Goal: Task Accomplishment & Management: Manage account settings

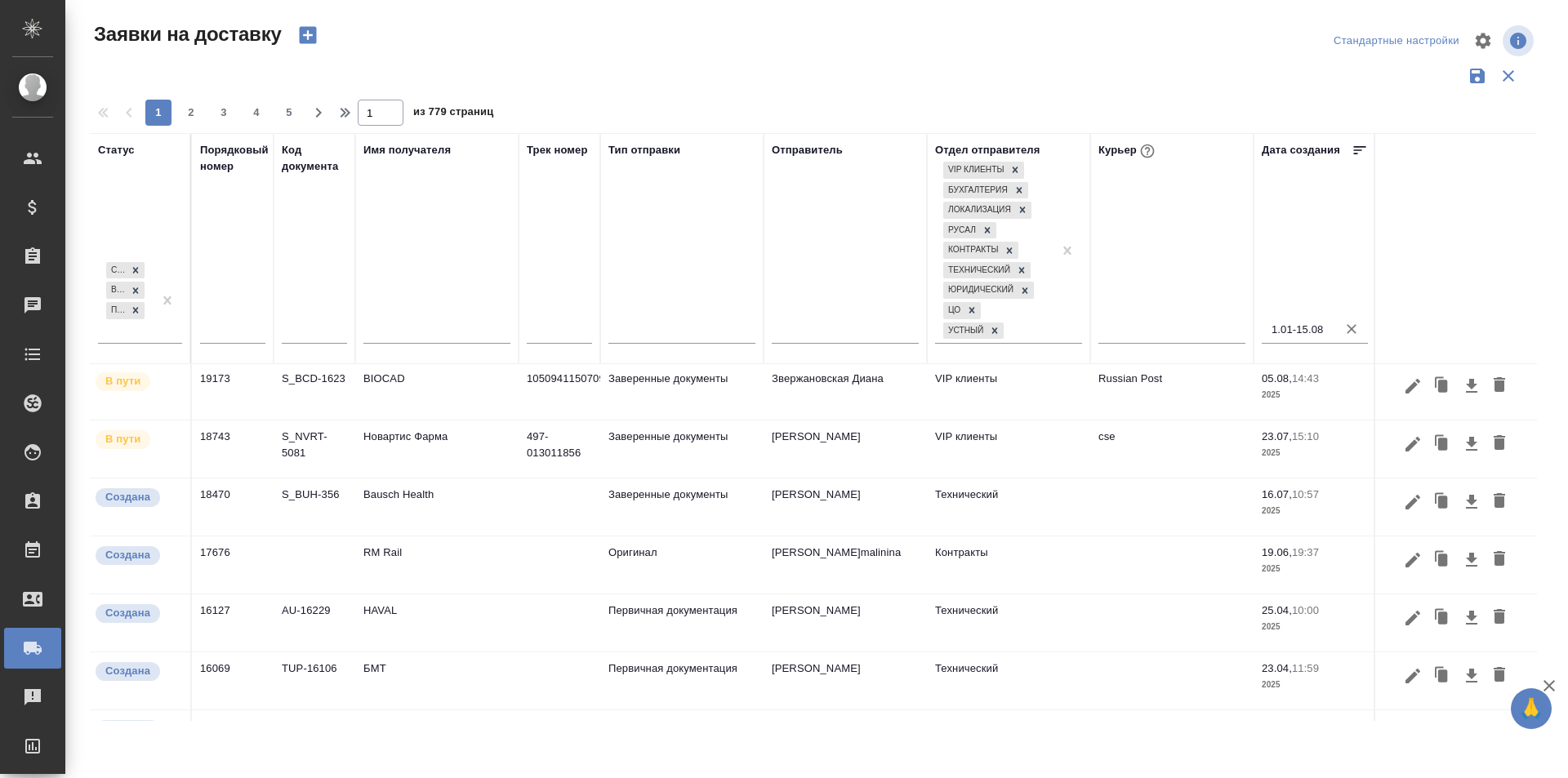
scroll to position [468, 0]
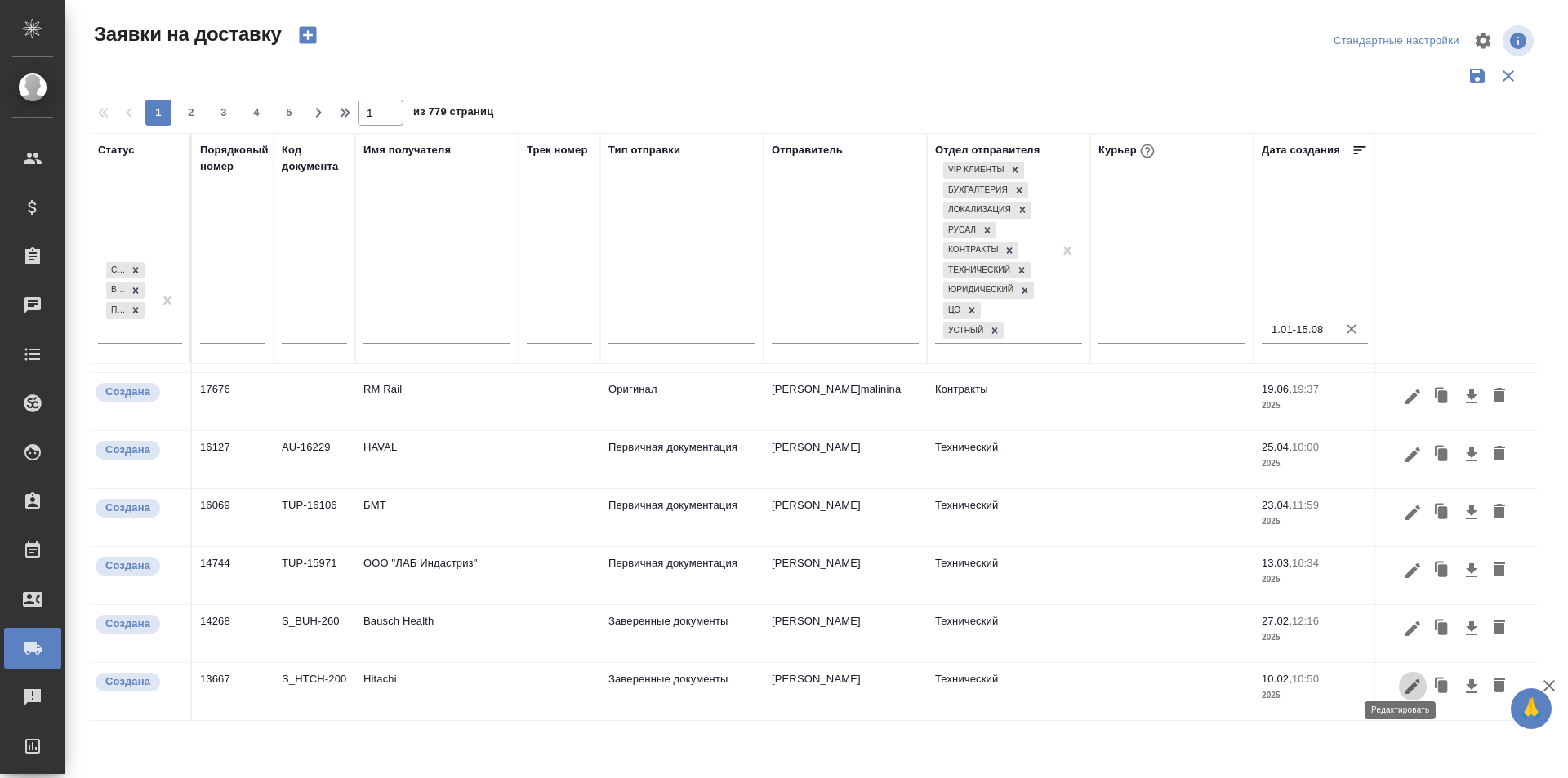
click at [1406, 679] on icon "button" at bounding box center [1412, 686] width 19 height 19
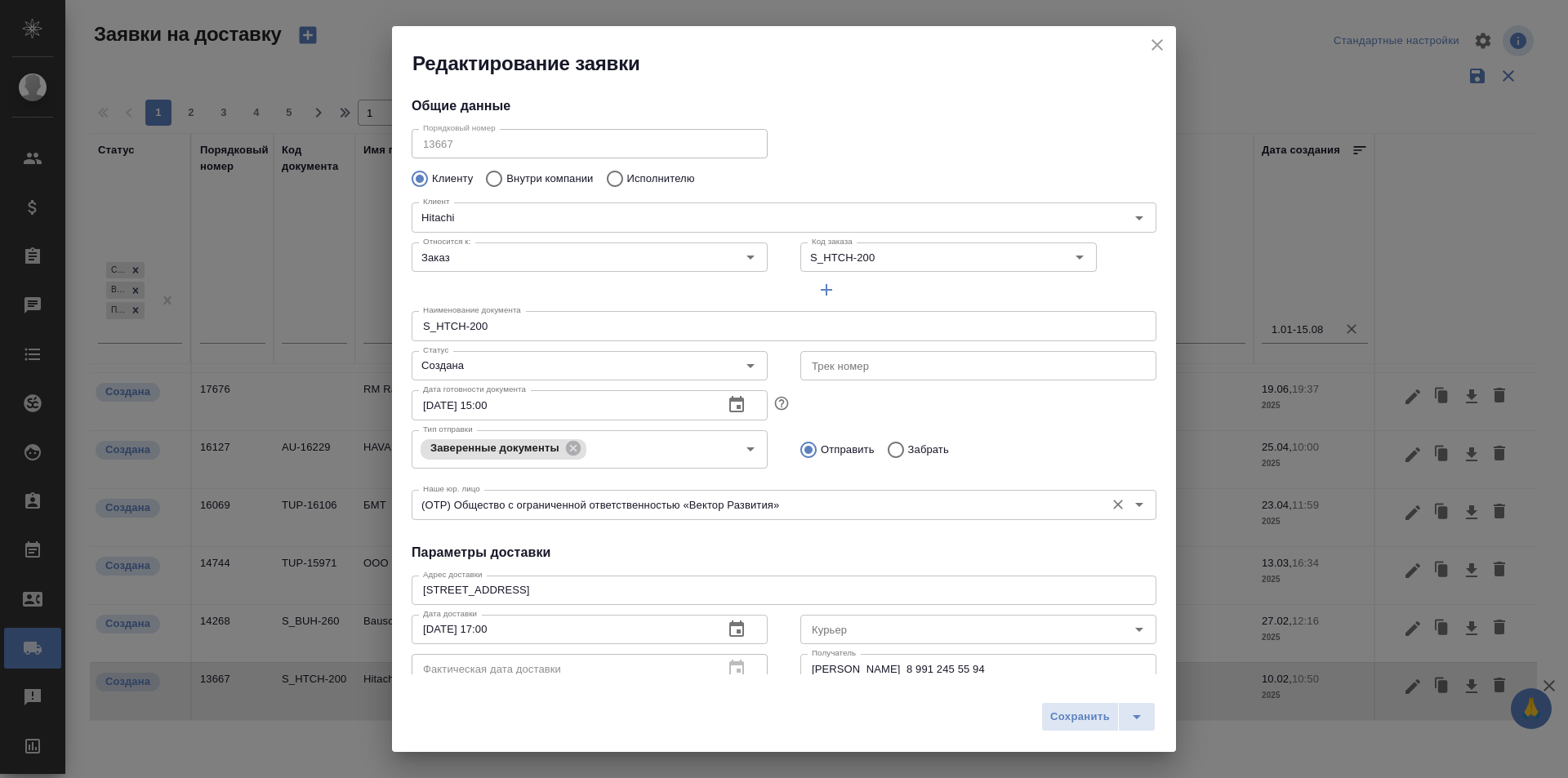
type input "[PERSON_NAME]"
type input "8 991 245 55 94"
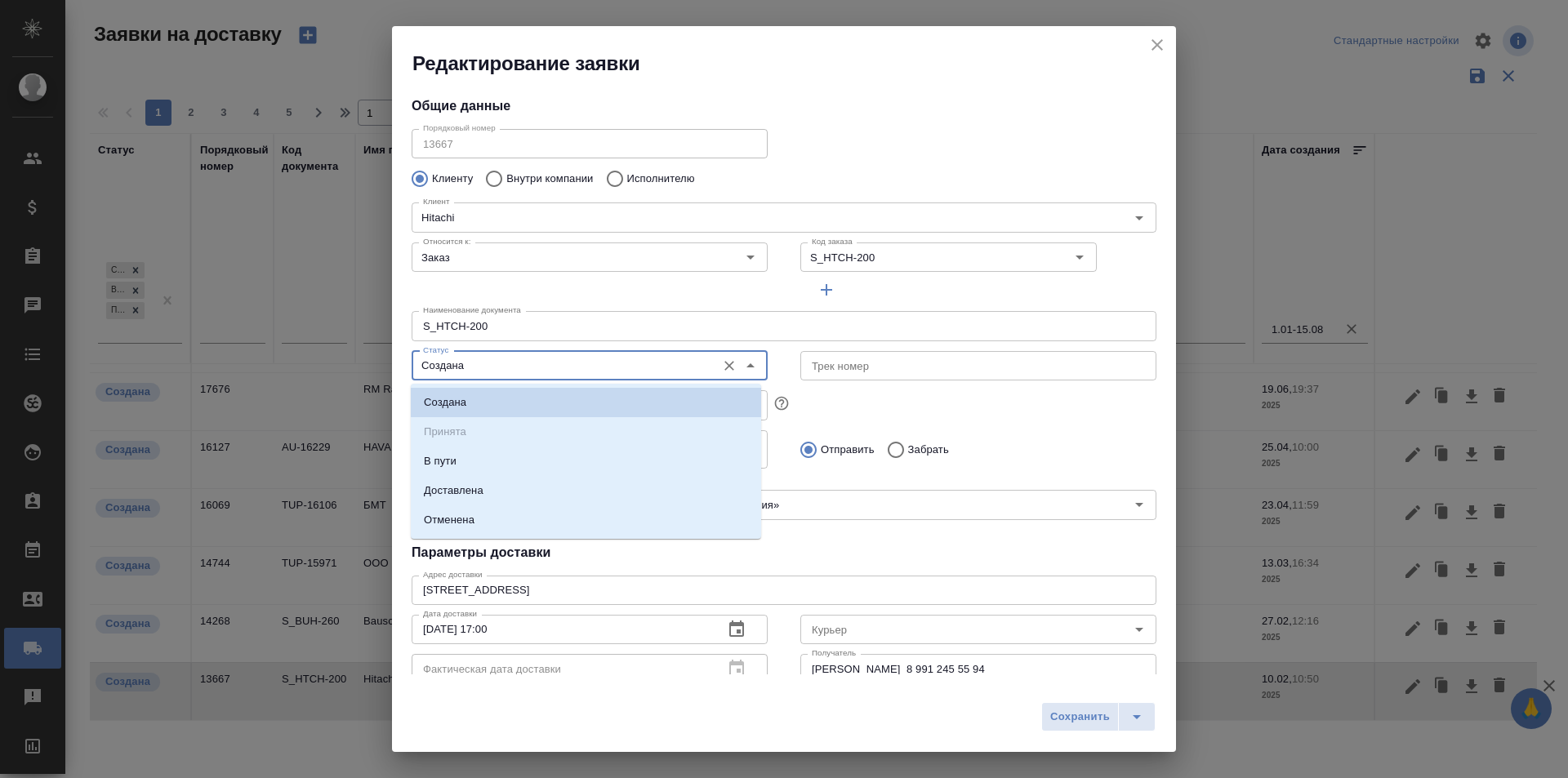
click at [573, 360] on input "Создана" at bounding box center [562, 365] width 292 height 19
click at [515, 484] on li "Доставлена" at bounding box center [585, 491] width 351 height 29
type input "Доставлена"
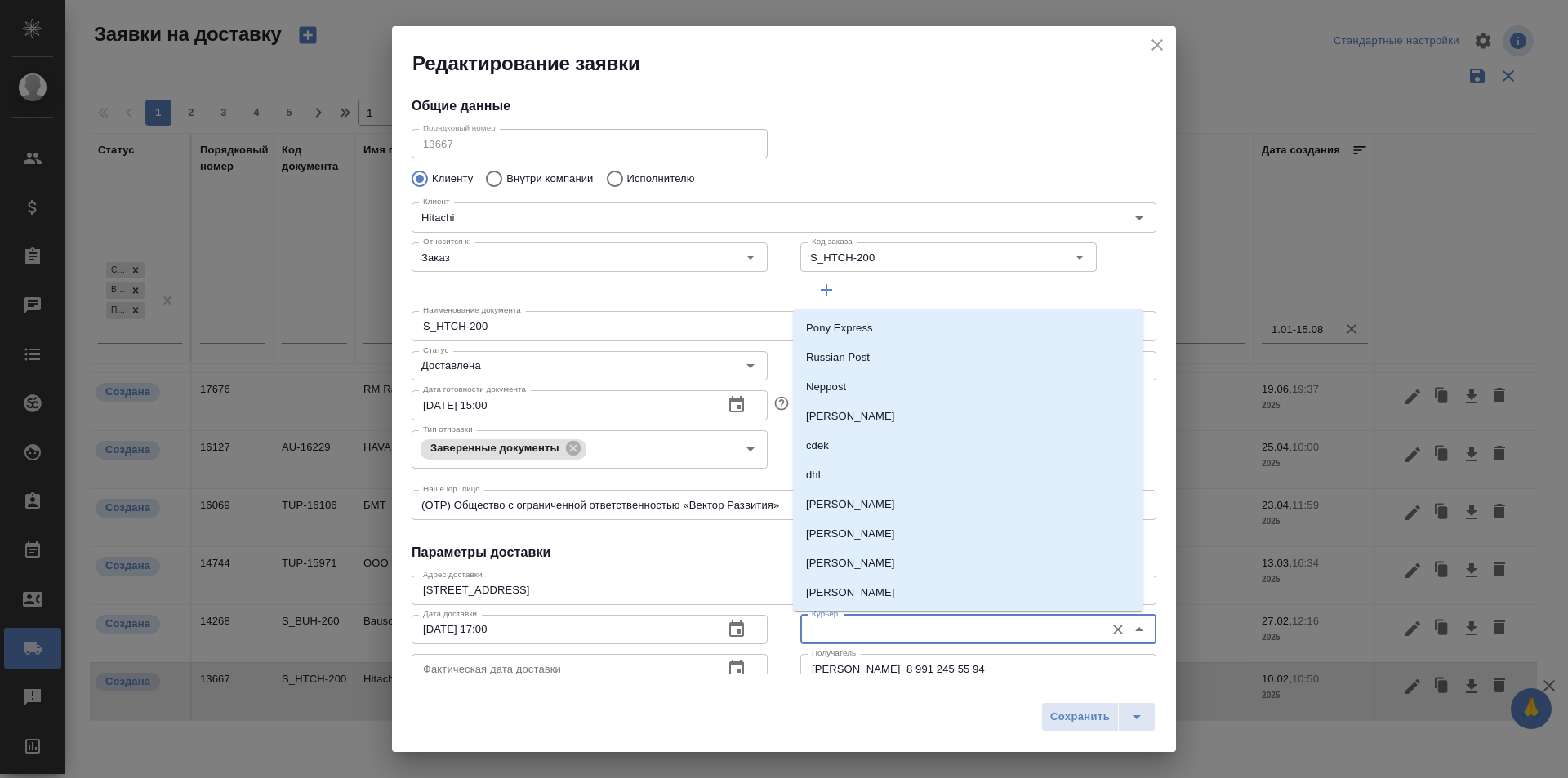
click at [862, 621] on input "Курьер" at bounding box center [951, 629] width 292 height 19
click at [872, 565] on p "[PERSON_NAME]" at bounding box center [850, 564] width 89 height 17
type input "[PERSON_NAME]"
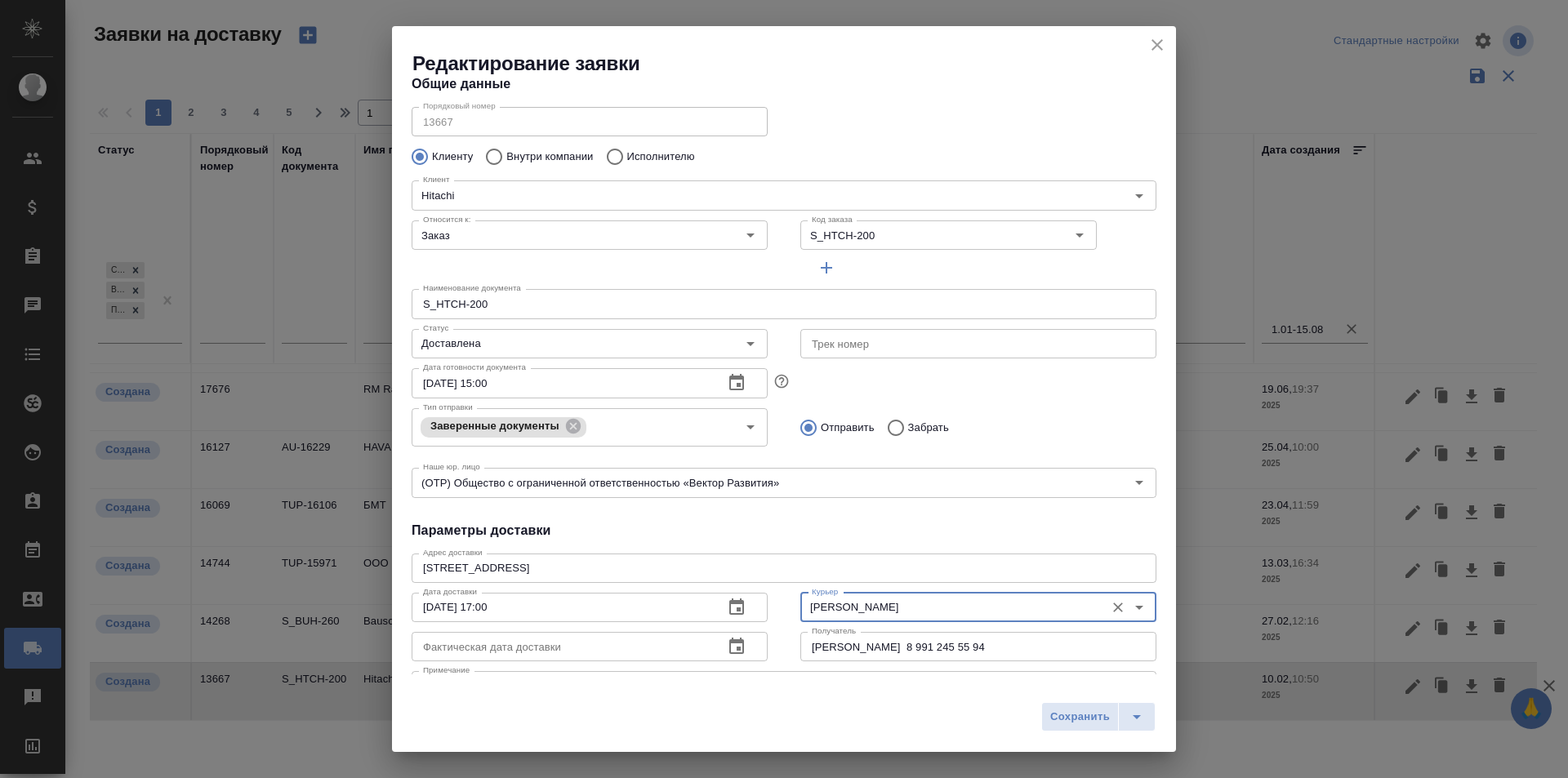
scroll to position [82, 0]
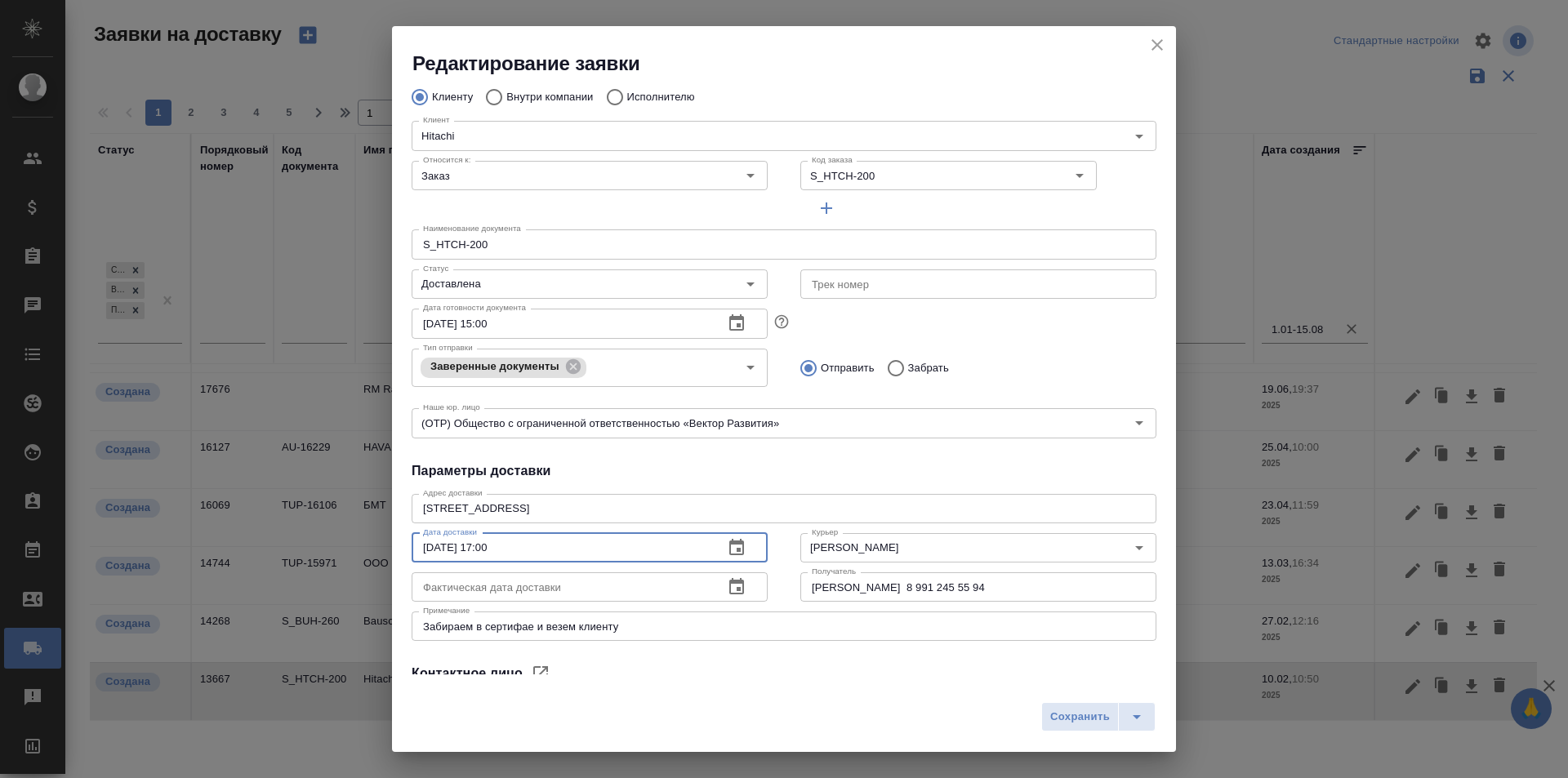
drag, startPoint x: 535, startPoint y: 543, endPoint x: 294, endPoint y: 549, distance: 241.1
click at [295, 555] on div "Редактирование заявки Общие данные Порядковый номер 13667 Порядковый номер Клие…" at bounding box center [784, 389] width 1568 height 778
click at [498, 590] on input "text" at bounding box center [560, 587] width 299 height 29
paste input "[DATE] 17:00"
type input "[DATE] 17:00"
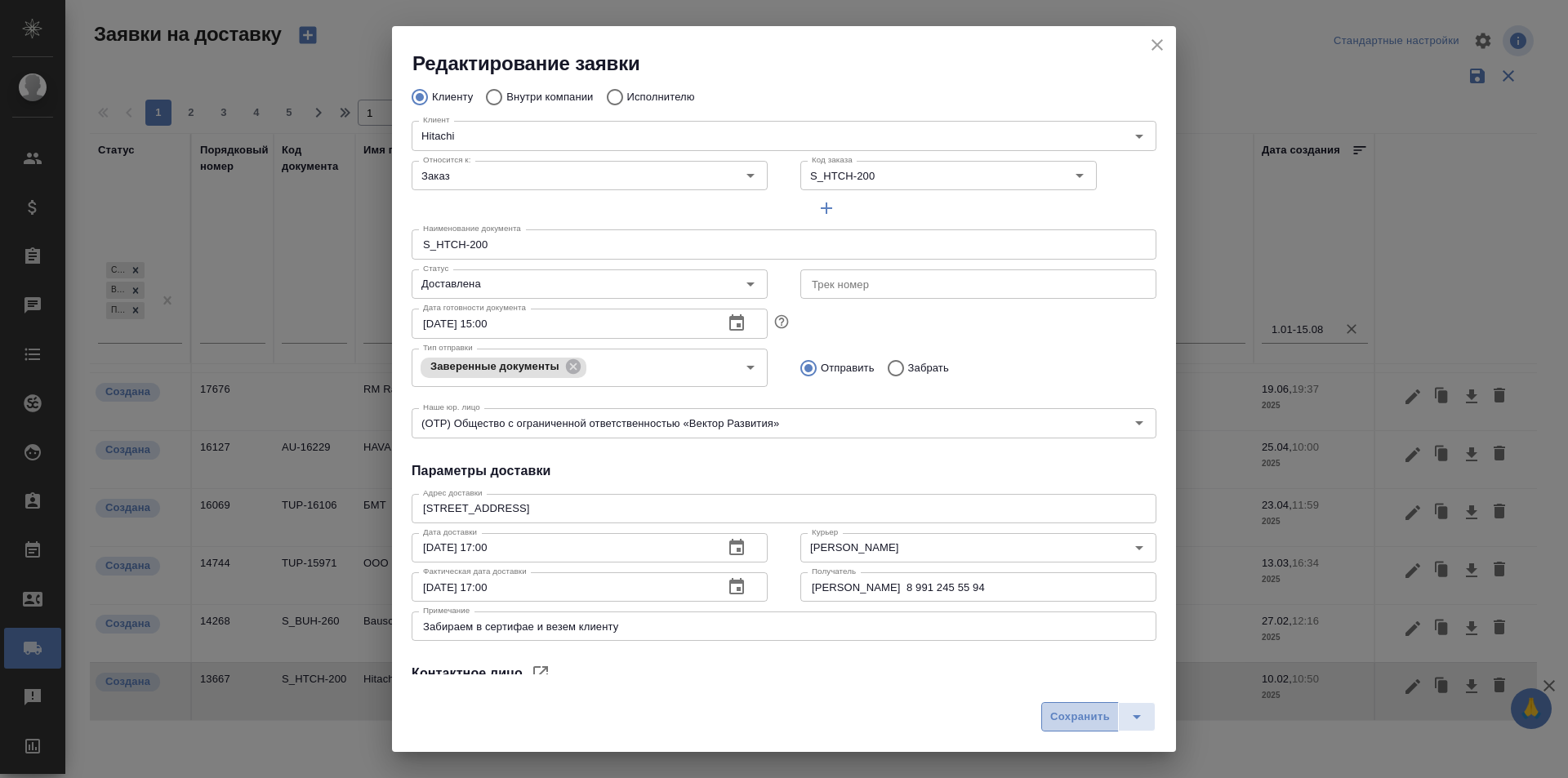
click at [1060, 714] on span "Сохранить" at bounding box center [1080, 717] width 60 height 18
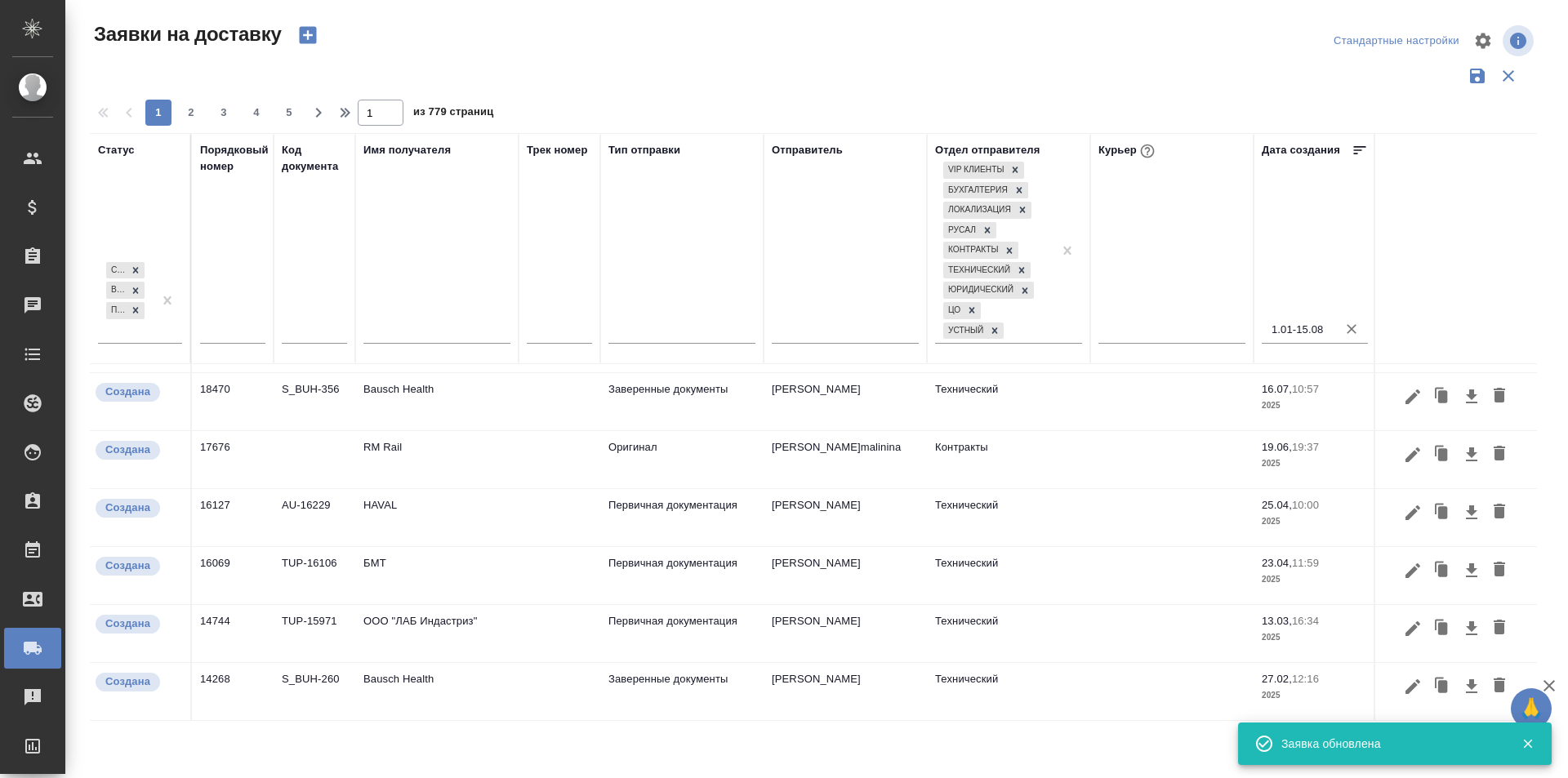
scroll to position [410, 0]
click at [1403, 681] on icon "button" at bounding box center [1412, 686] width 19 height 19
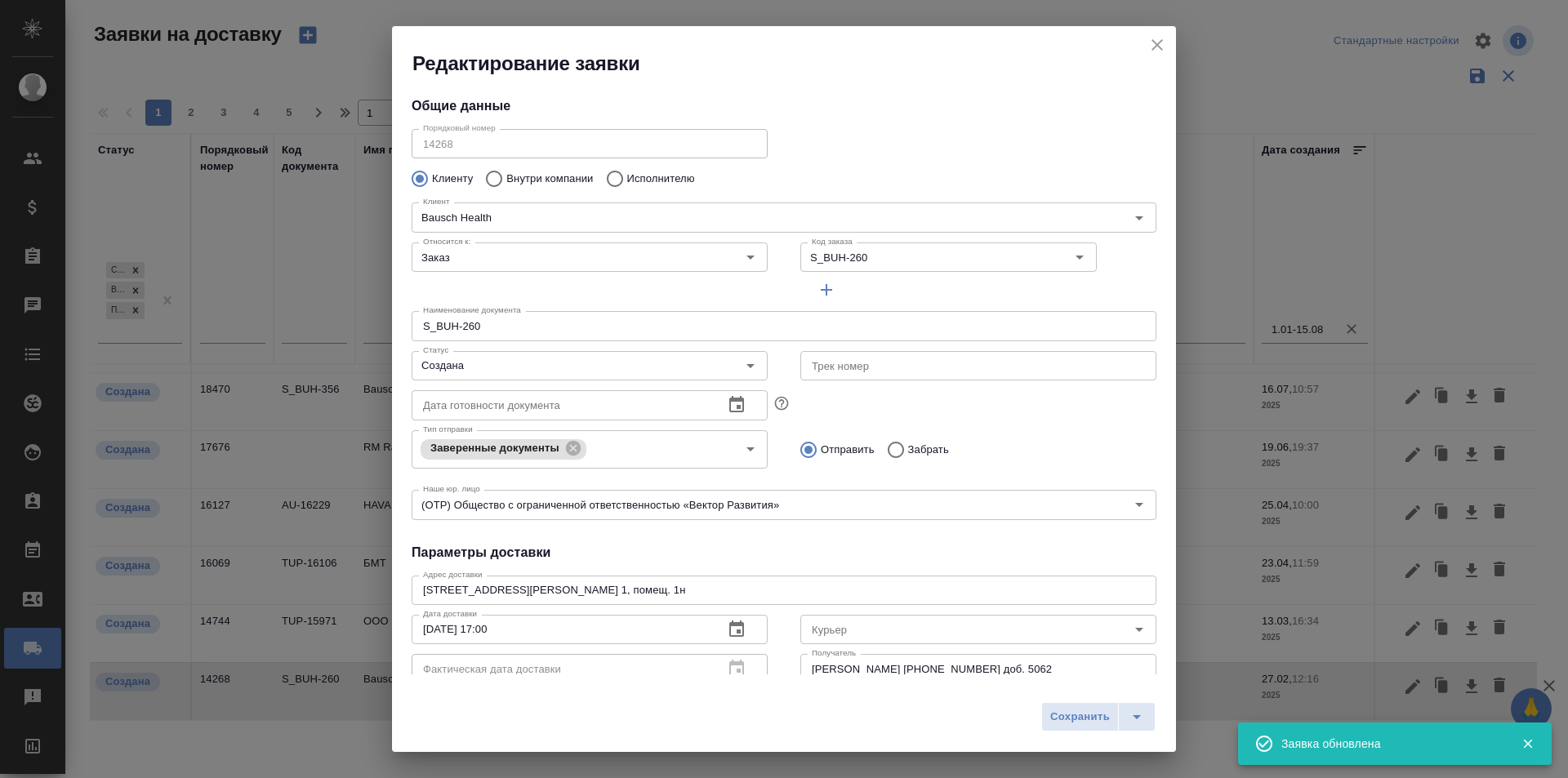
type input "[PERSON_NAME]"
type input "[PHONE_NUMBER] доб. 5062"
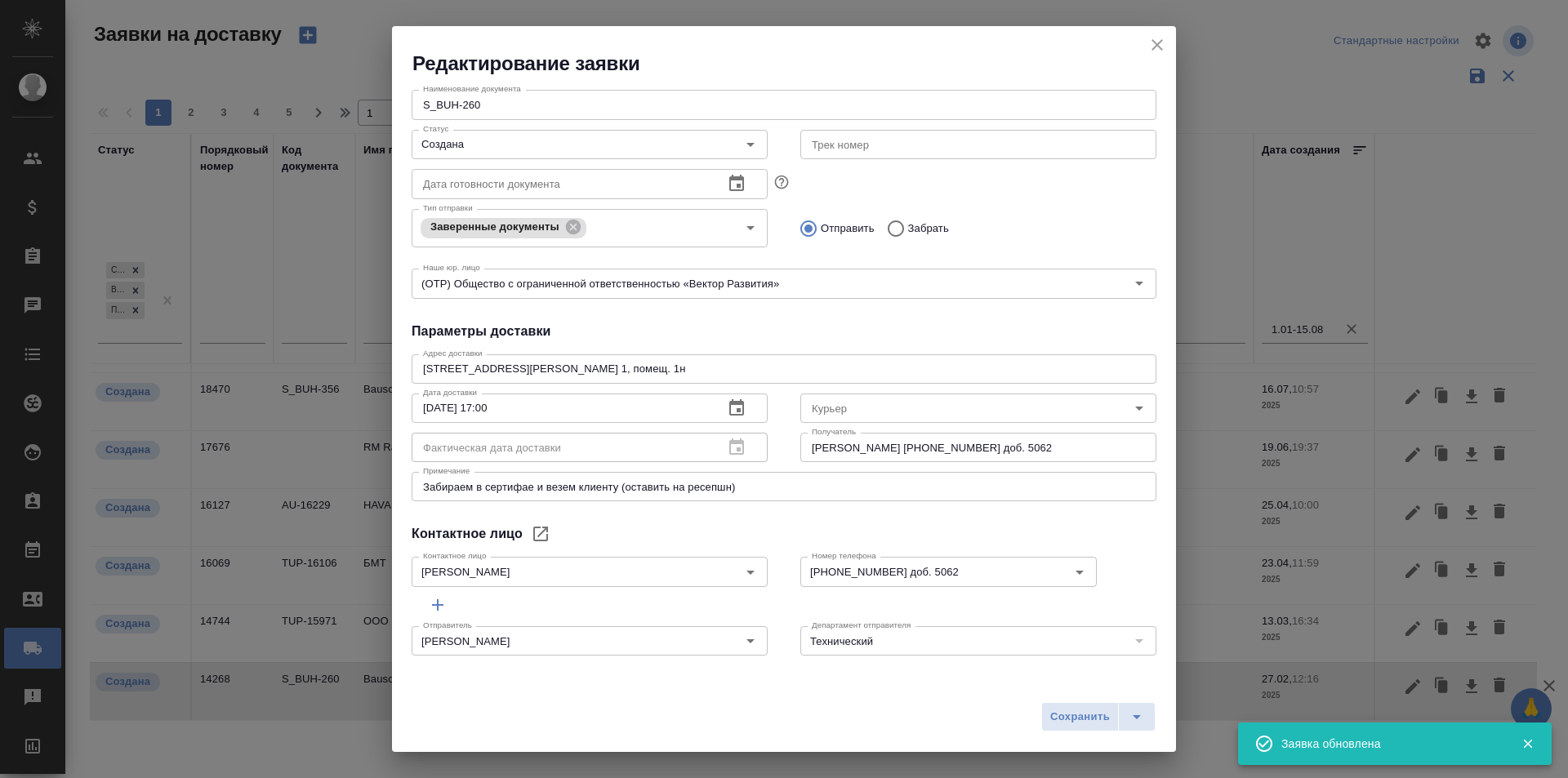
scroll to position [222, 0]
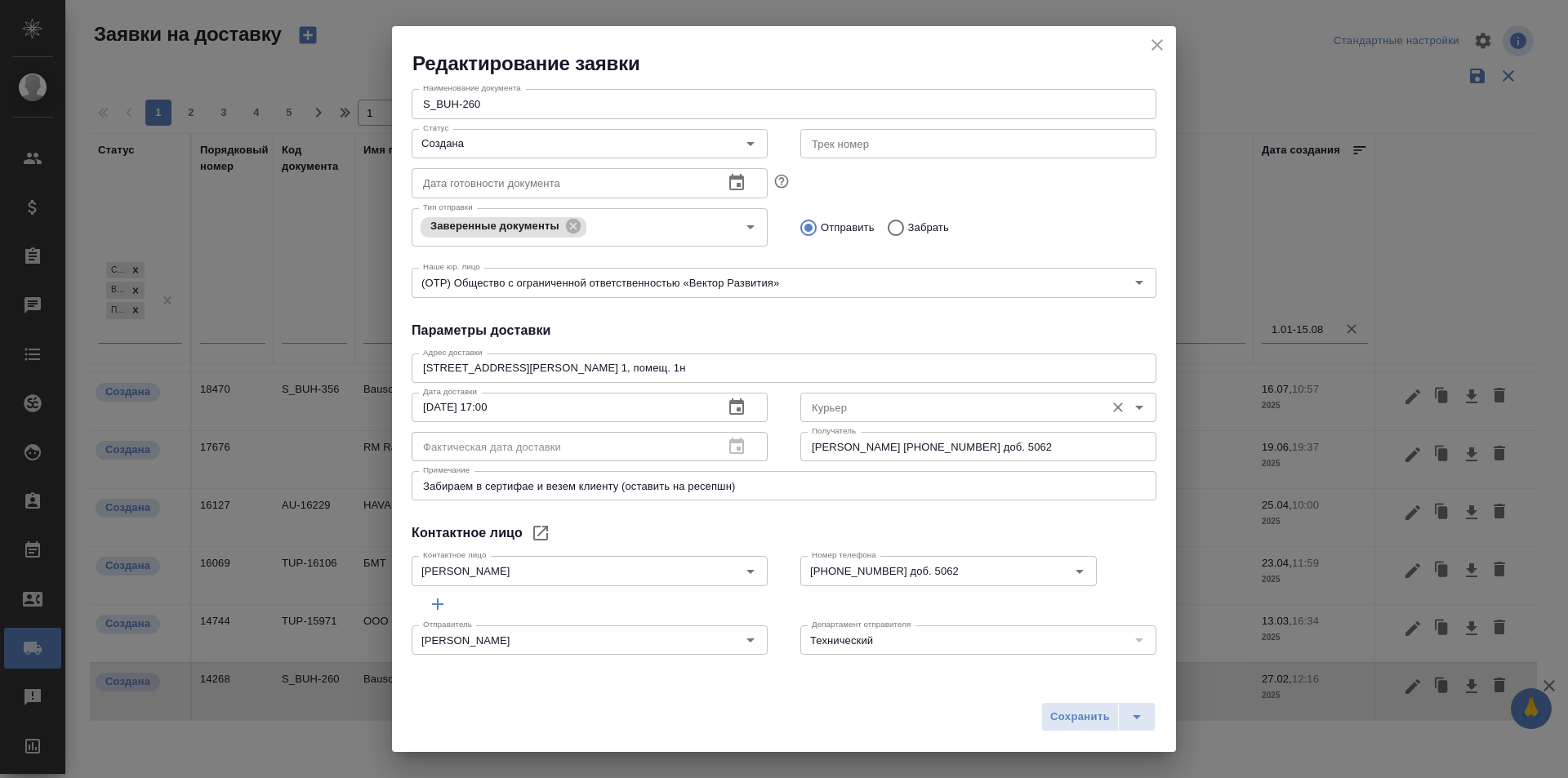
click at [851, 415] on input "Курьер" at bounding box center [951, 406] width 292 height 19
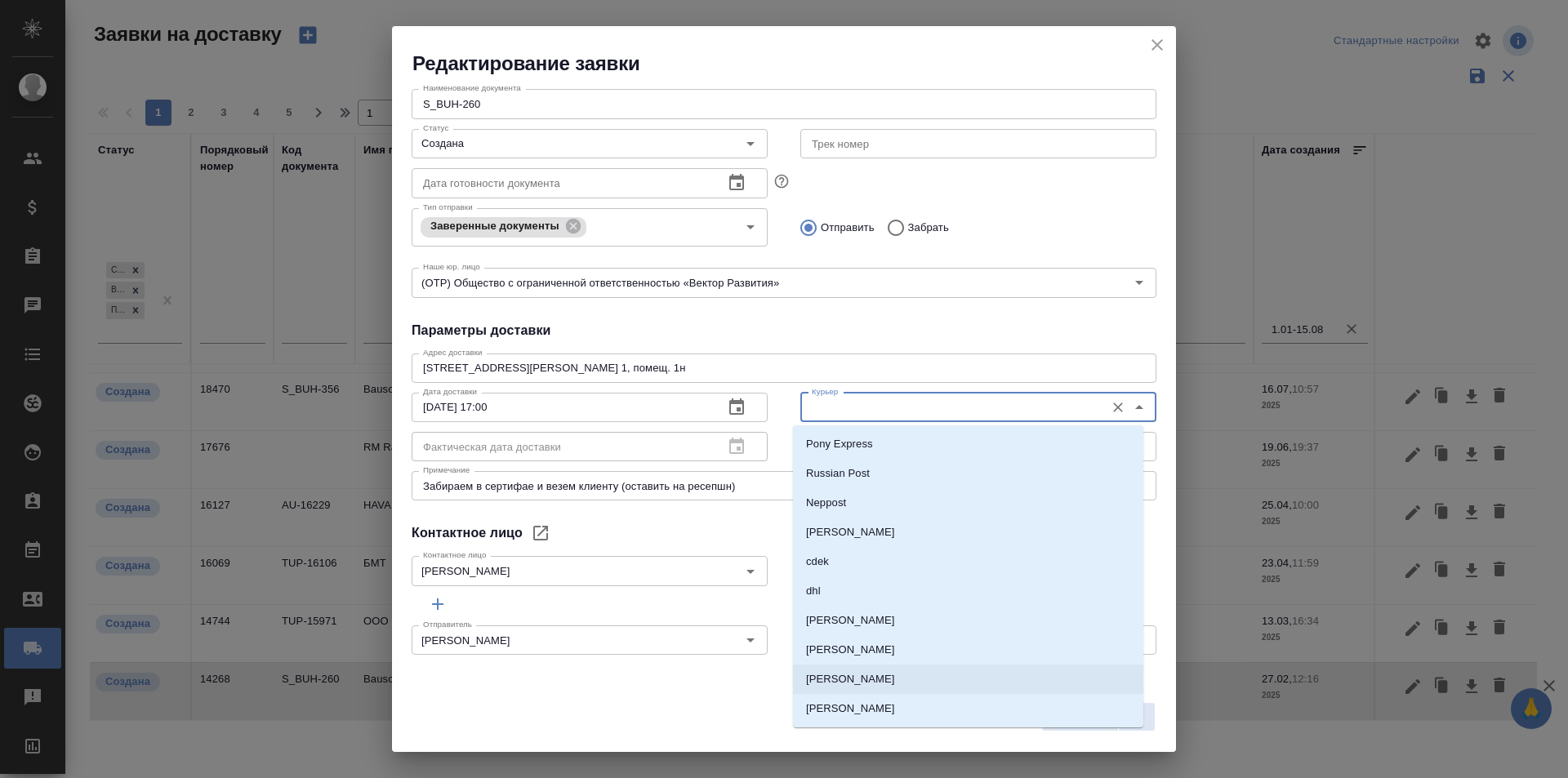
click at [872, 678] on p "[PERSON_NAME]" at bounding box center [850, 680] width 89 height 17
type input "[PERSON_NAME]"
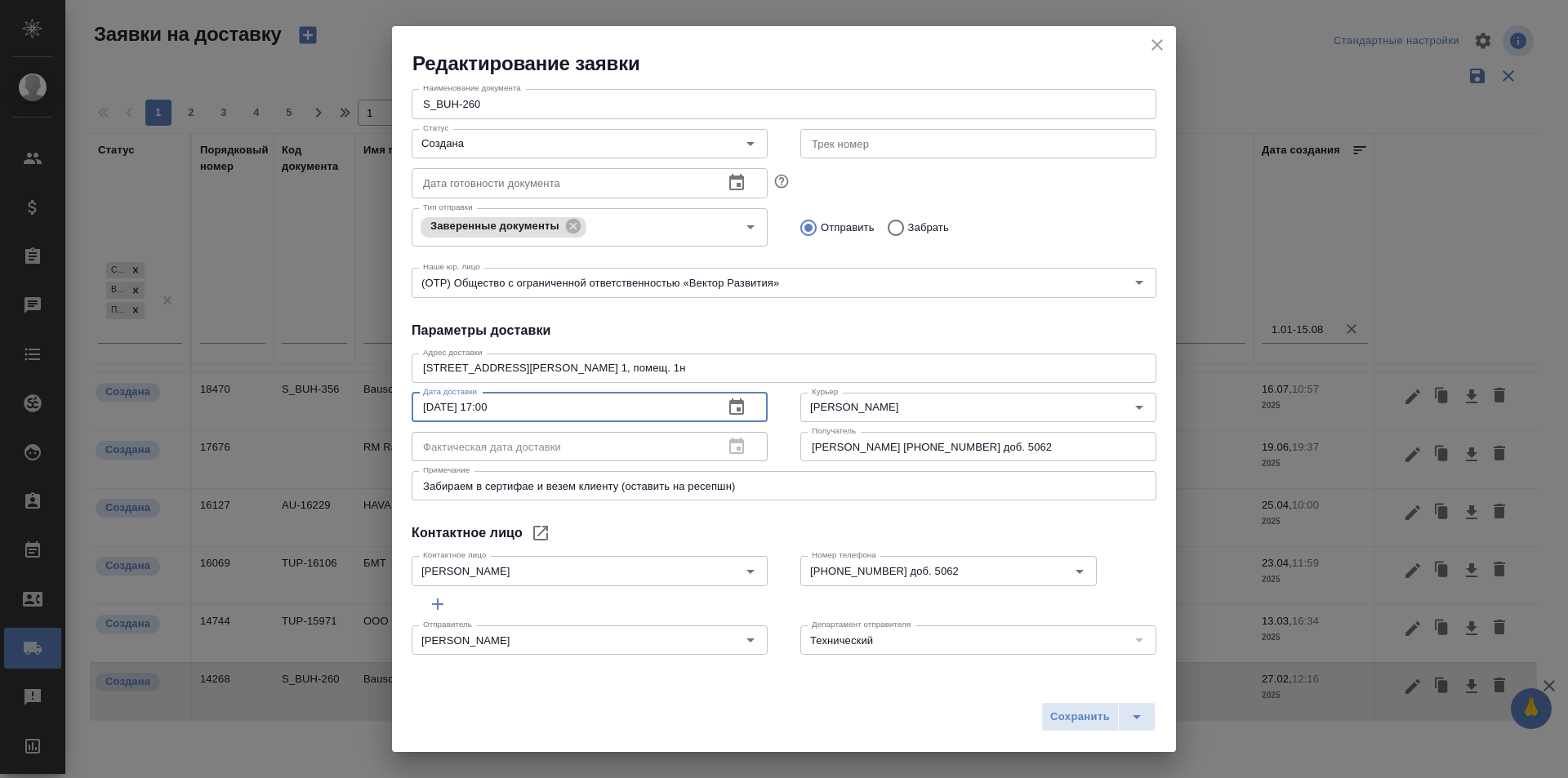
drag, startPoint x: 527, startPoint y: 408, endPoint x: 373, endPoint y: 408, distance: 154.0
click at [373, 408] on div "Редактирование заявки Общие данные Порядковый номер 14268 Порядковый номер Клие…" at bounding box center [784, 389] width 1568 height 778
click at [498, 156] on div "Создана Статус" at bounding box center [589, 143] width 356 height 29
click at [488, 150] on input "Создана" at bounding box center [562, 143] width 292 height 19
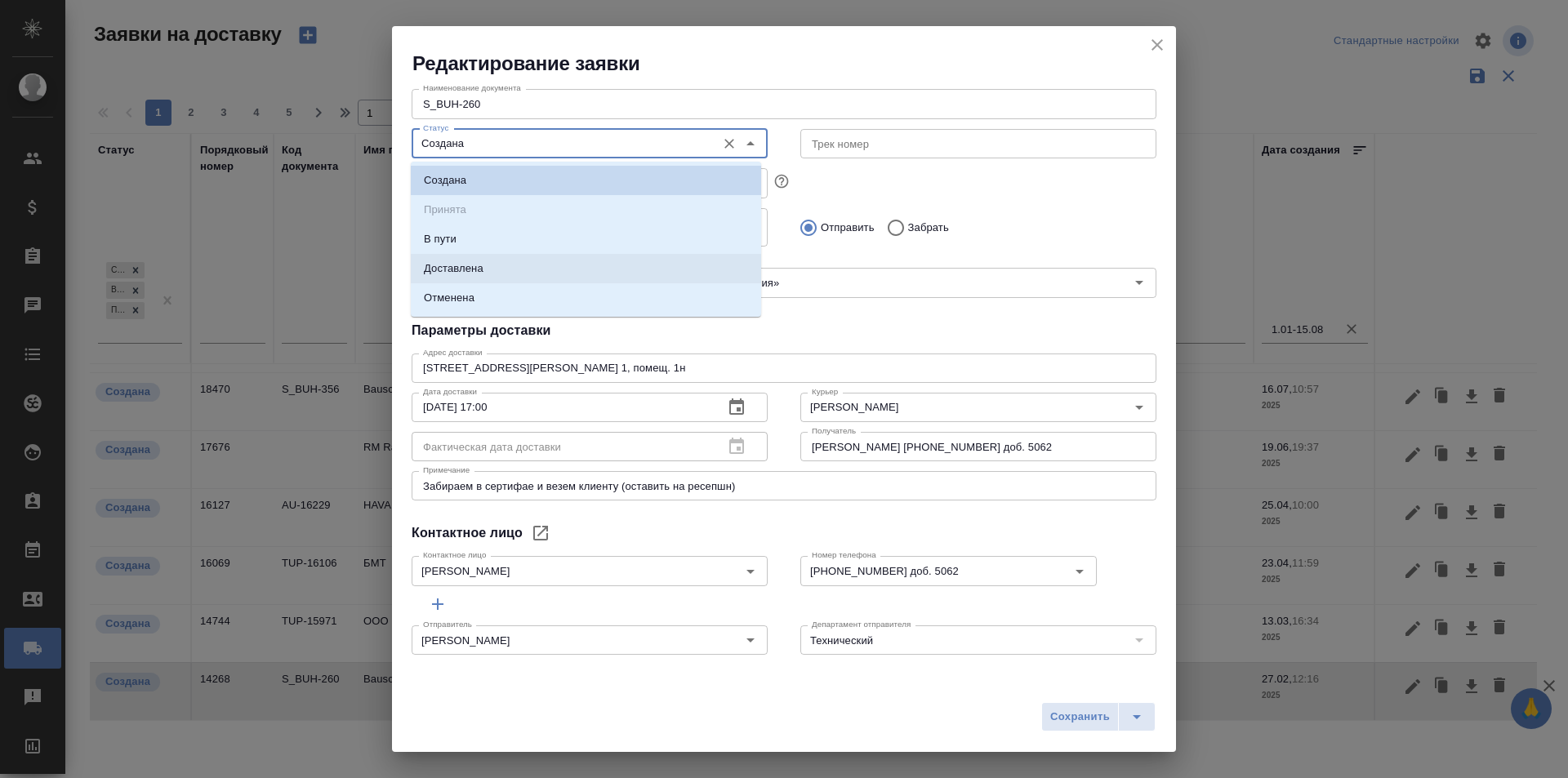
click at [477, 265] on p "Доставлена" at bounding box center [454, 269] width 60 height 17
type input "Доставлена"
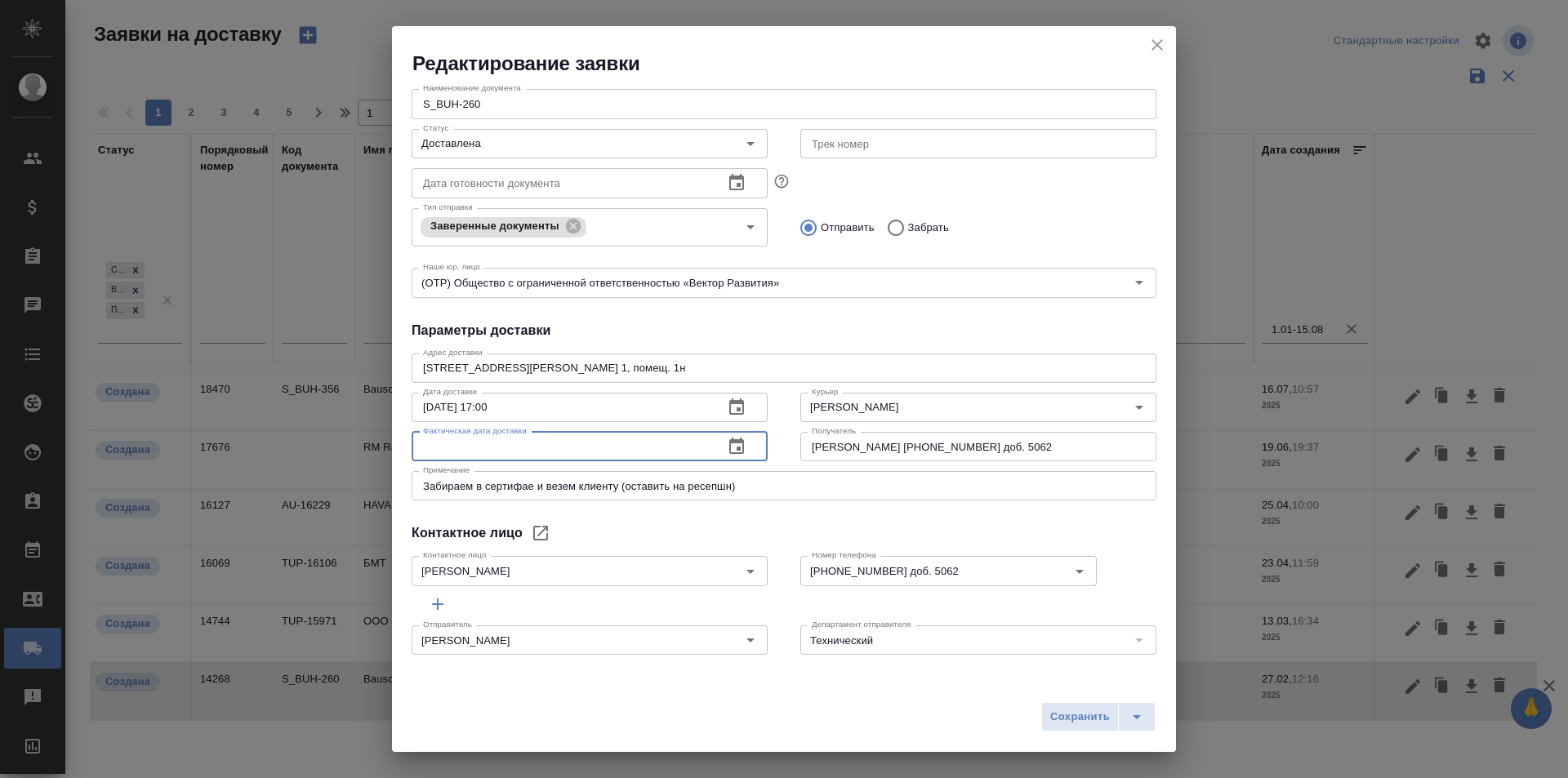
click at [505, 457] on input "text" at bounding box center [560, 447] width 299 height 29
paste input "[DATE] 17:00"
type input "[DATE] 17:00"
click at [1066, 729] on button "Сохранить" at bounding box center [1080, 716] width 77 height 29
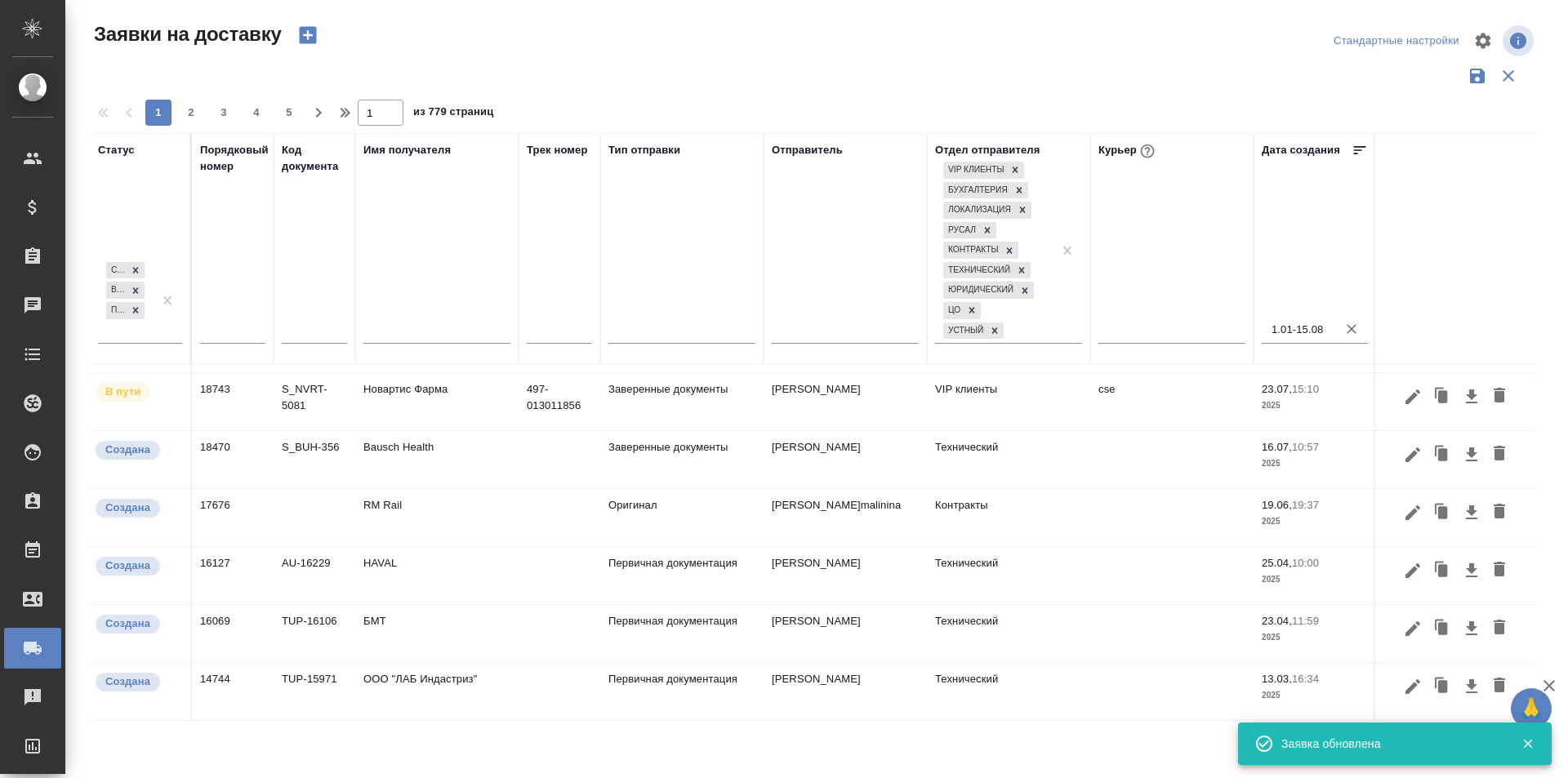
scroll to position [352, 0]
click at [1403, 677] on icon "button" at bounding box center [1412, 686] width 19 height 19
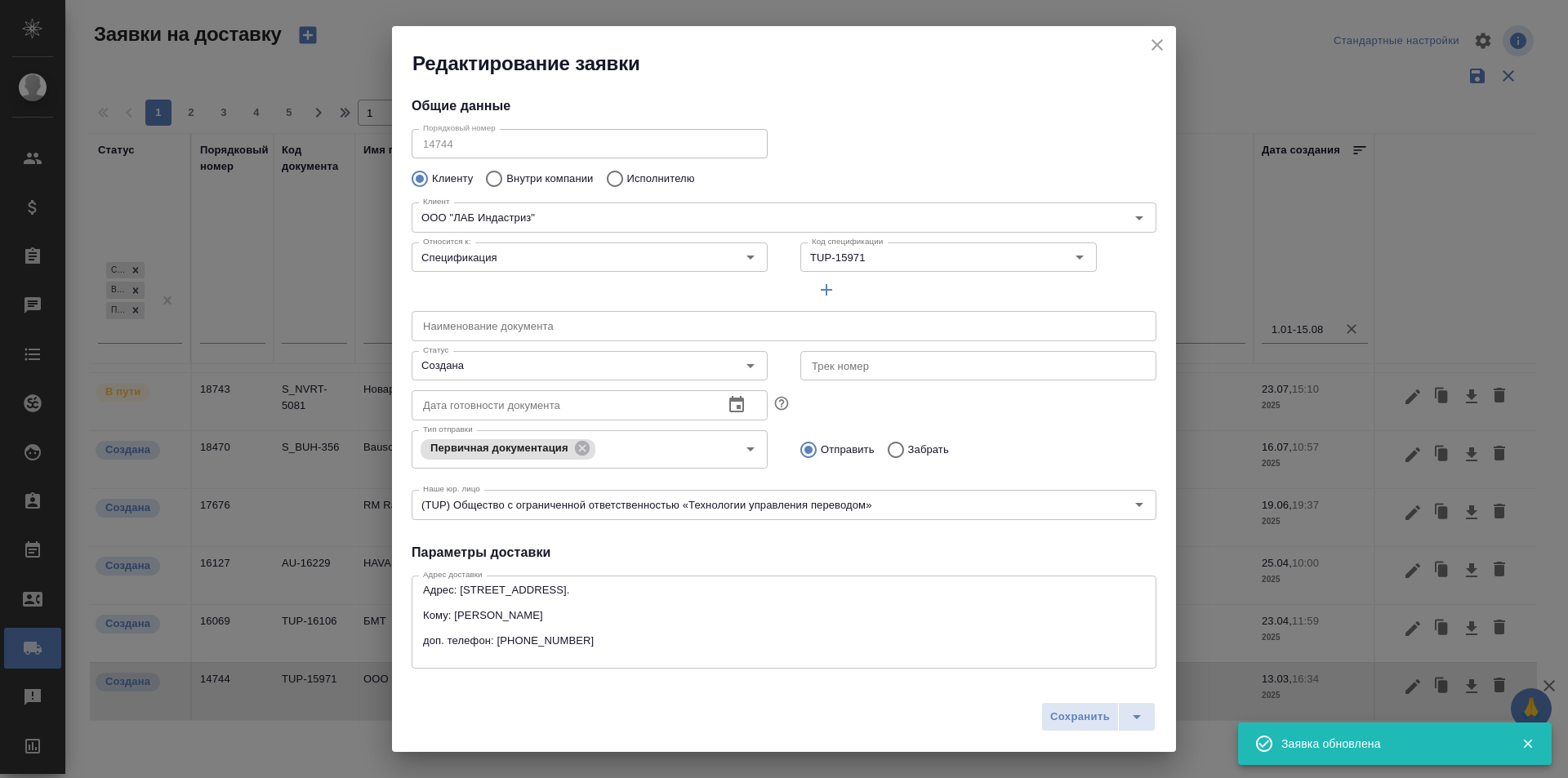
type input "[PERSON_NAME]"
type input "[PHONE_NUMBER]"
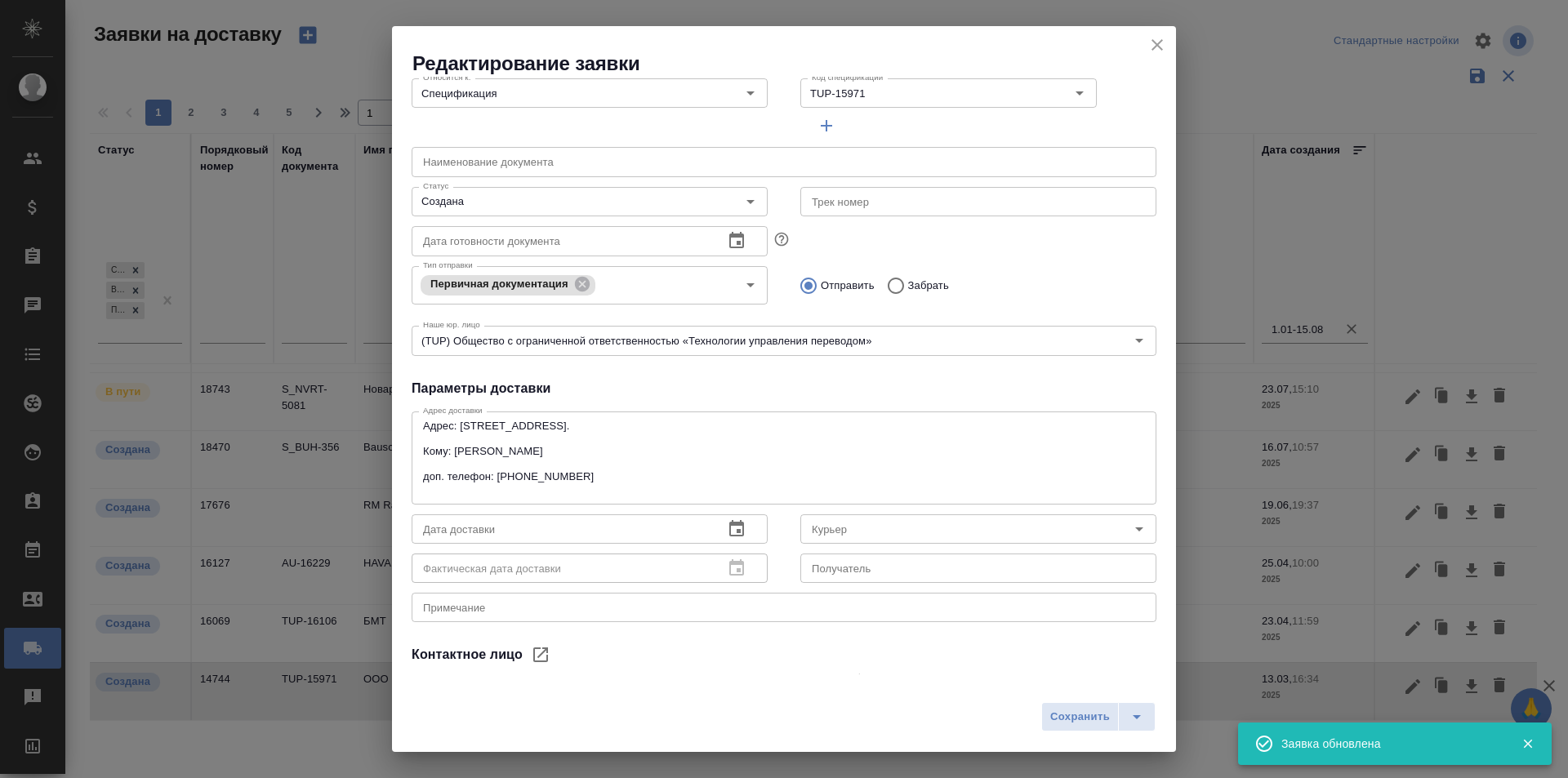
scroll to position [286, 0]
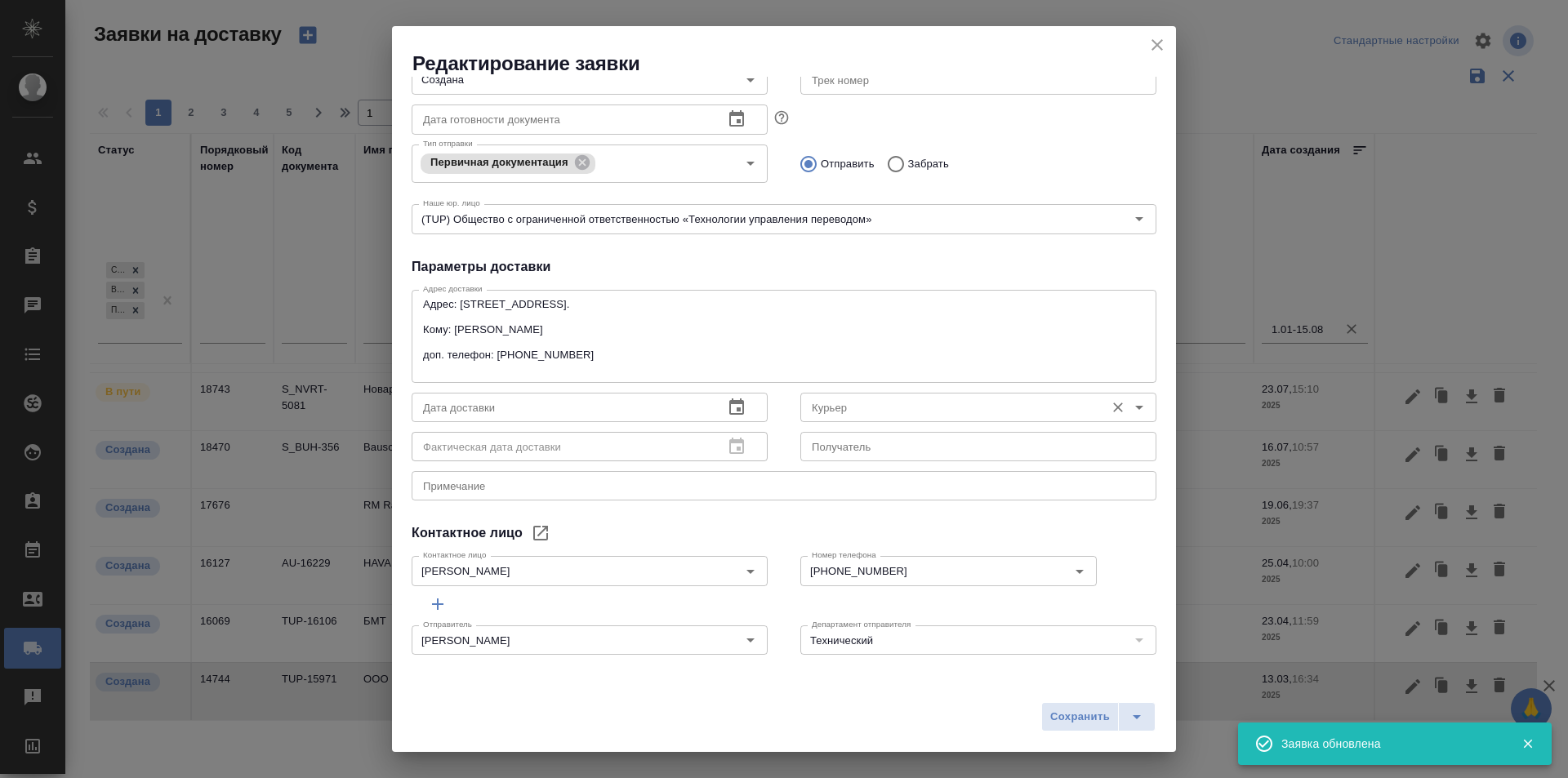
click at [880, 409] on input "Курьер" at bounding box center [951, 406] width 292 height 19
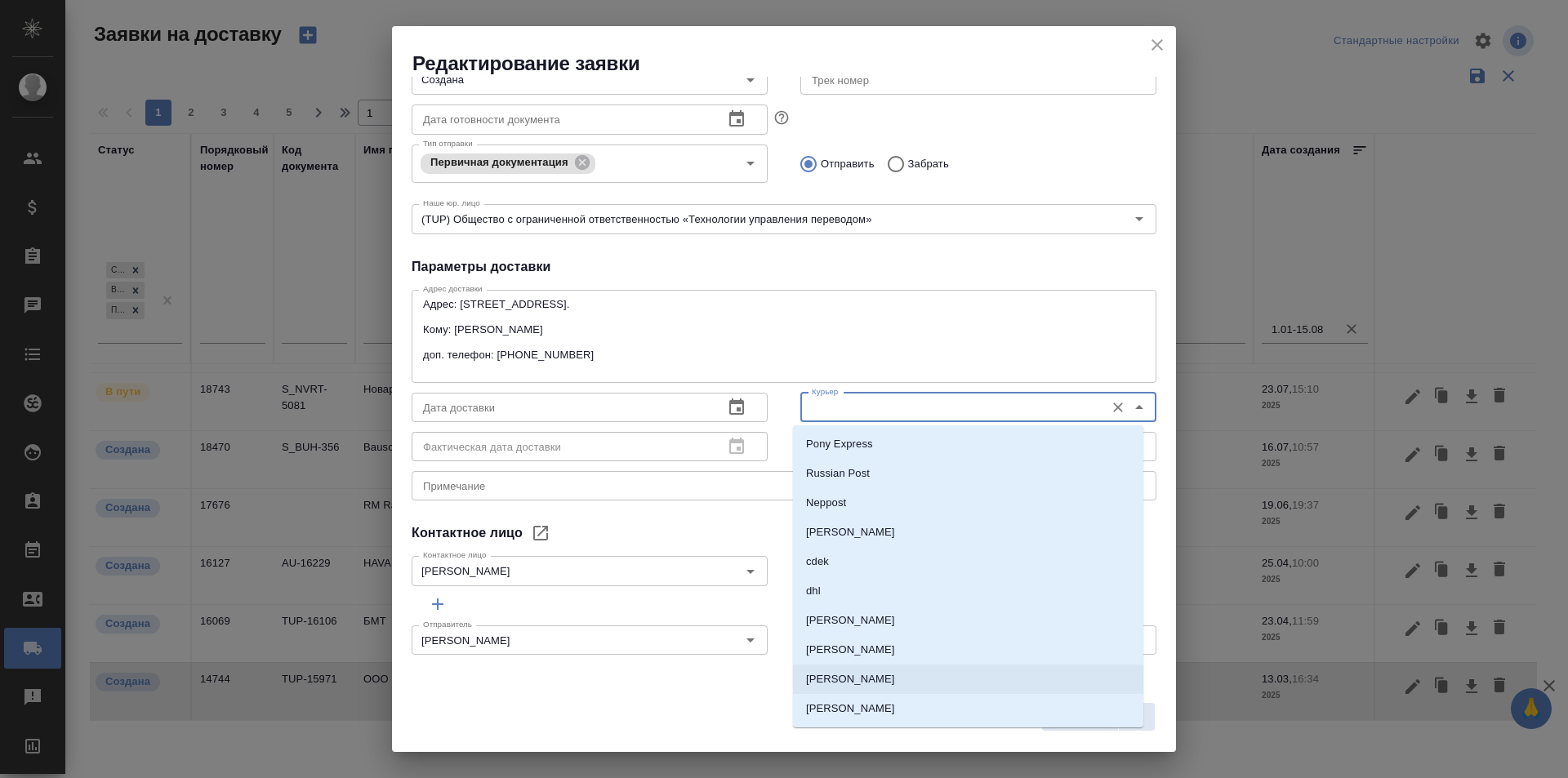
click at [882, 682] on p "[PERSON_NAME]" at bounding box center [850, 680] width 89 height 17
type input "[PERSON_NAME]"
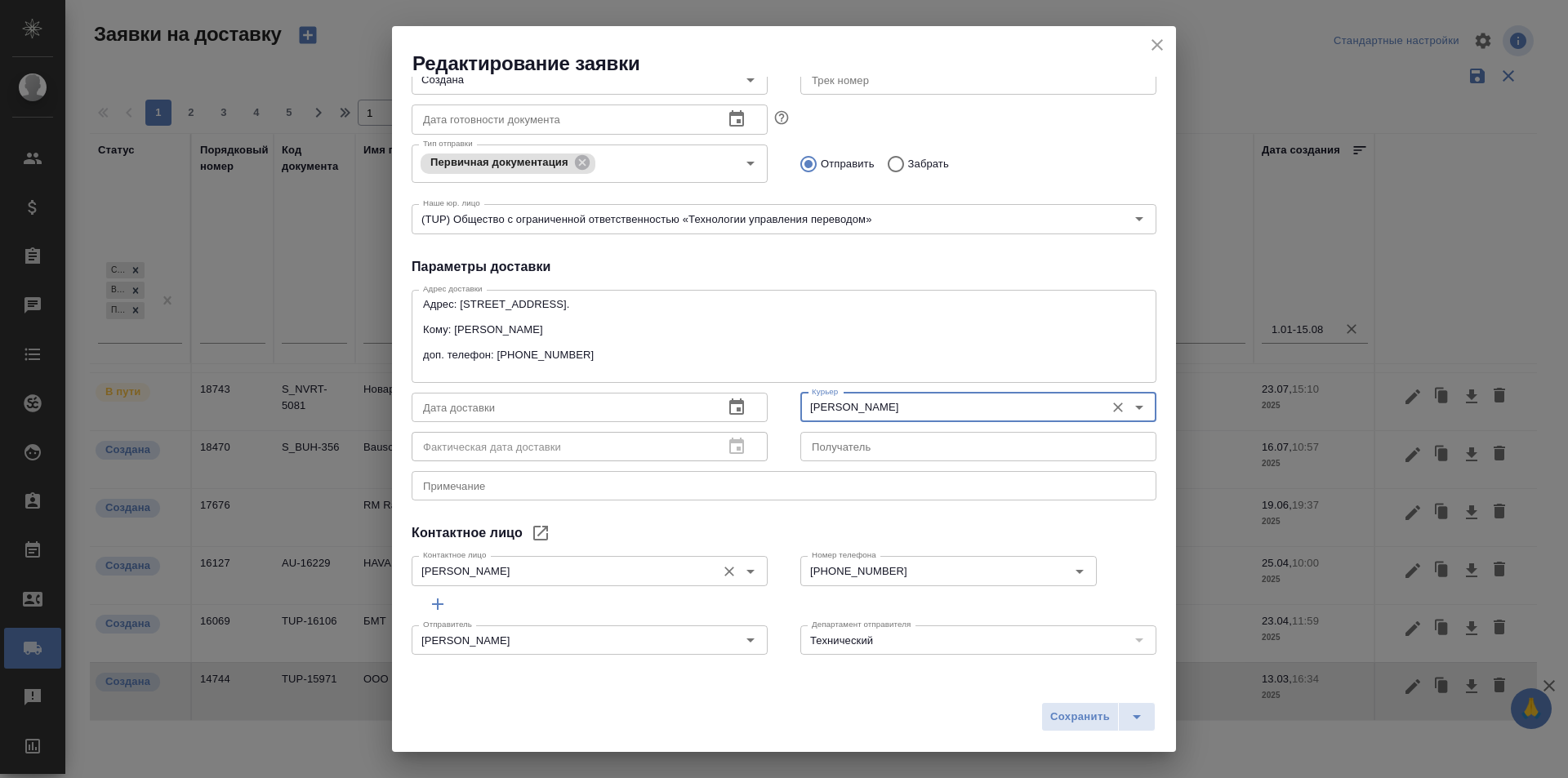
scroll to position [40, 0]
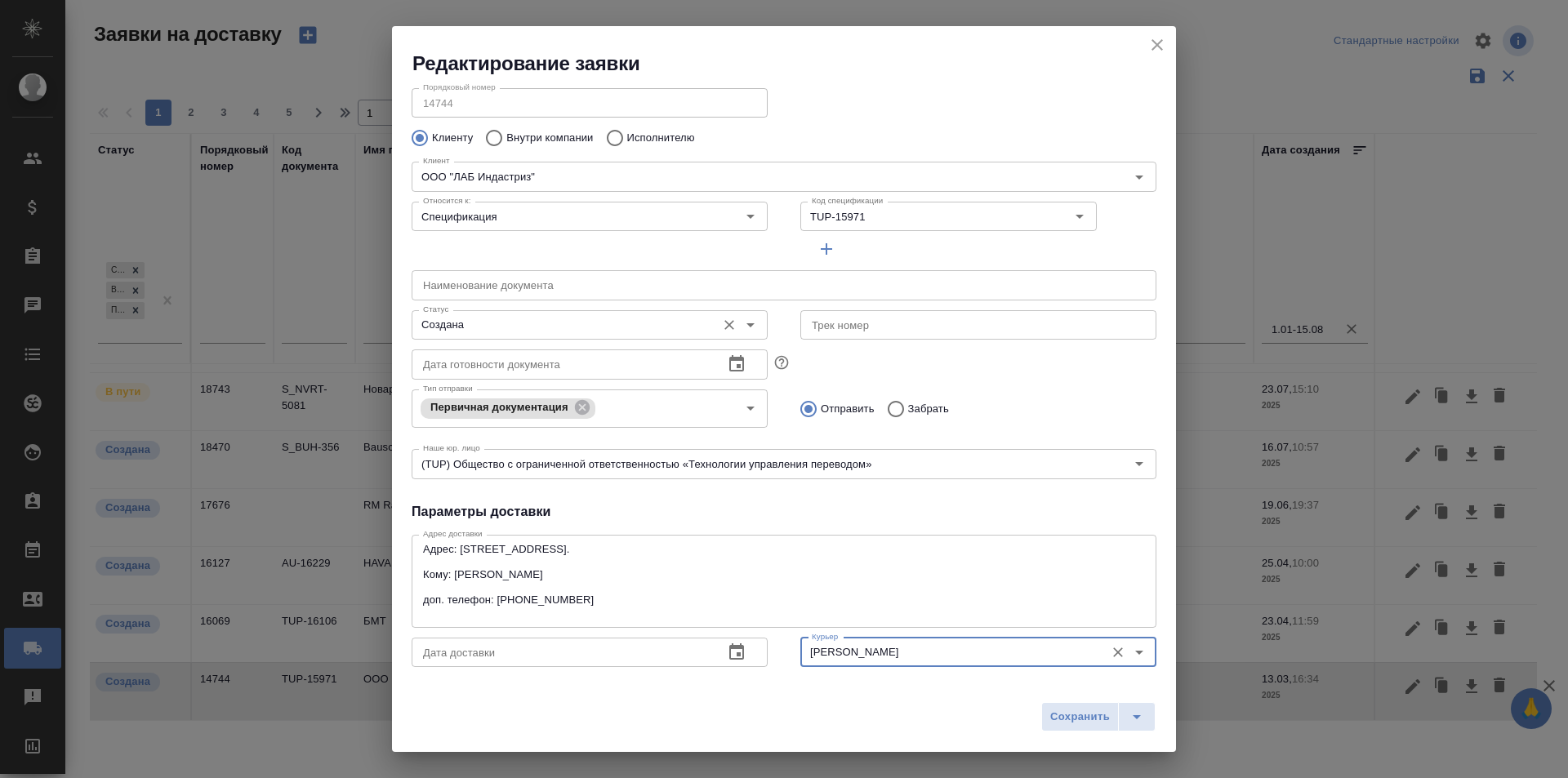
click at [561, 316] on input "Создана" at bounding box center [562, 325] width 292 height 19
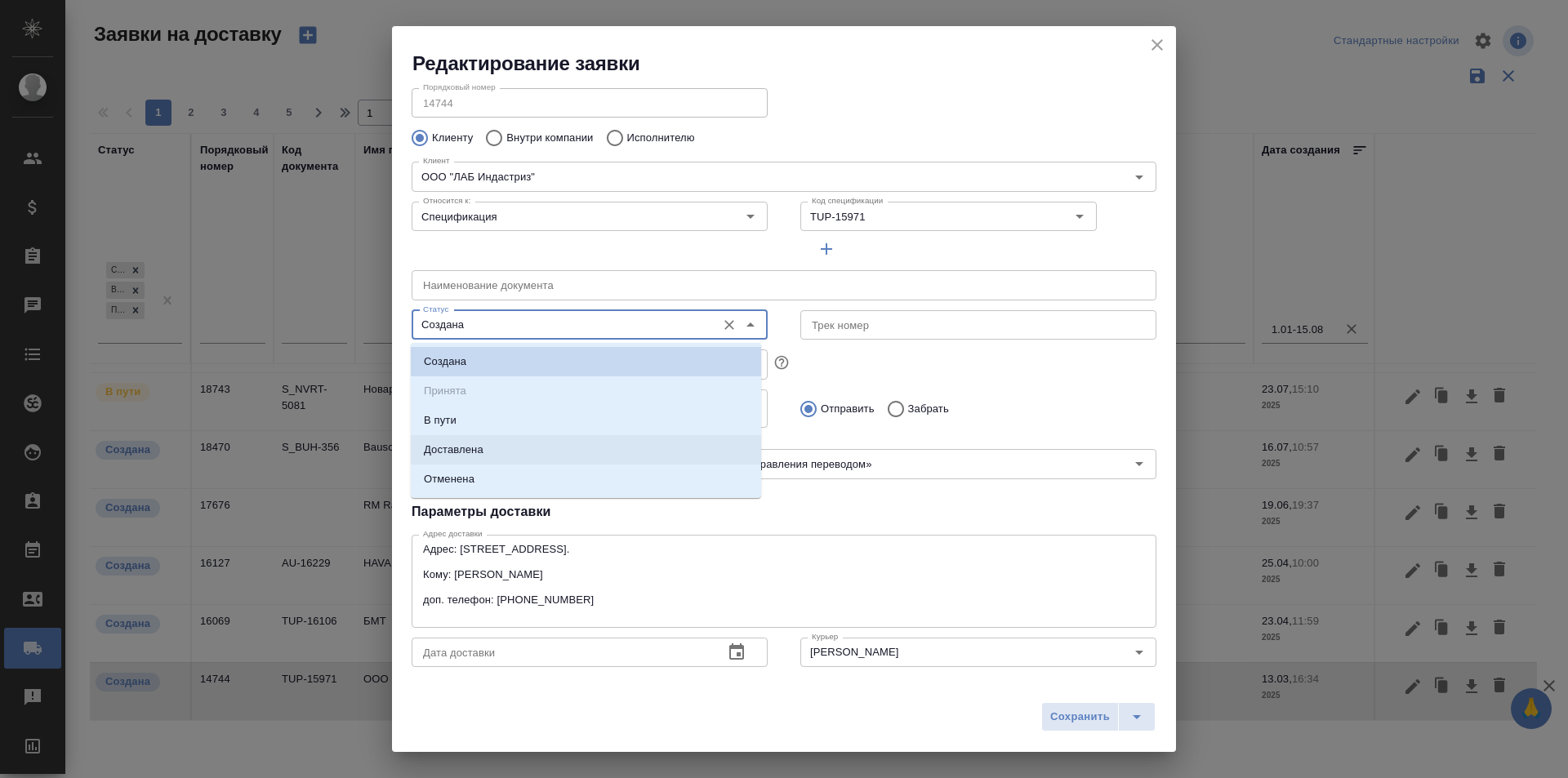
click at [480, 449] on p "Доставлена" at bounding box center [454, 450] width 60 height 17
type input "Доставлена"
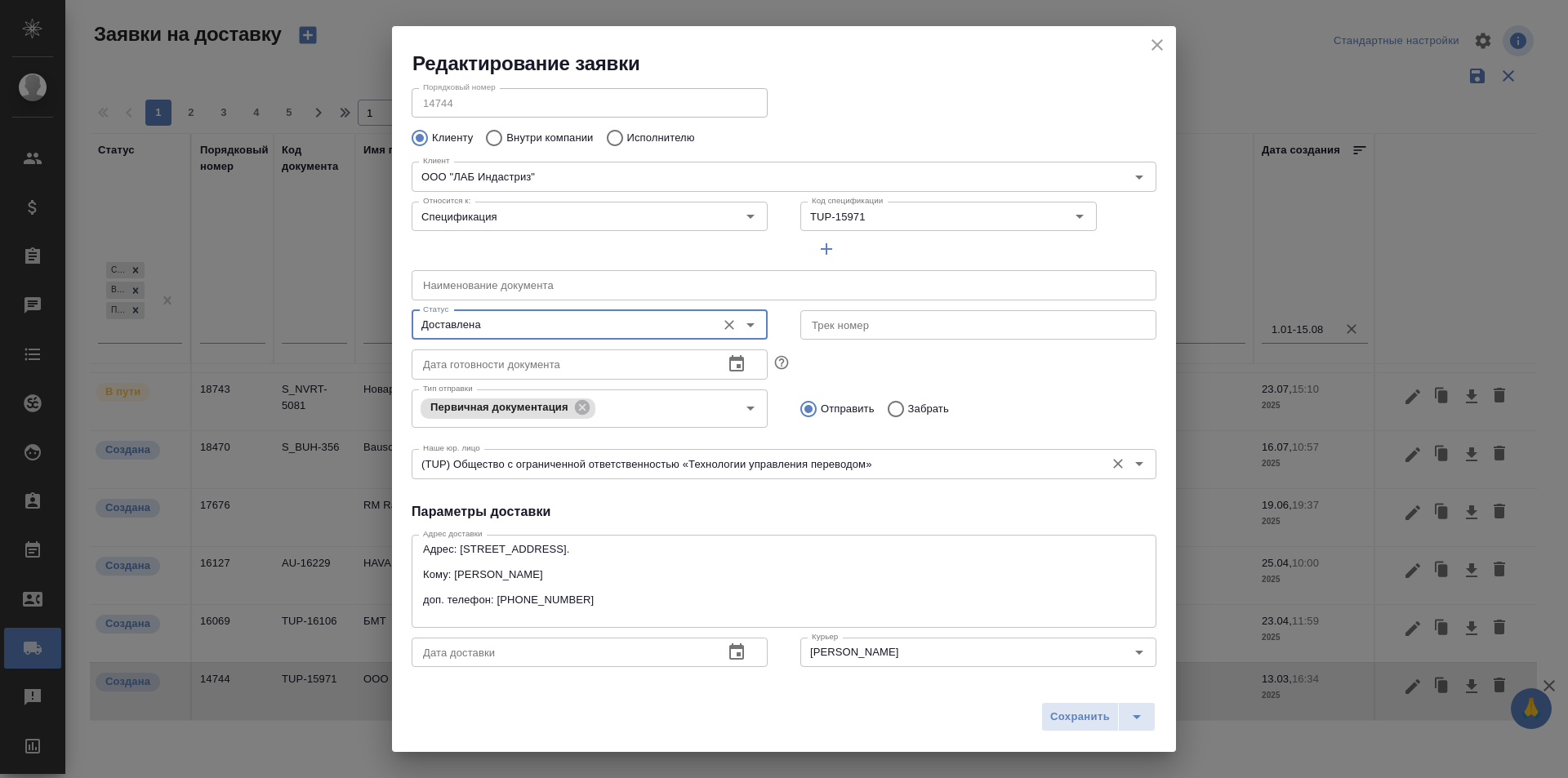
scroll to position [204, 0]
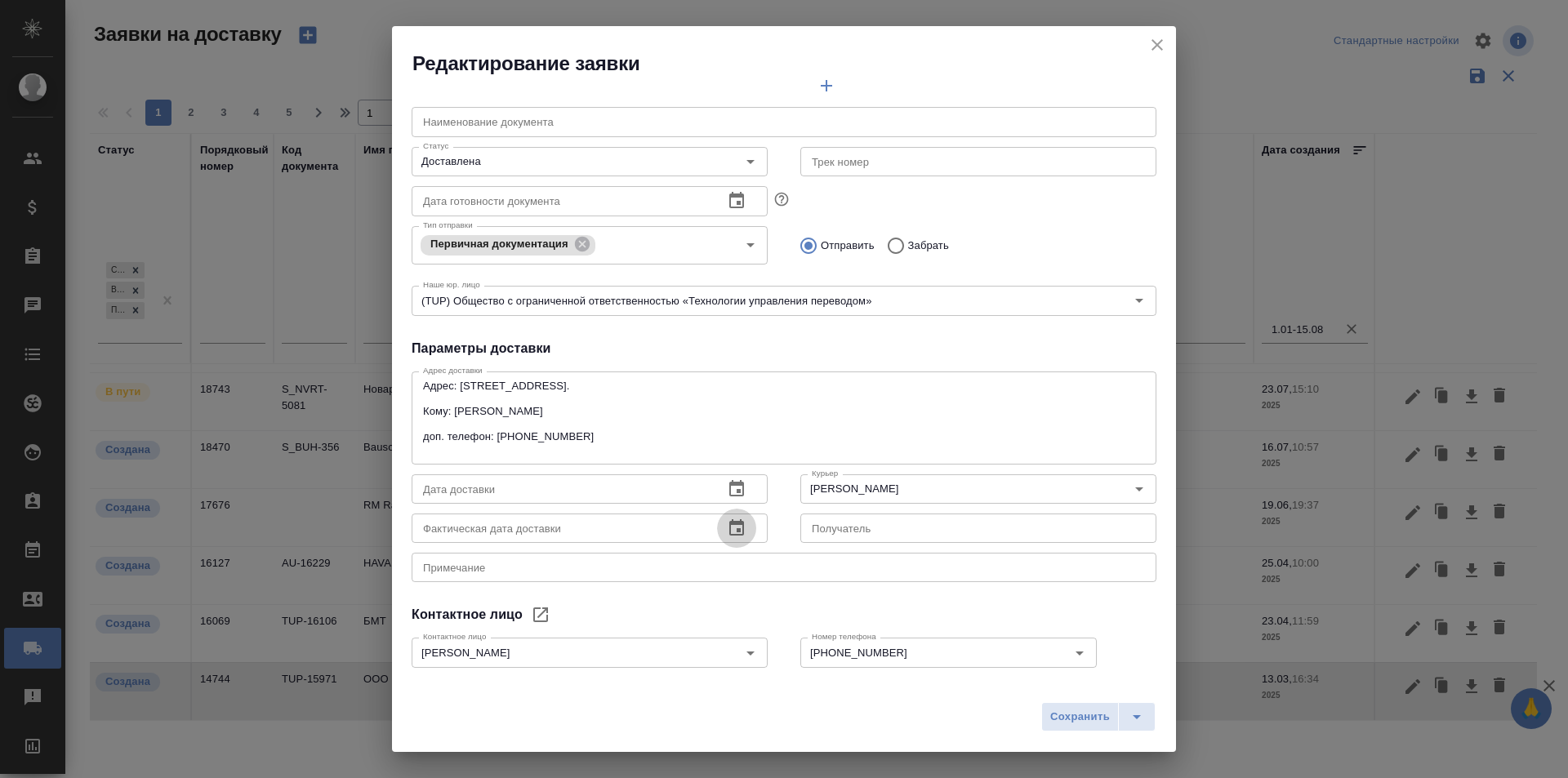
click at [727, 527] on icon "button" at bounding box center [736, 528] width 19 height 19
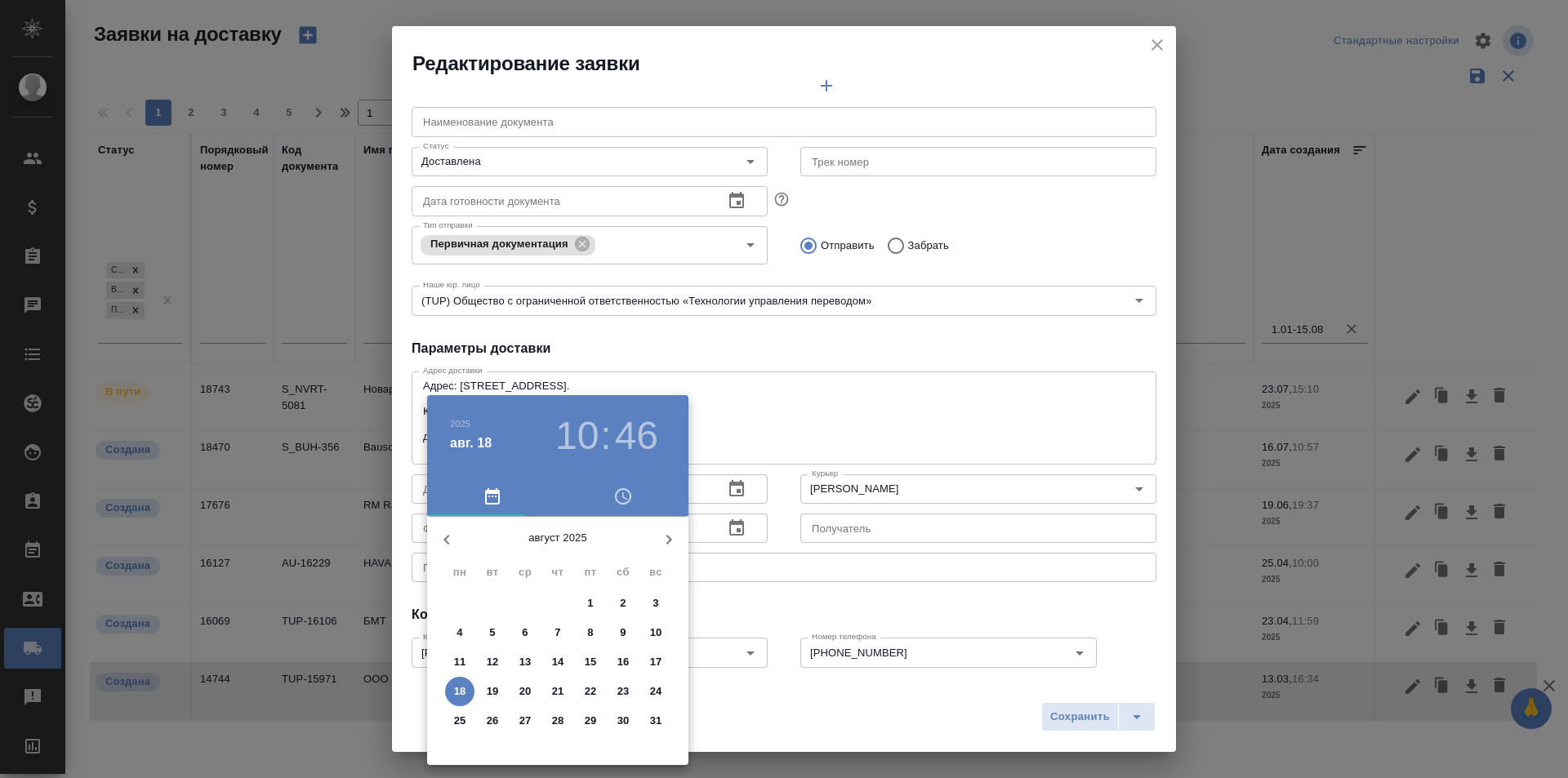
click at [443, 542] on icon "button" at bounding box center [446, 539] width 19 height 19
click at [442, 542] on icon "button" at bounding box center [446, 539] width 19 height 19
click at [442, 544] on icon "button" at bounding box center [446, 539] width 19 height 19
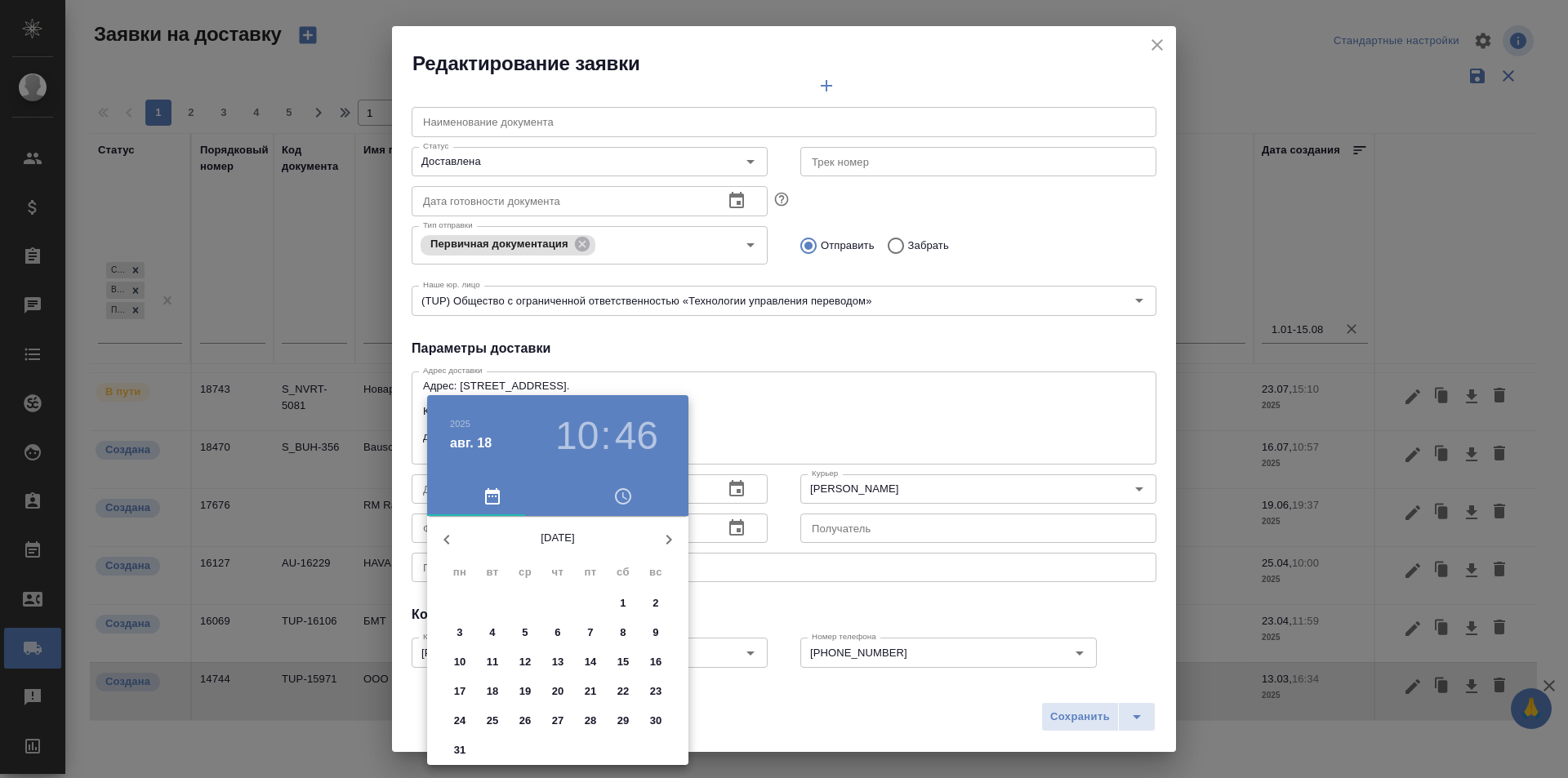
click at [558, 666] on p "13" at bounding box center [558, 662] width 12 height 17
type input "[DATE] 10:46"
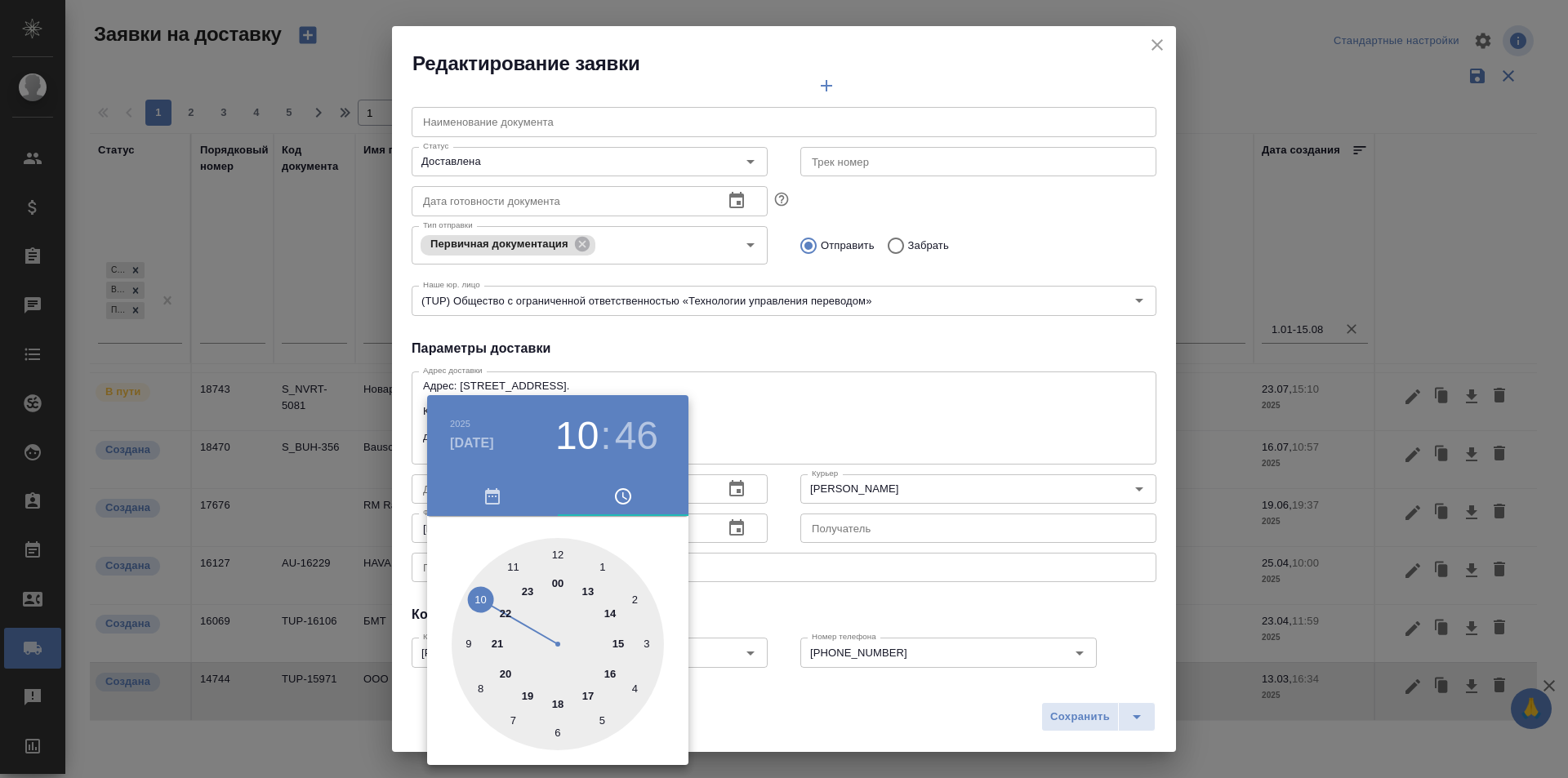
click at [1050, 713] on div at bounding box center [784, 389] width 1568 height 778
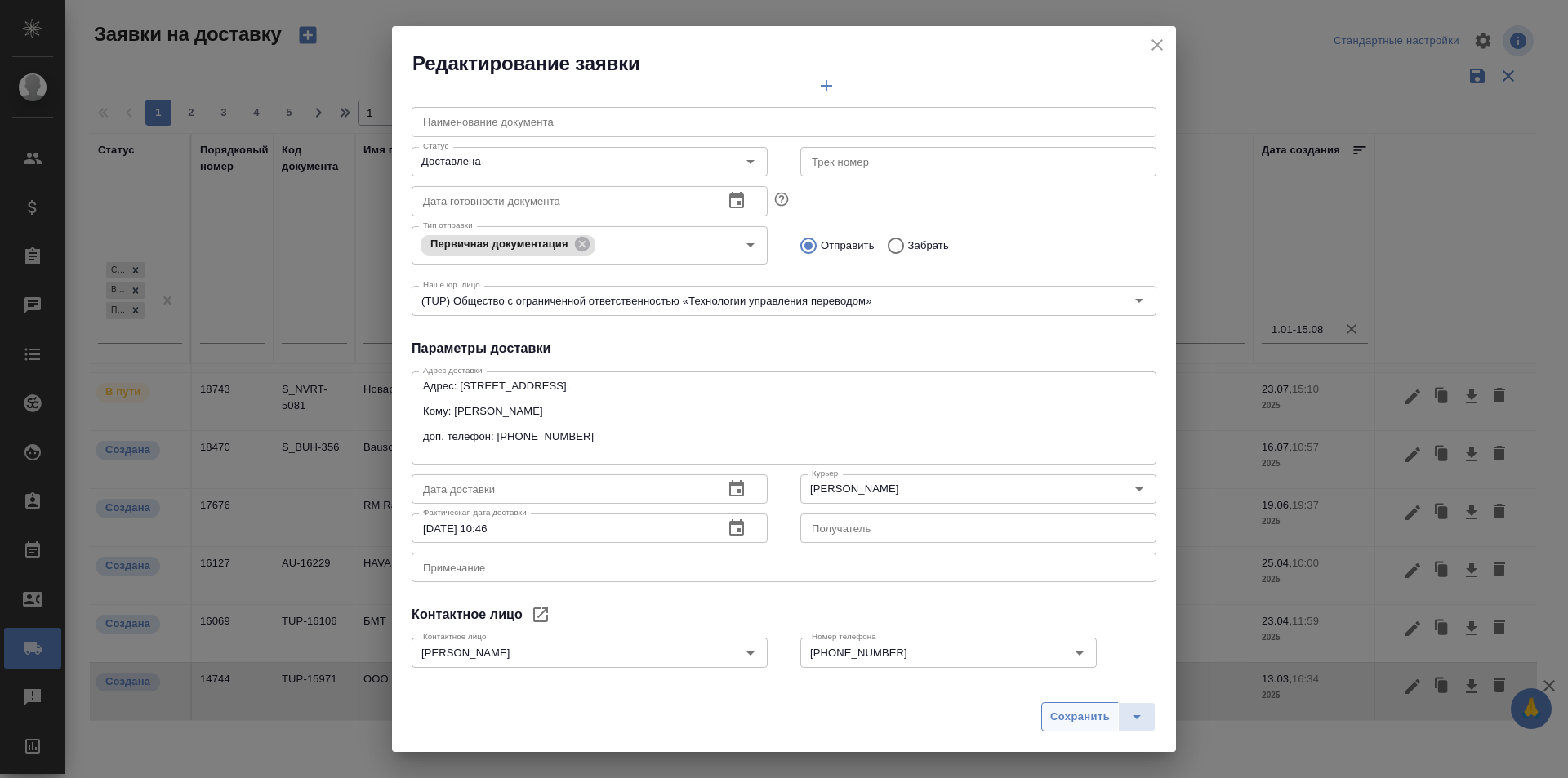
click at [1066, 710] on span "Сохранить" at bounding box center [1080, 717] width 60 height 18
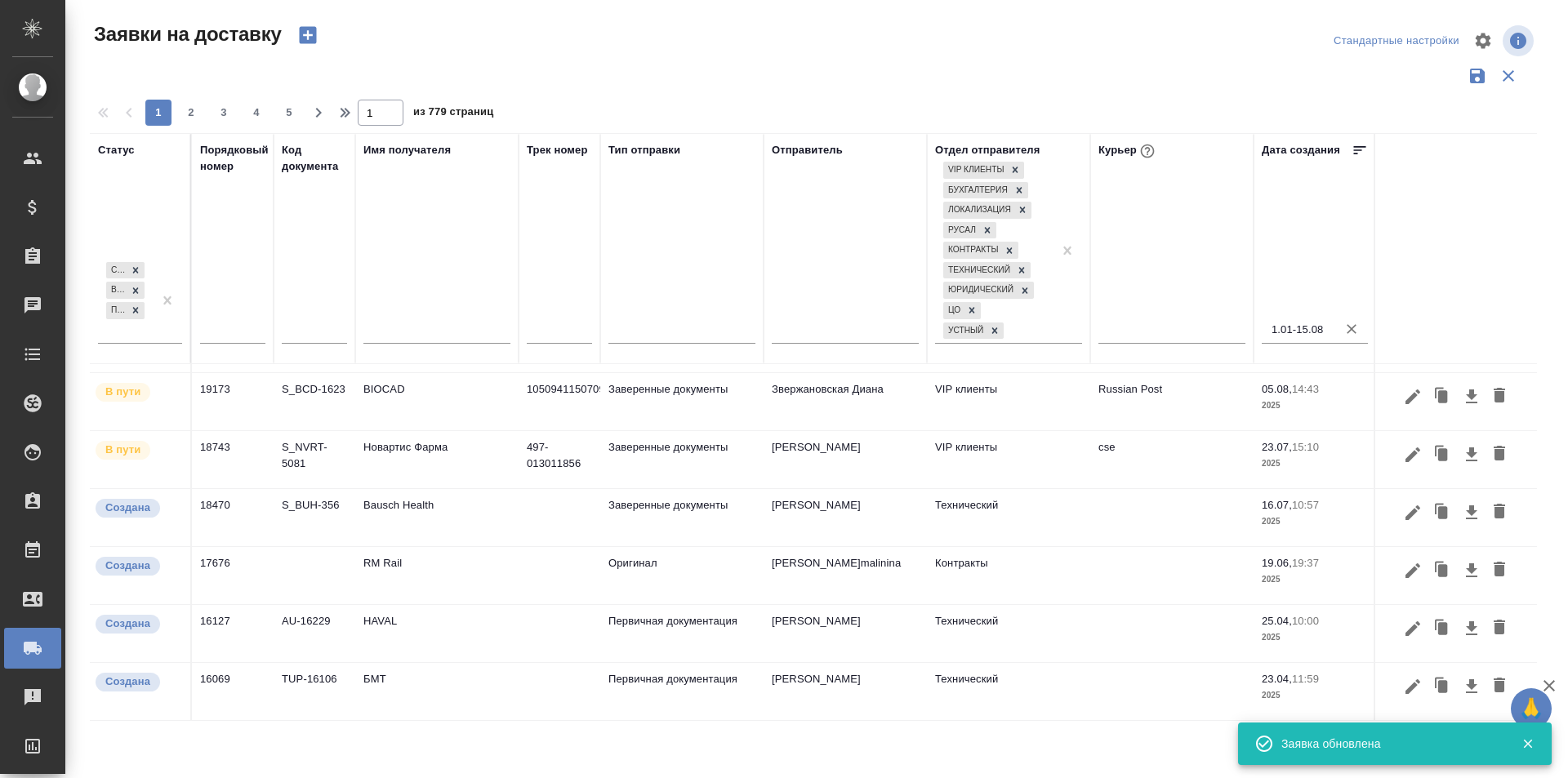
scroll to position [294, 0]
click at [1406, 680] on icon "button" at bounding box center [1413, 687] width 15 height 15
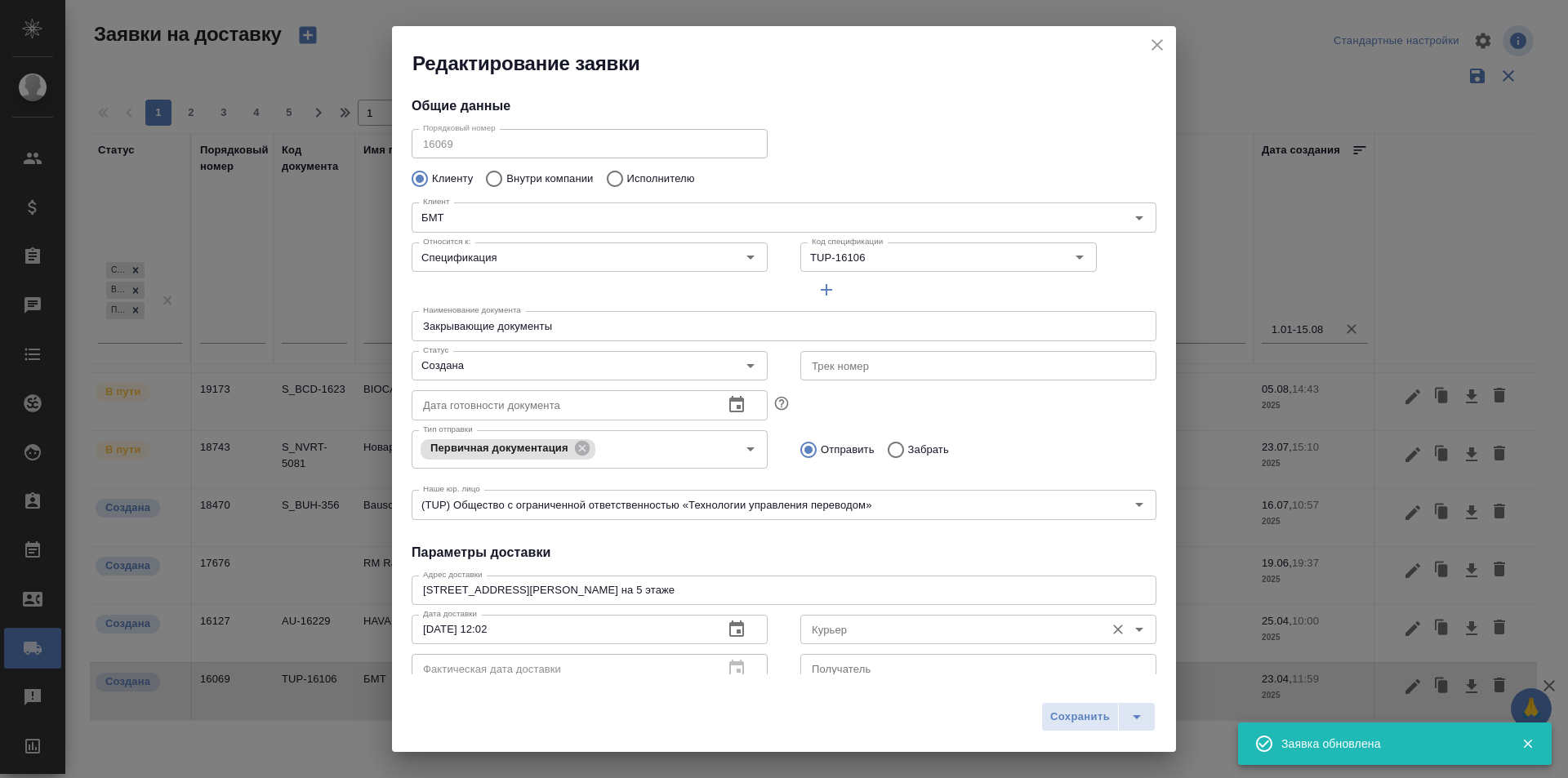
type input "[PERSON_NAME]"
type input "[PHONE_NUMBER]"
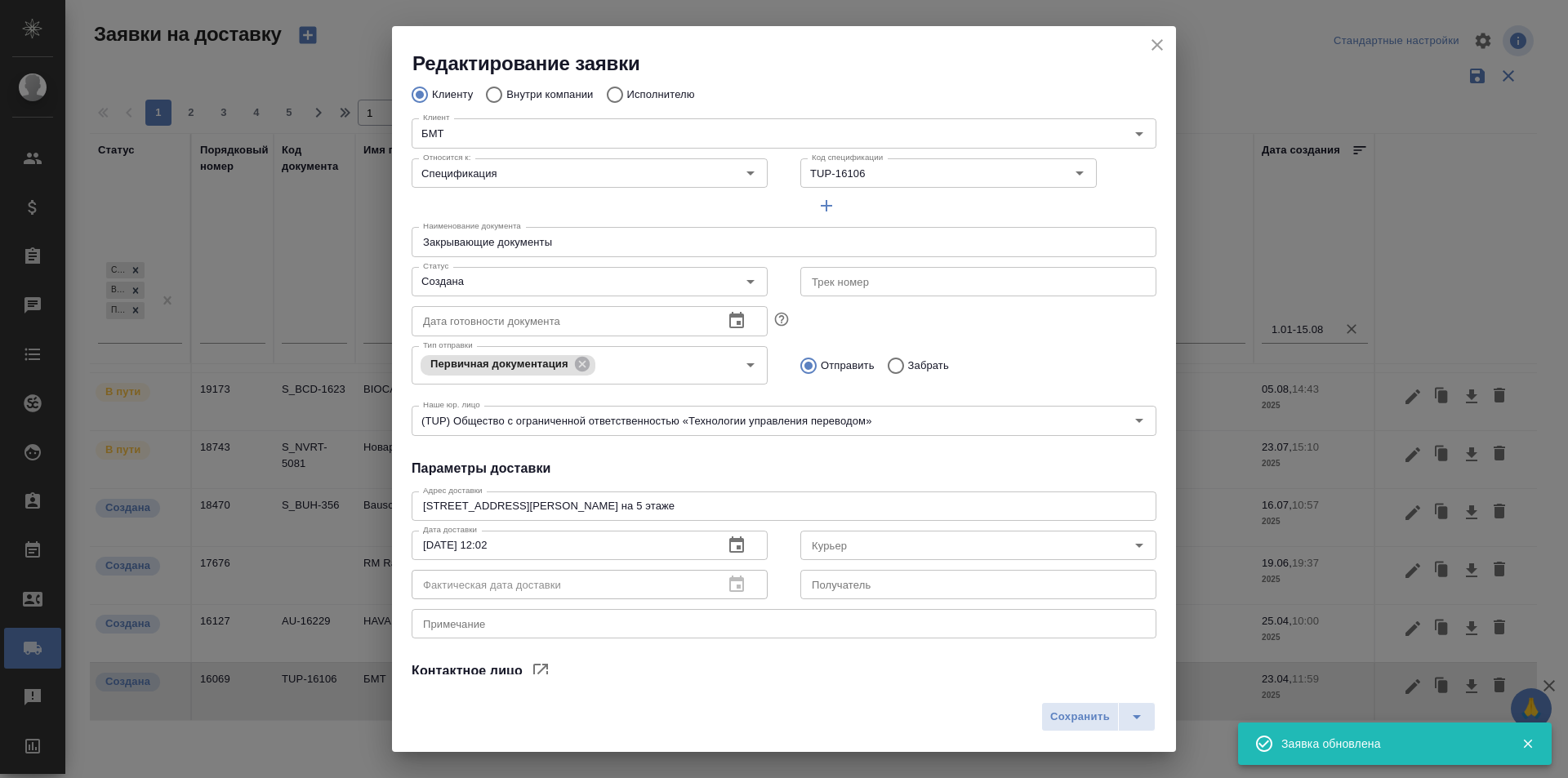
scroll to position [164, 0]
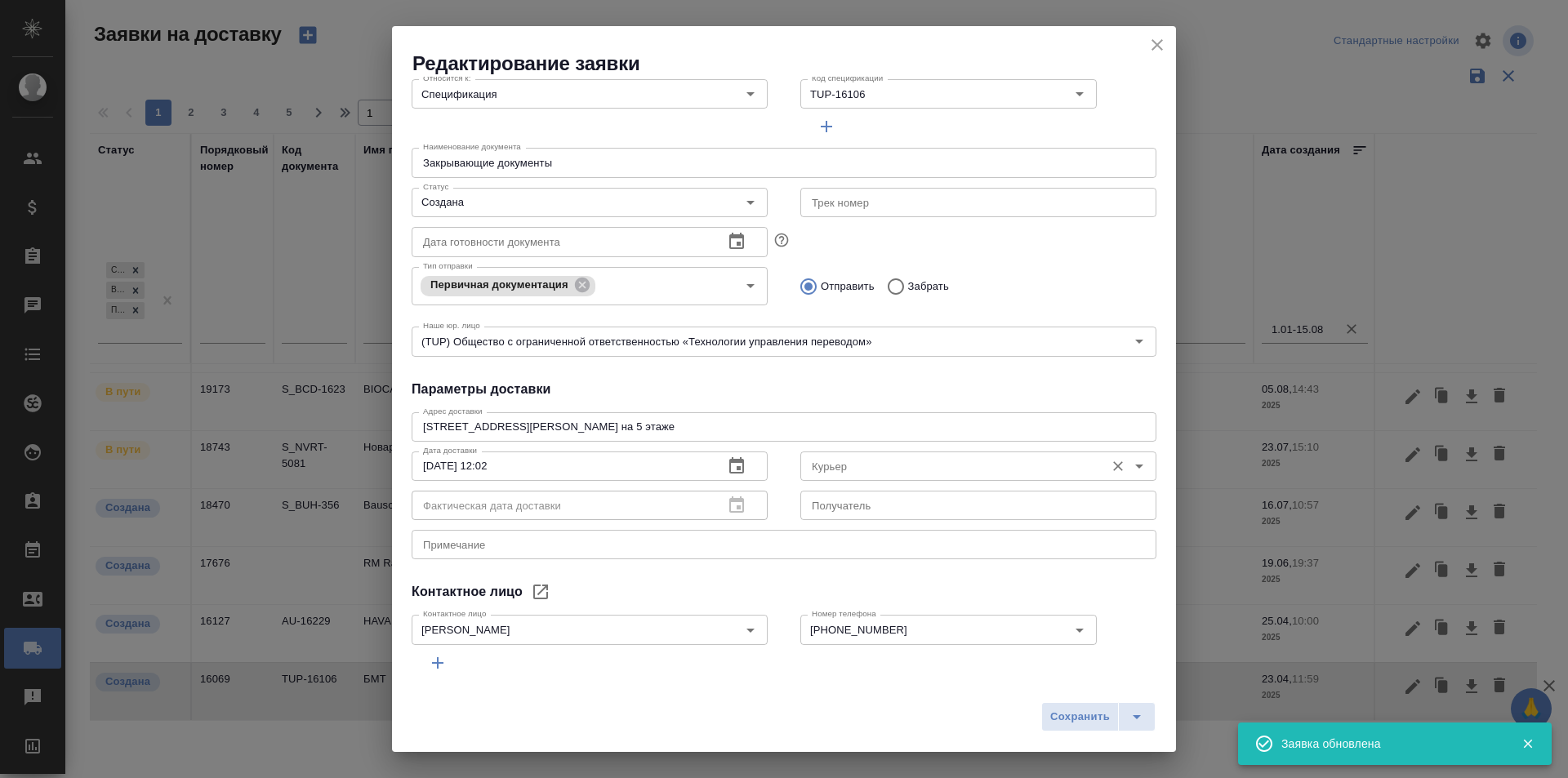
click at [857, 478] on div "Курьер" at bounding box center [978, 466] width 356 height 29
click at [851, 475] on input "Курьер" at bounding box center [951, 465] width 292 height 19
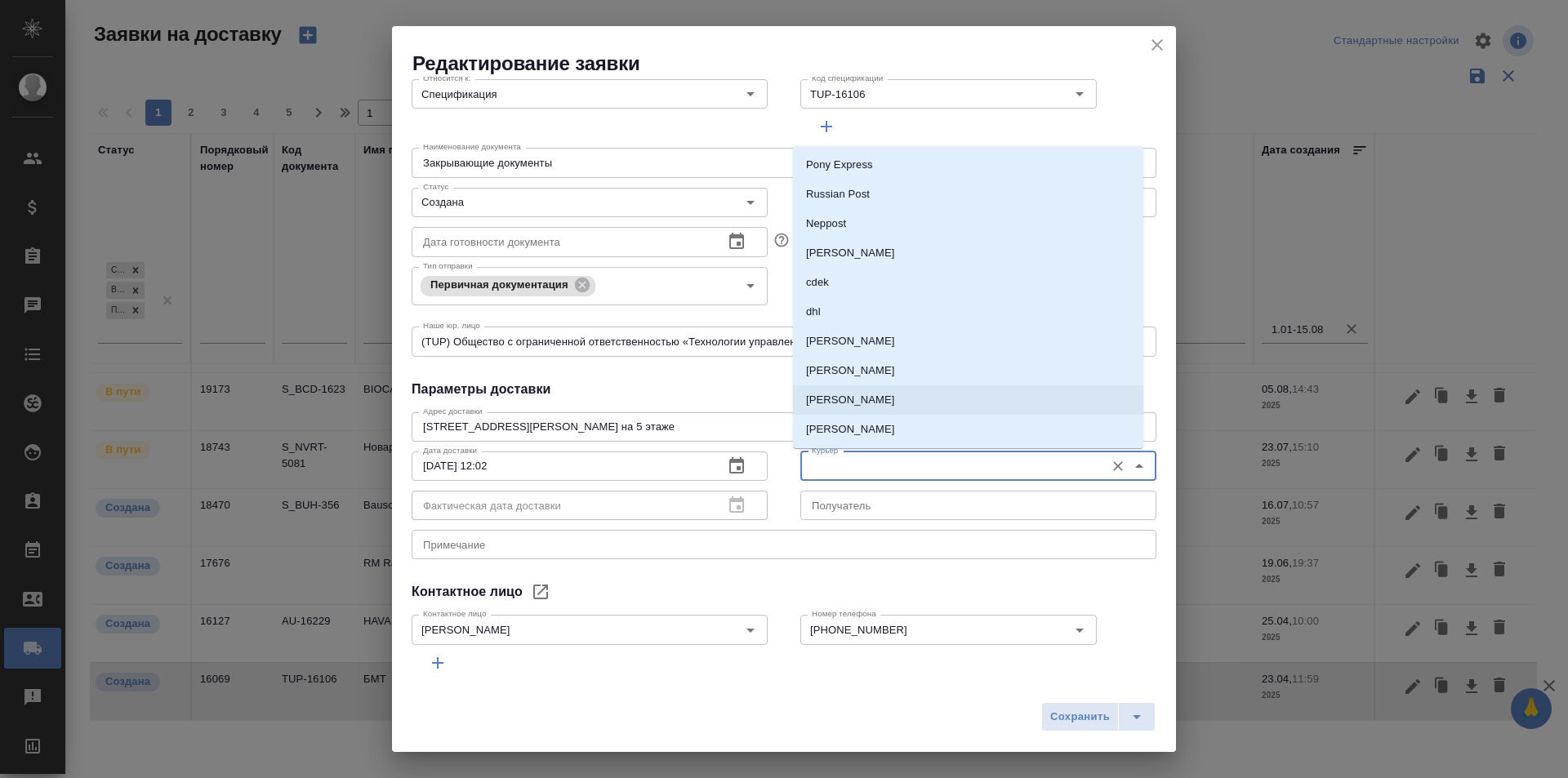
click at [863, 392] on p "[PERSON_NAME]" at bounding box center [850, 400] width 89 height 17
type input "[PERSON_NAME]"
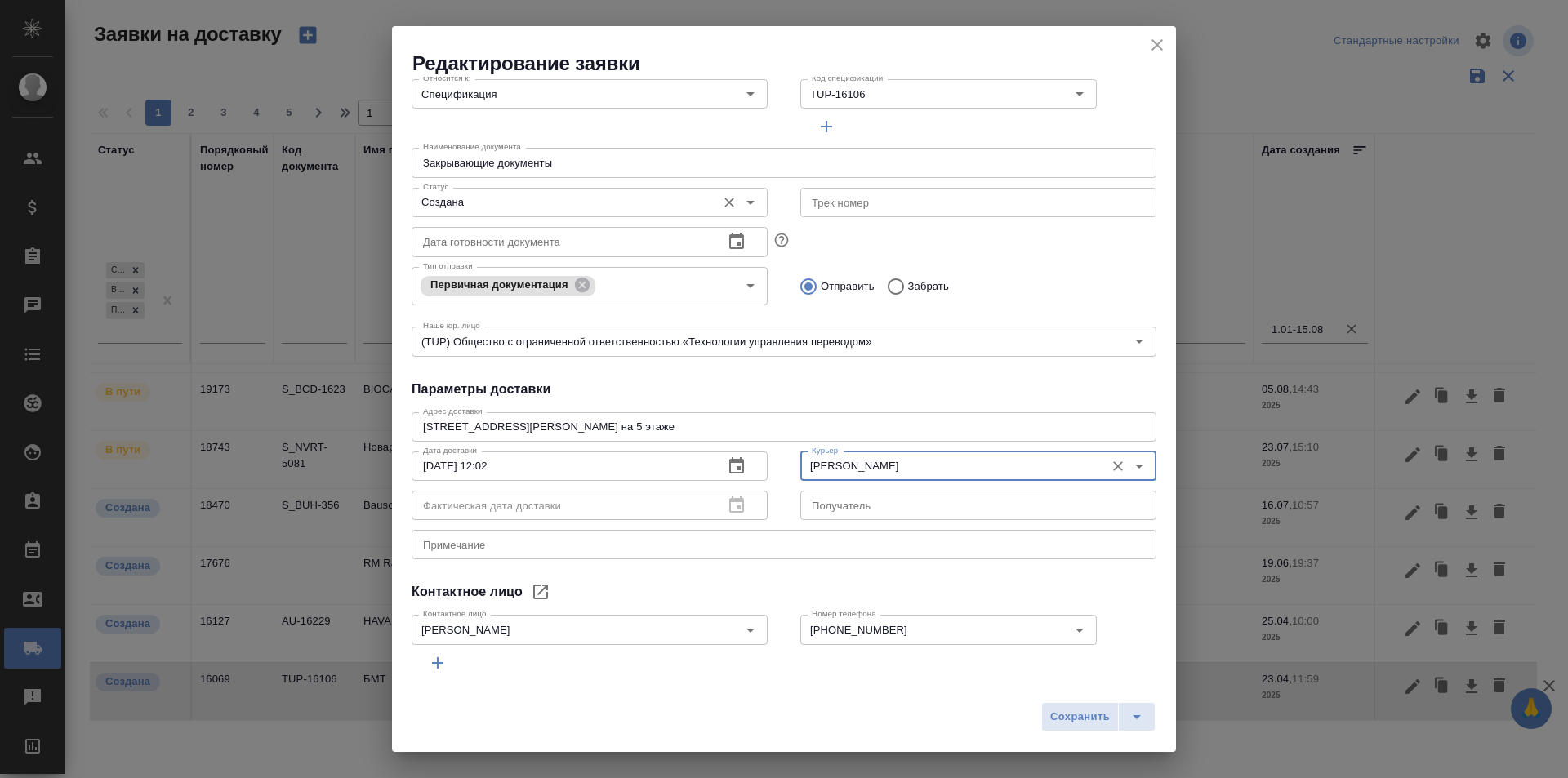
click at [541, 213] on div "Создана Статус" at bounding box center [589, 202] width 356 height 29
click at [485, 211] on input "Создана" at bounding box center [562, 201] width 292 height 19
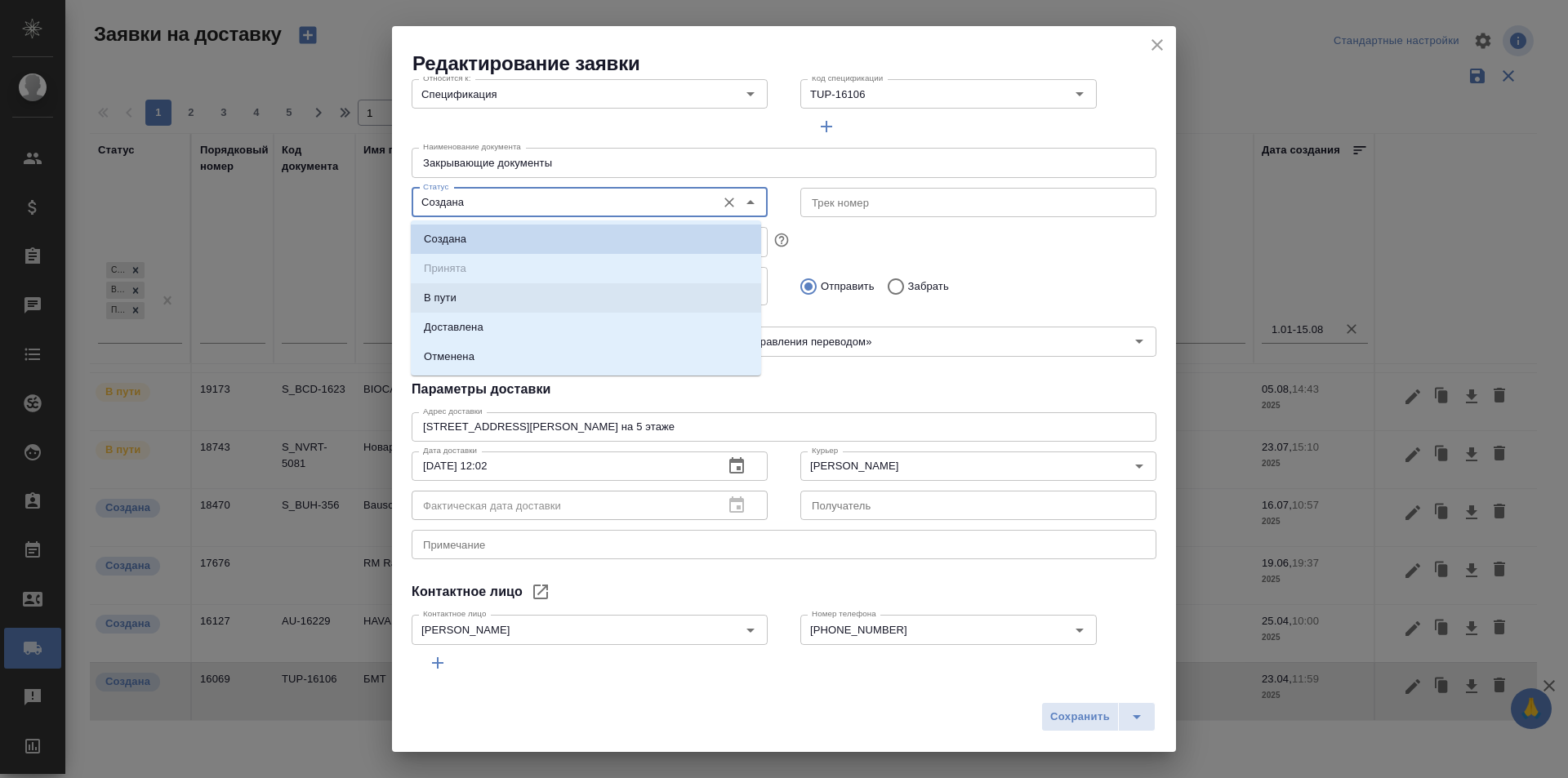
click at [482, 318] on li "Доставлена" at bounding box center [585, 327] width 351 height 29
type input "Доставлена"
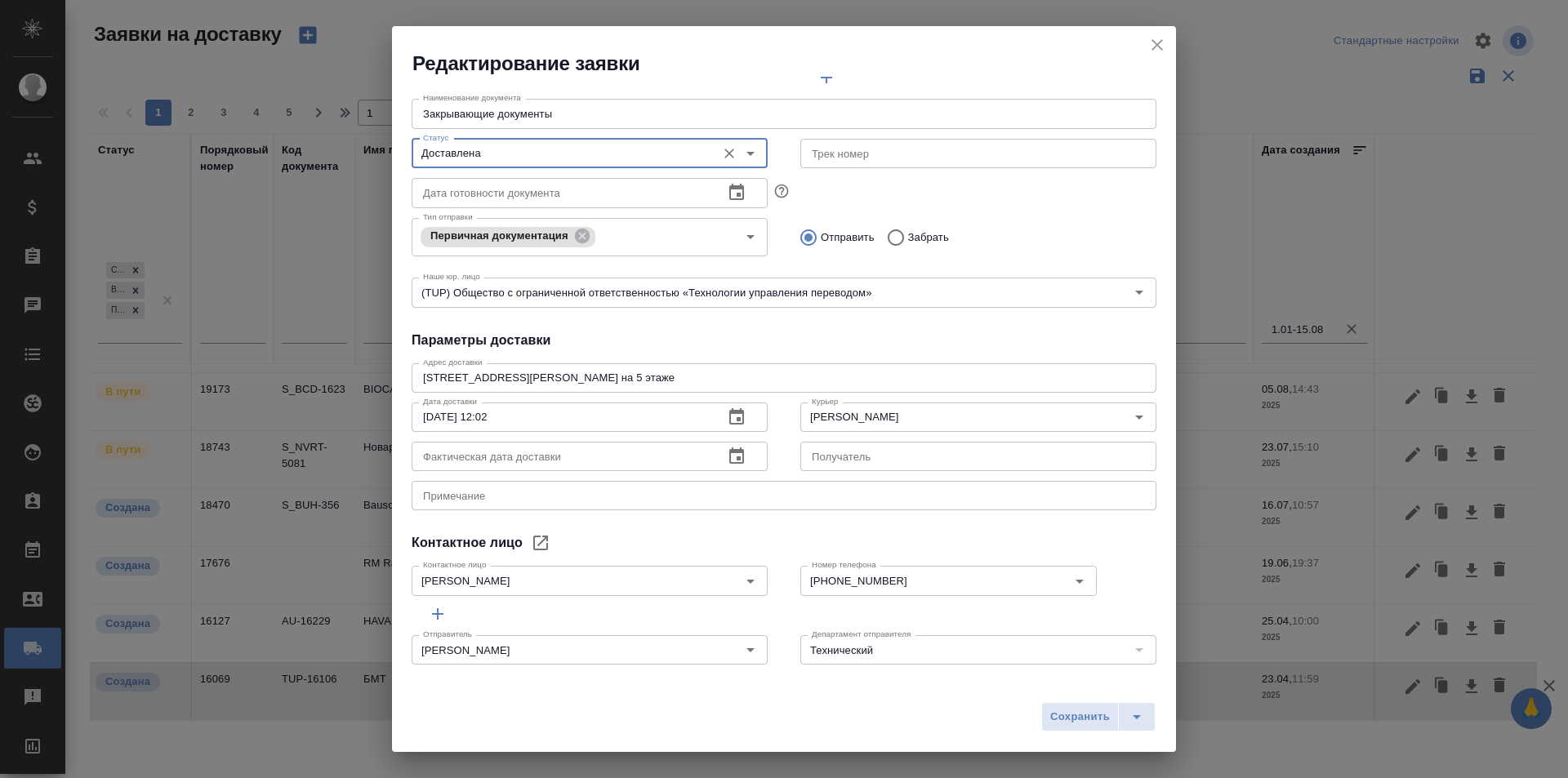
scroll to position [222, 0]
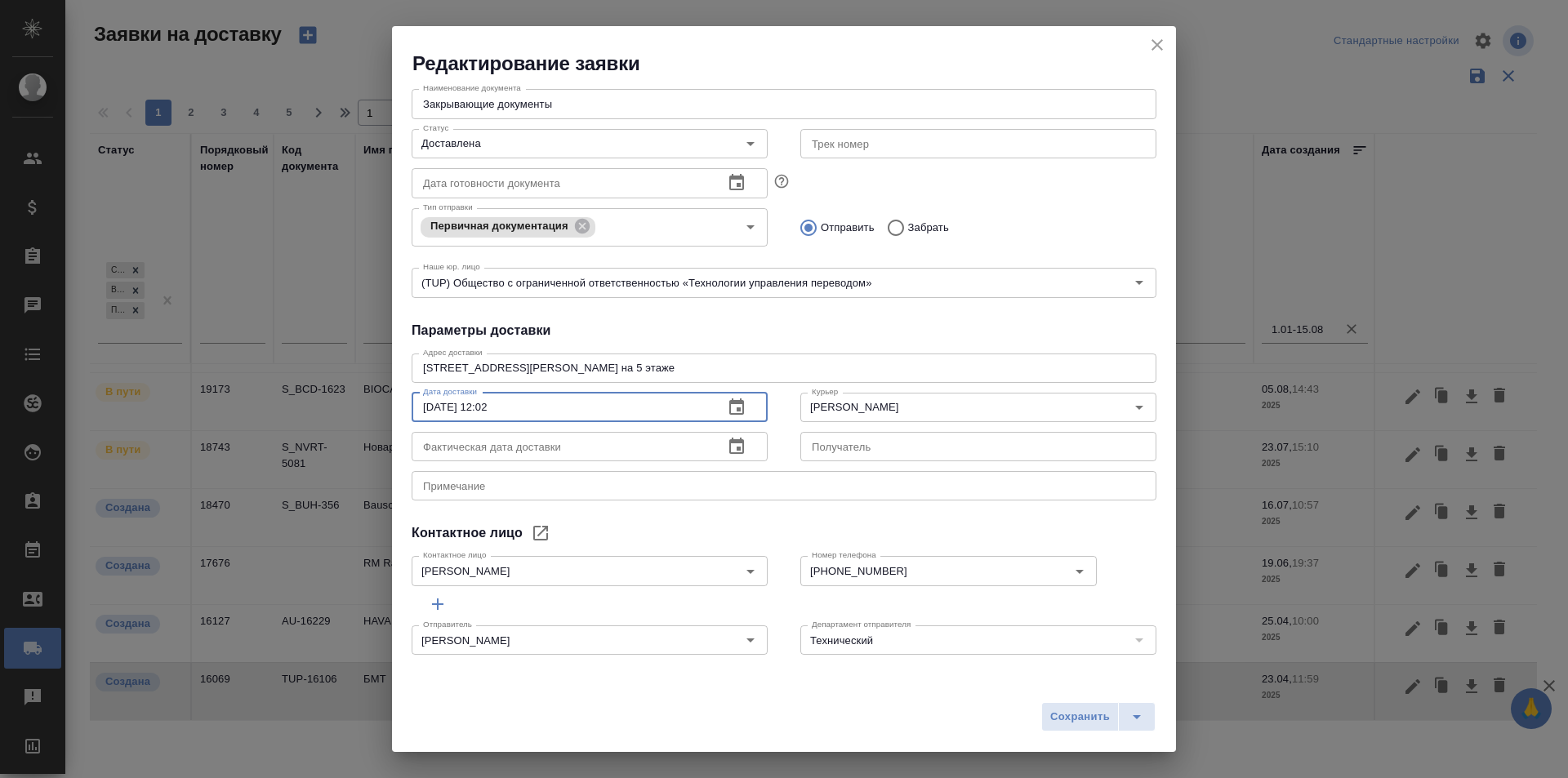
drag, startPoint x: 519, startPoint y: 401, endPoint x: 338, endPoint y: 401, distance: 181.0
click at [338, 401] on div "Редактирование заявки Общие данные Порядковый номер 16069 Порядковый номер Клие…" at bounding box center [784, 389] width 1568 height 778
click at [509, 446] on input "text" at bounding box center [560, 447] width 299 height 29
paste input "[DATE] 12:02"
type input "[DATE] 12:02"
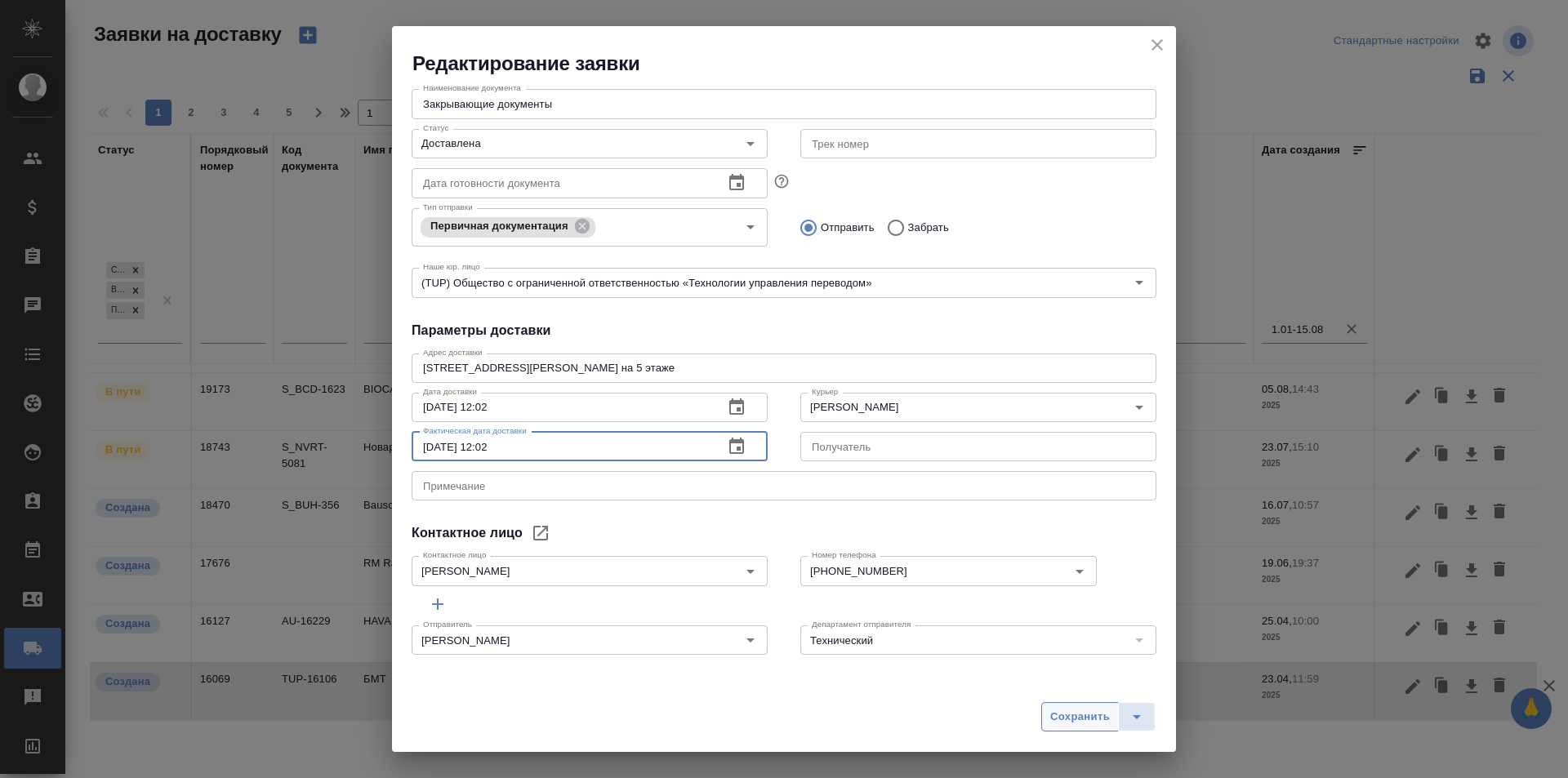
click at [1054, 713] on span "Сохранить" at bounding box center [1080, 717] width 60 height 18
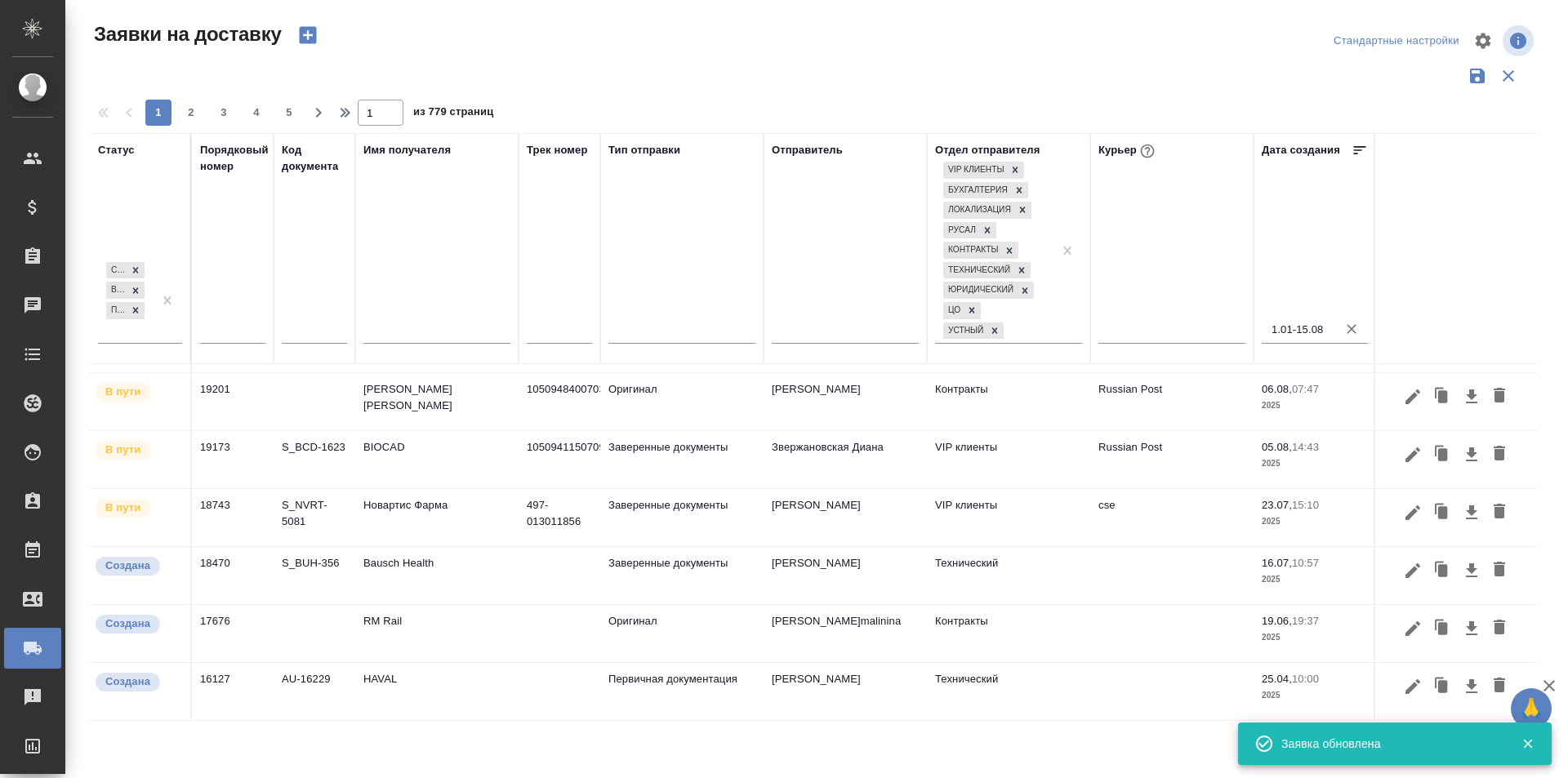
scroll to position [236, 0]
click at [1403, 679] on icon "button" at bounding box center [1412, 686] width 19 height 19
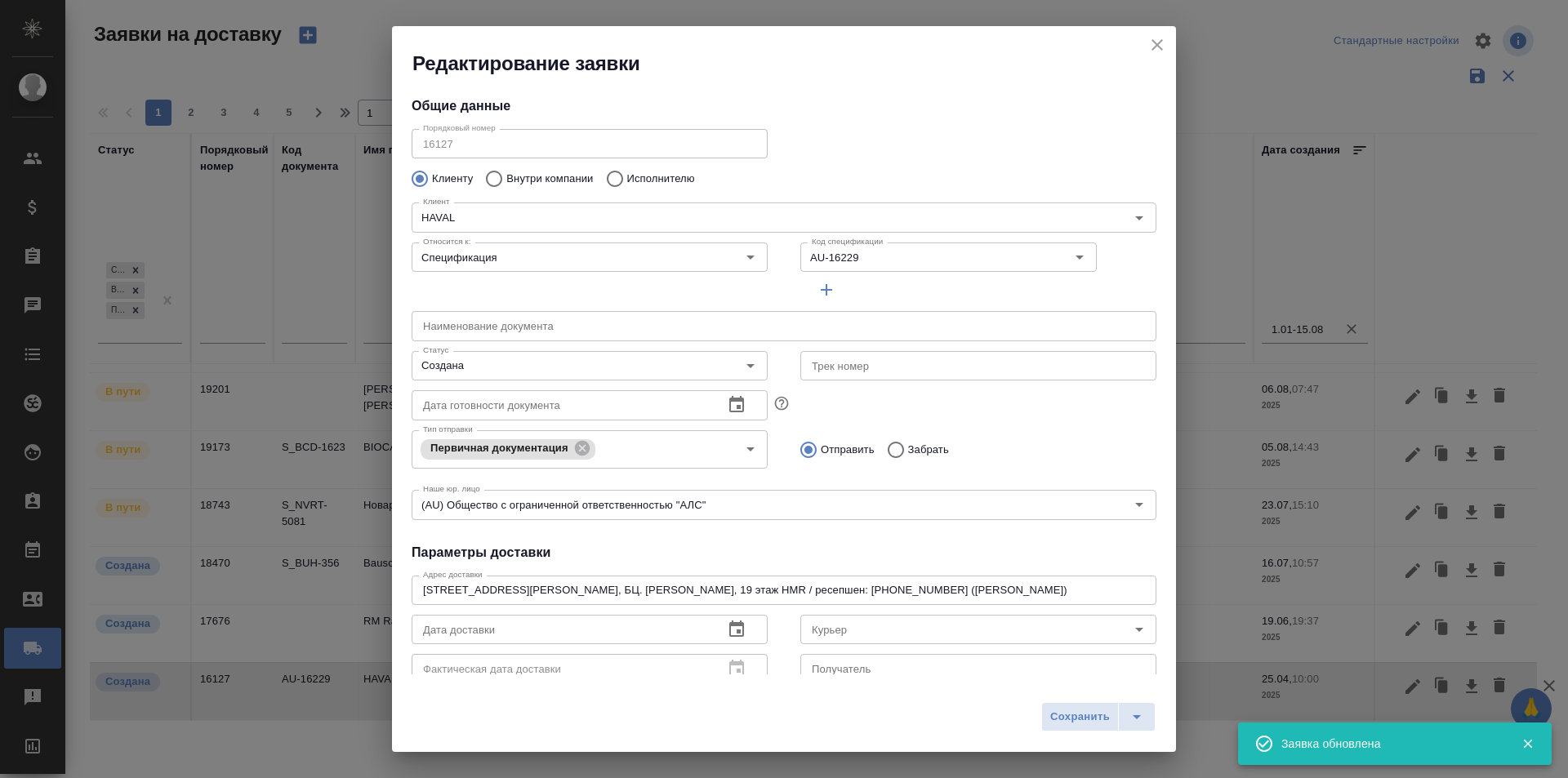
type input "- [PERSON_NAME] (ресепшн)"
type input "[PHONE_NUMBER]"
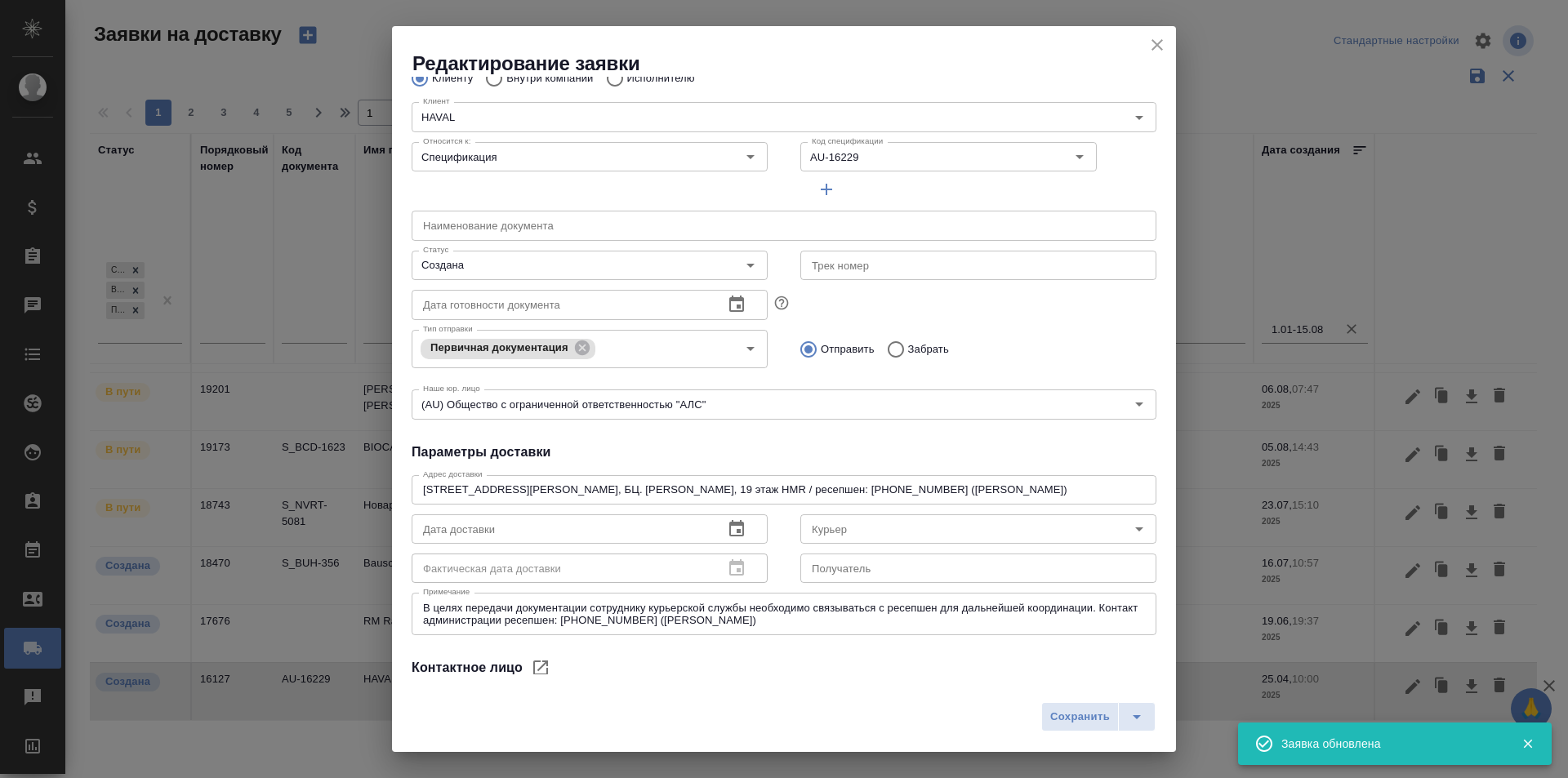
scroll to position [235, 0]
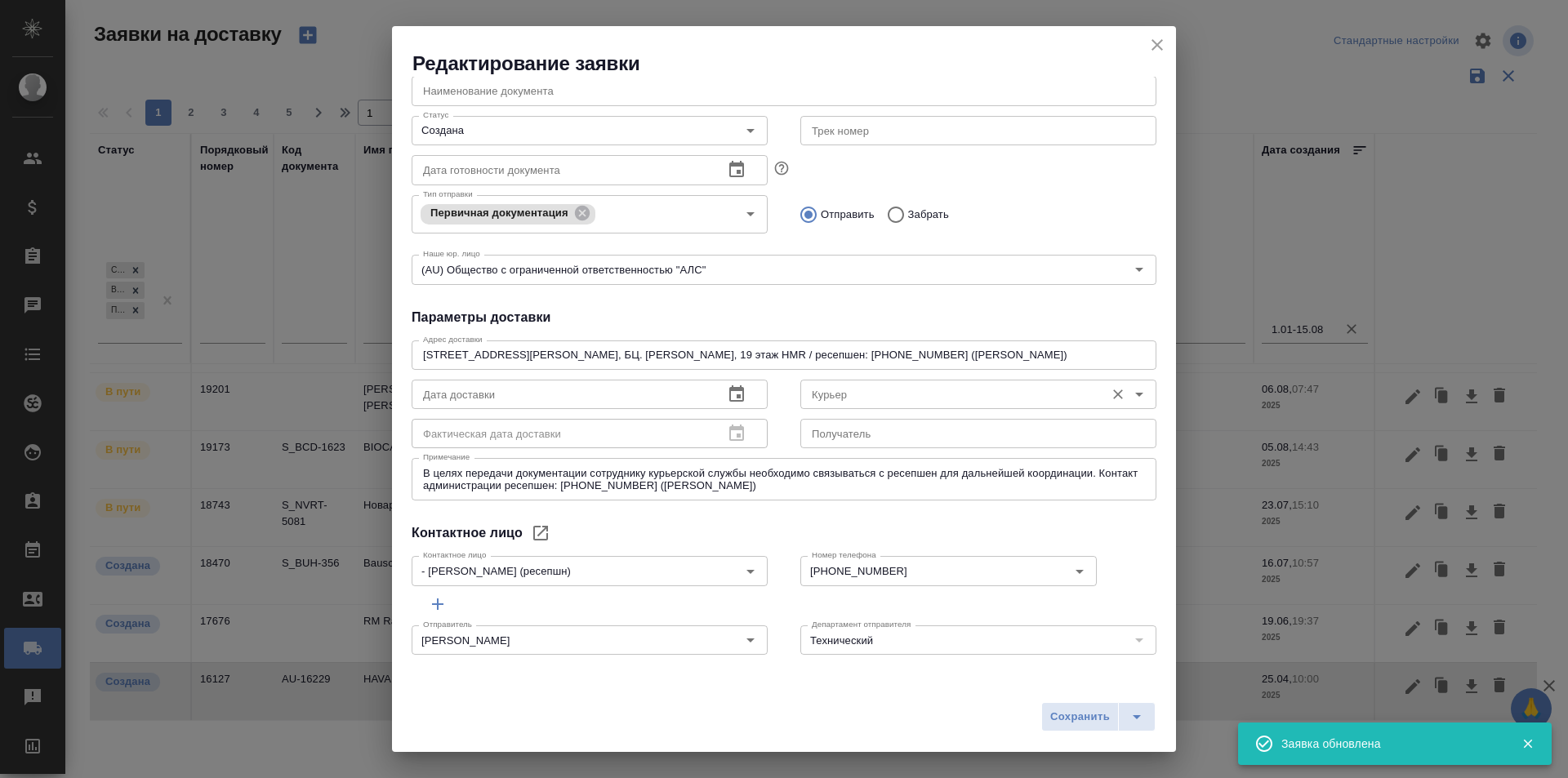
click at [872, 378] on div "[PERSON_NAME]" at bounding box center [978, 393] width 356 height 40
click at [872, 393] on input "Курьер" at bounding box center [951, 394] width 292 height 19
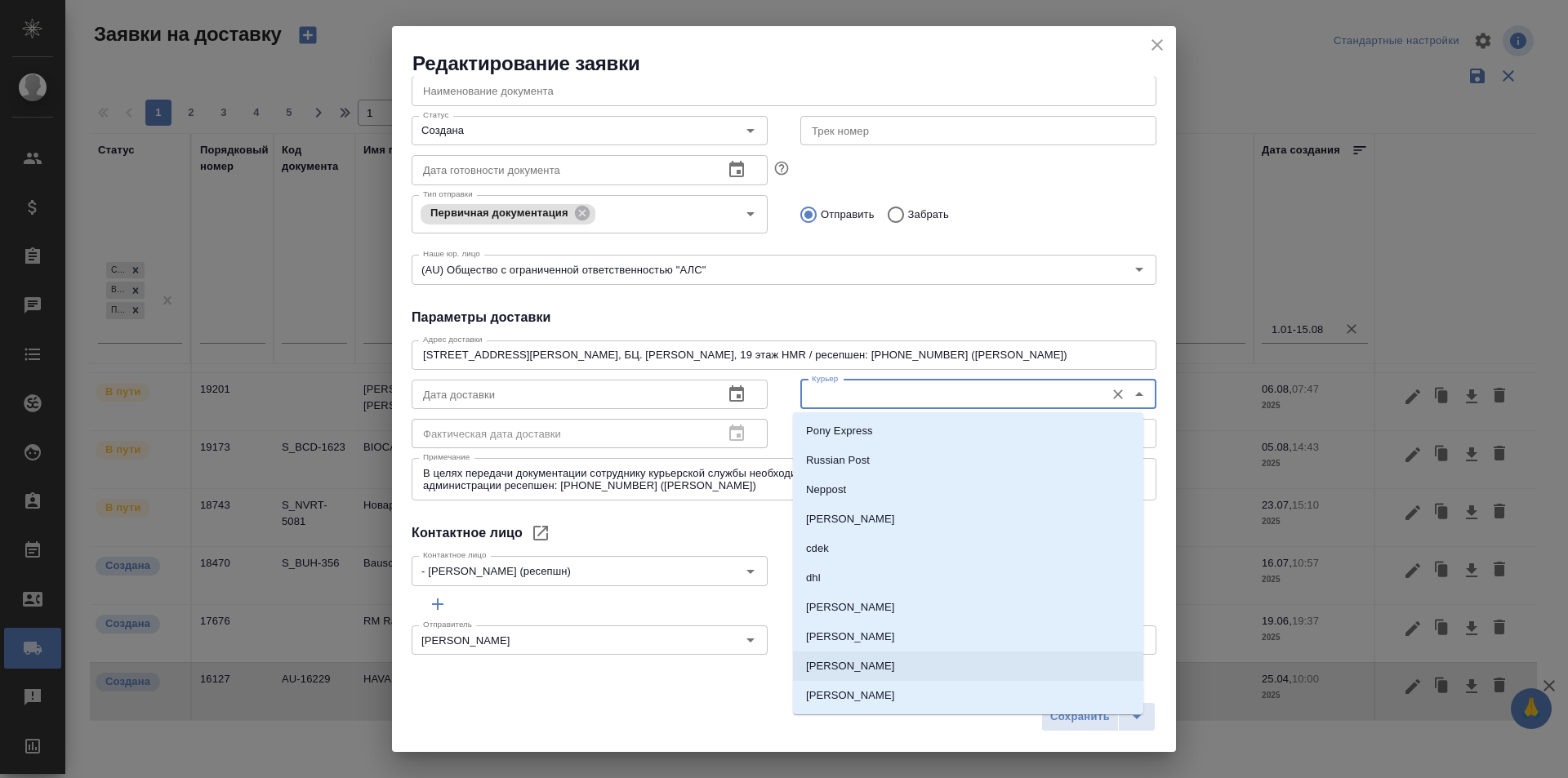
click at [883, 653] on li "[PERSON_NAME]" at bounding box center [968, 666] width 351 height 29
type input "[PERSON_NAME]"
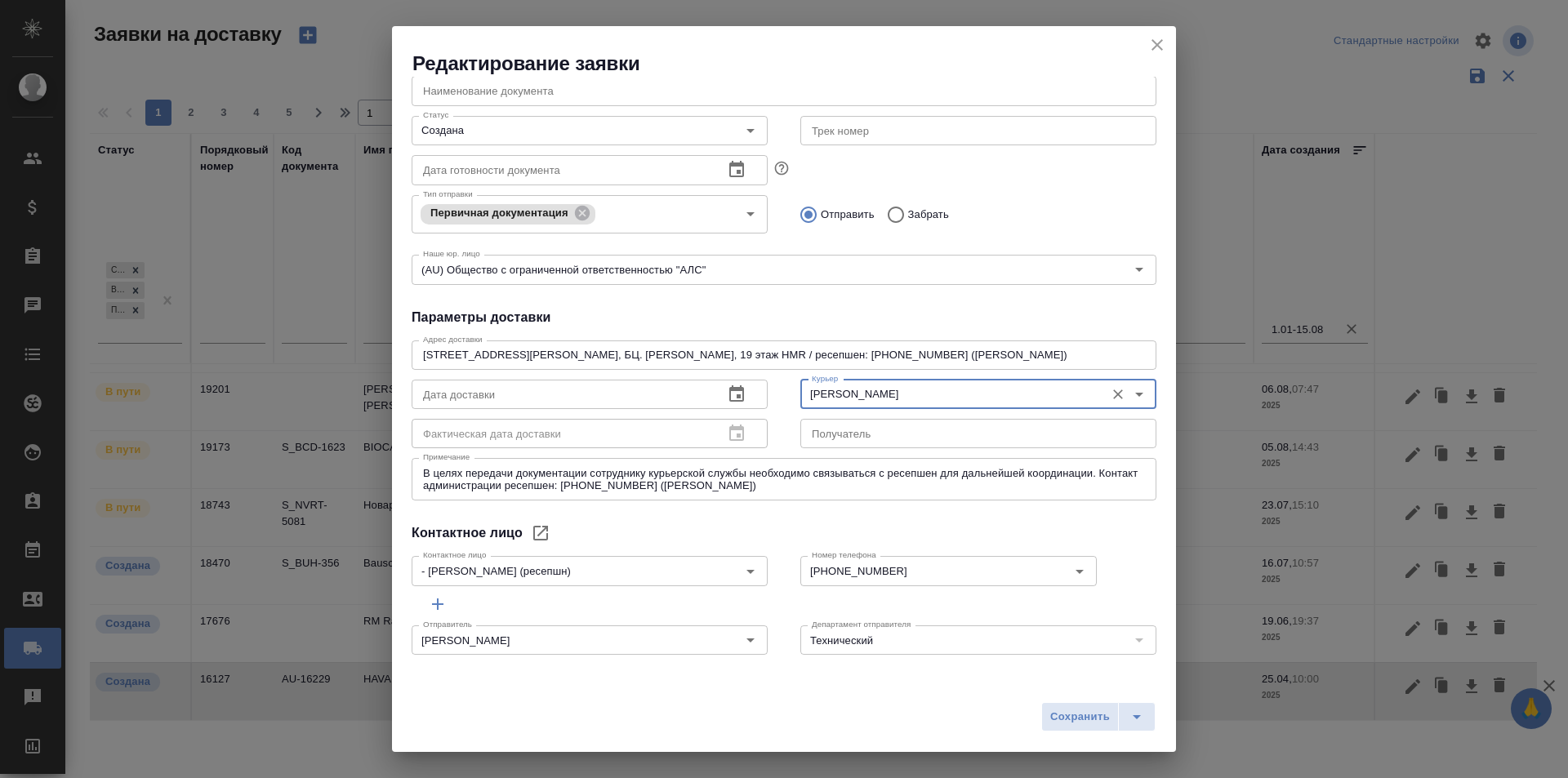
click at [578, 383] on input "text" at bounding box center [560, 395] width 299 height 29
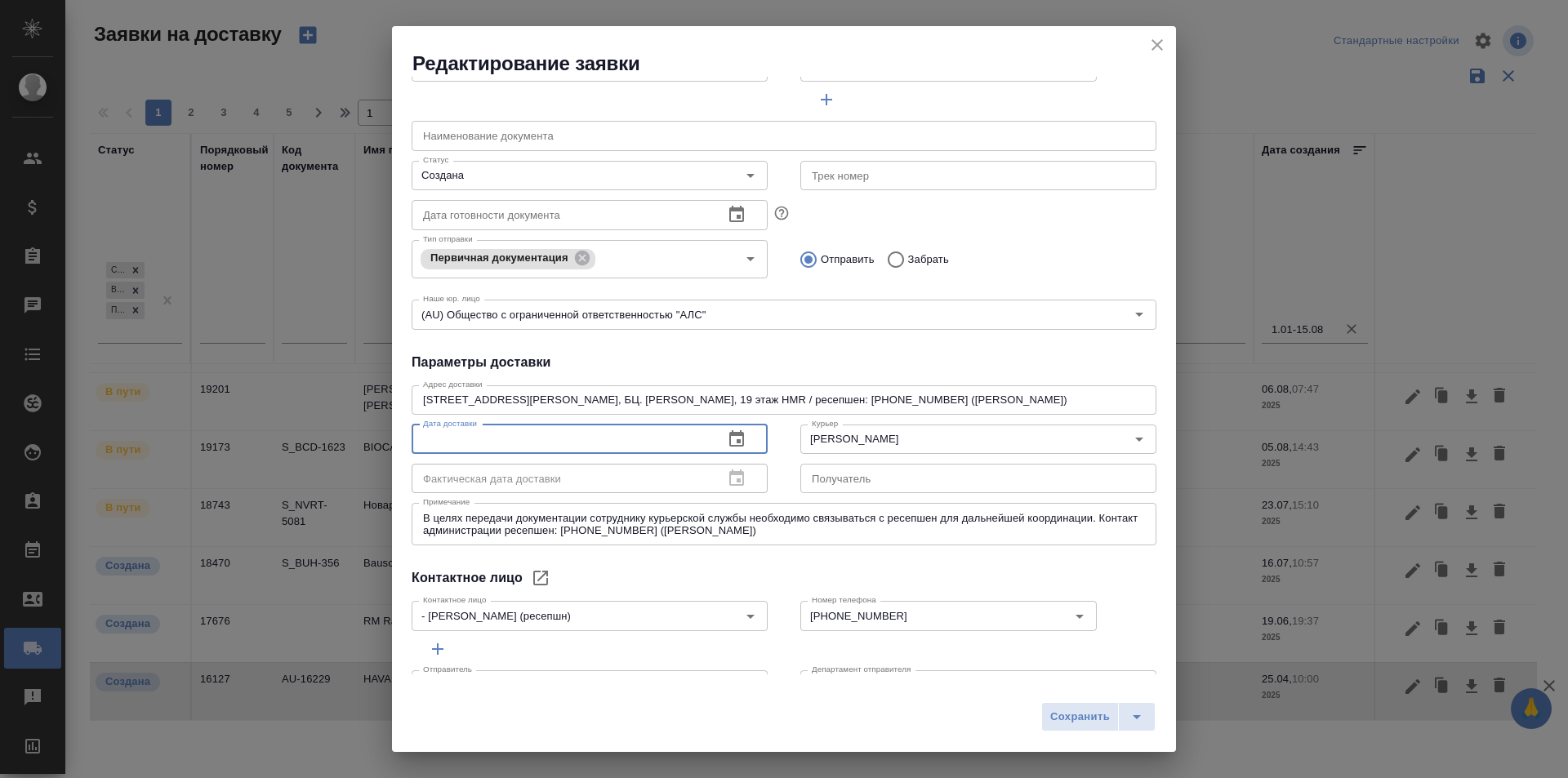
scroll to position [154, 0]
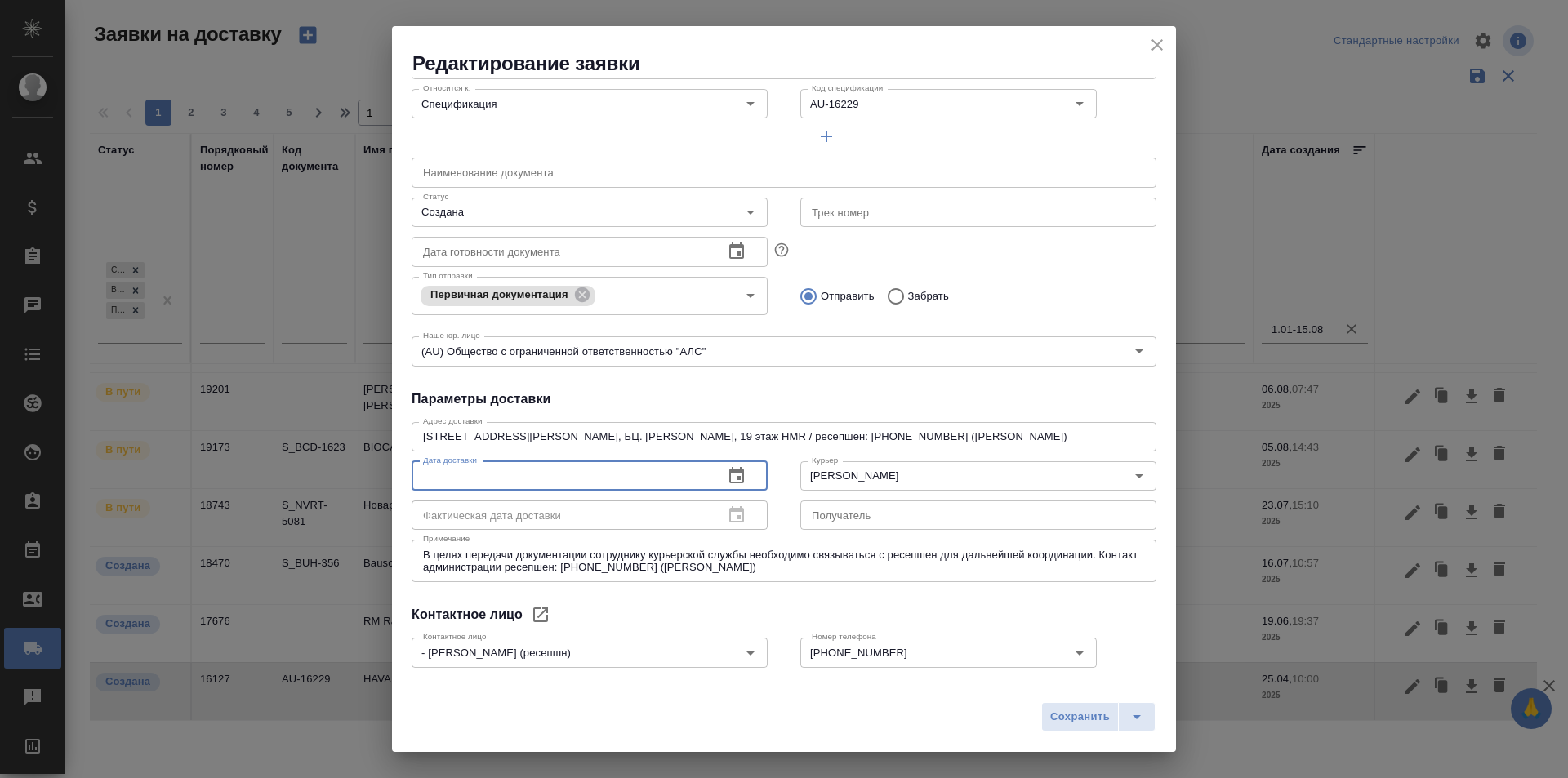
click at [476, 240] on input "text" at bounding box center [560, 251] width 299 height 29
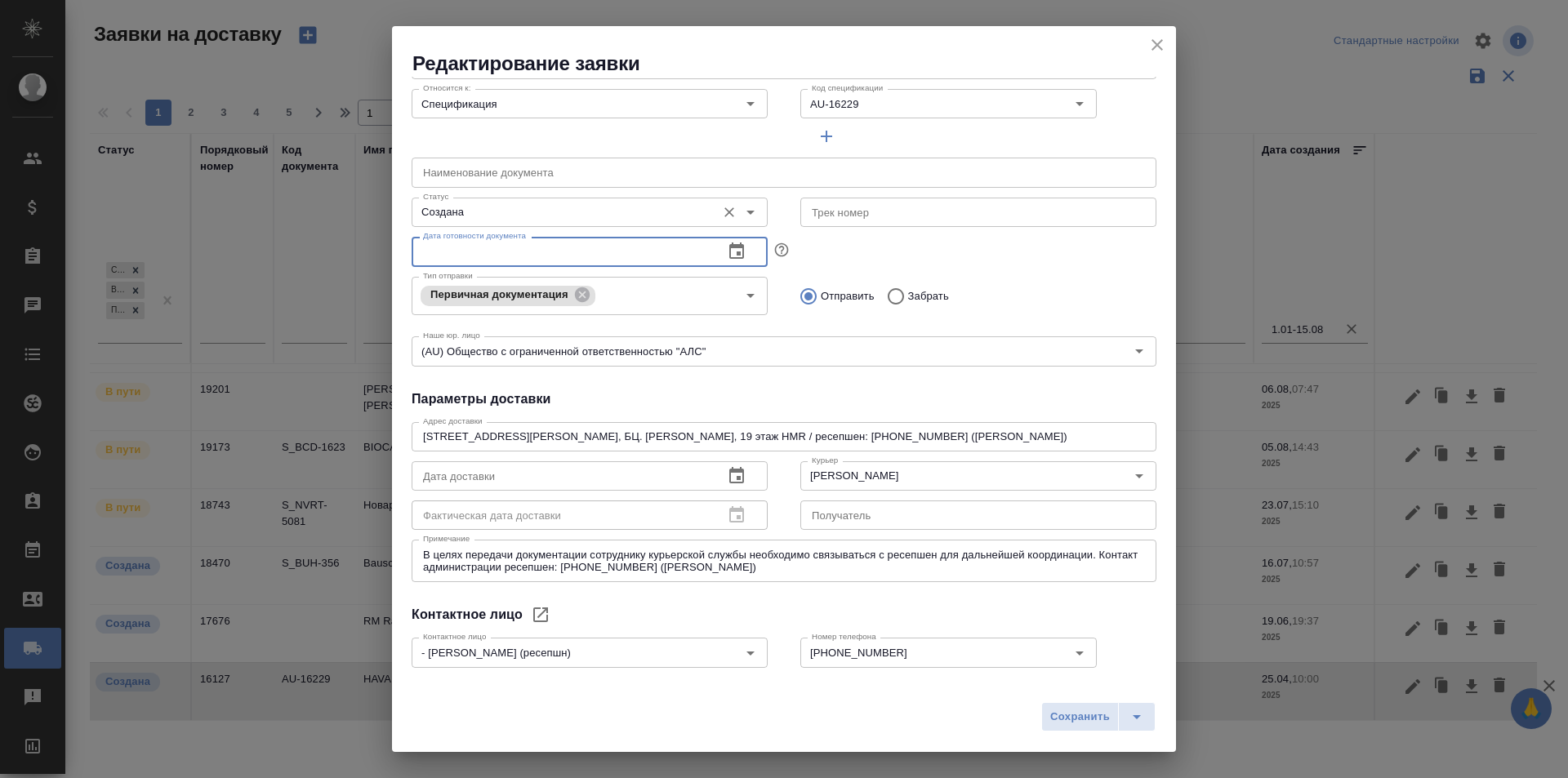
click at [471, 223] on div "Создана Статус" at bounding box center [589, 212] width 356 height 29
click at [500, 218] on input "Создана" at bounding box center [562, 212] width 292 height 19
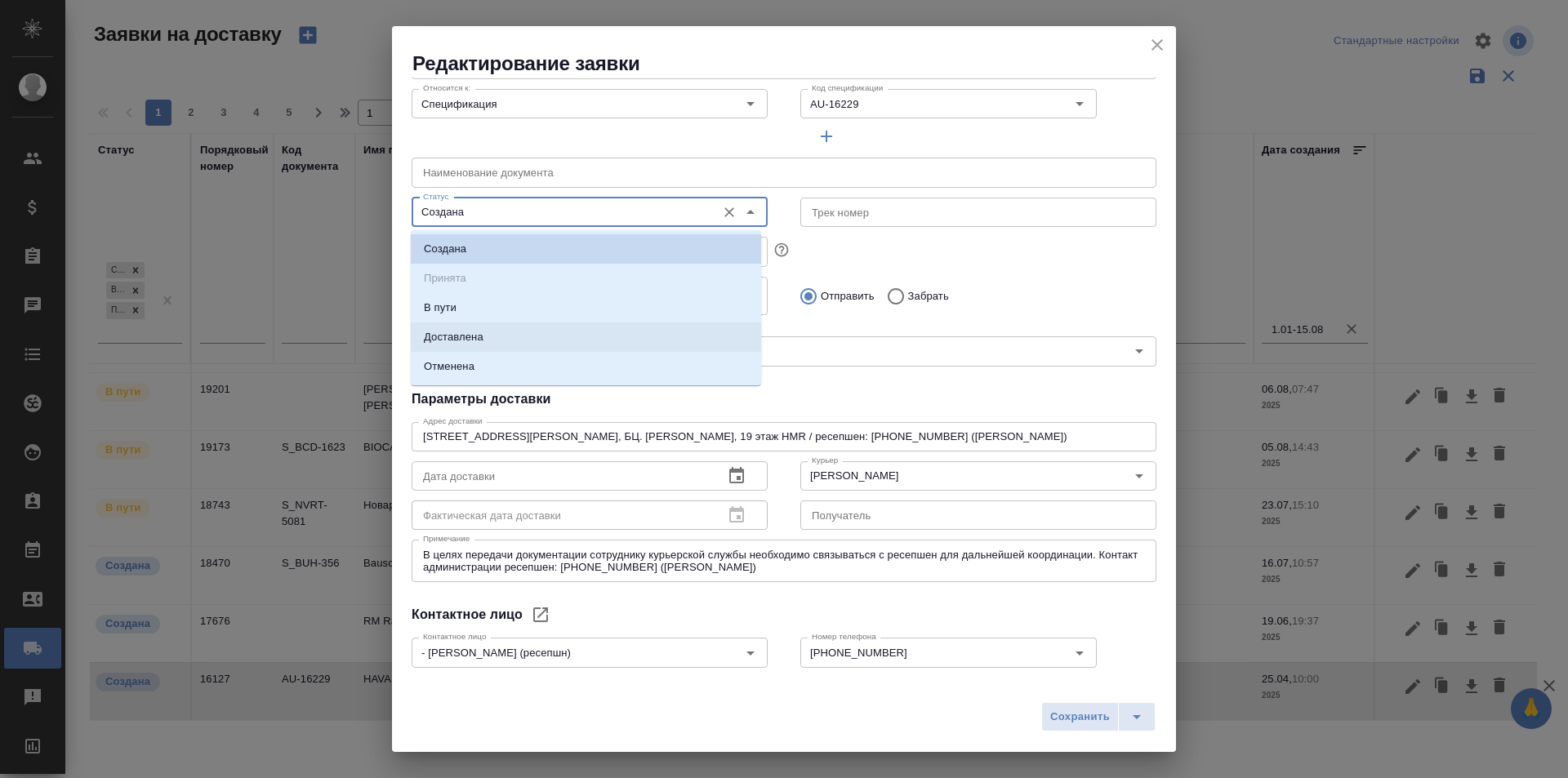
click at [480, 341] on p "Доставлена" at bounding box center [454, 338] width 60 height 17
type input "Доставлена"
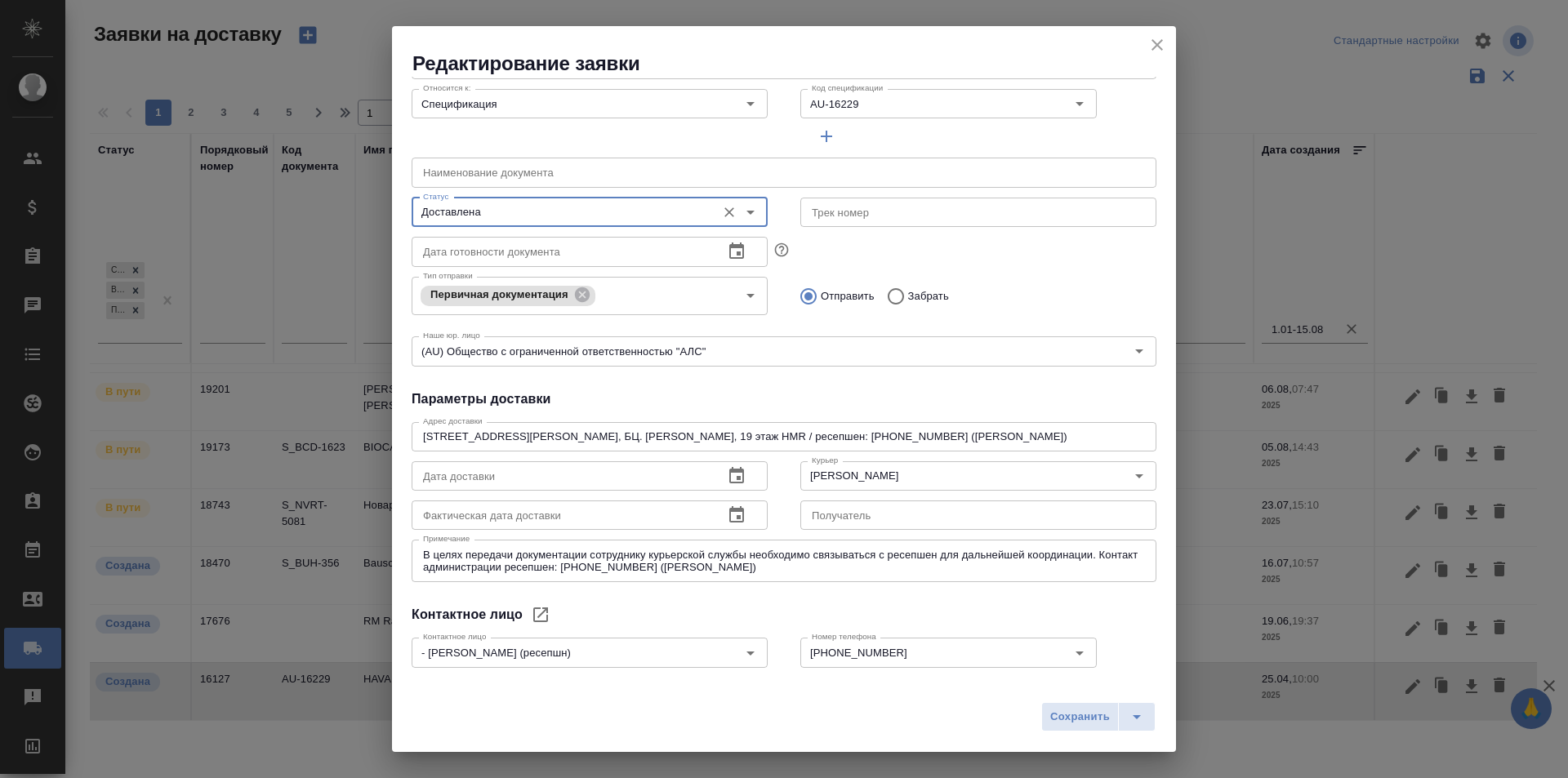
click at [571, 524] on input "text" at bounding box center [560, 515] width 299 height 29
click at [734, 509] on icon "button" at bounding box center [737, 514] width 15 height 17
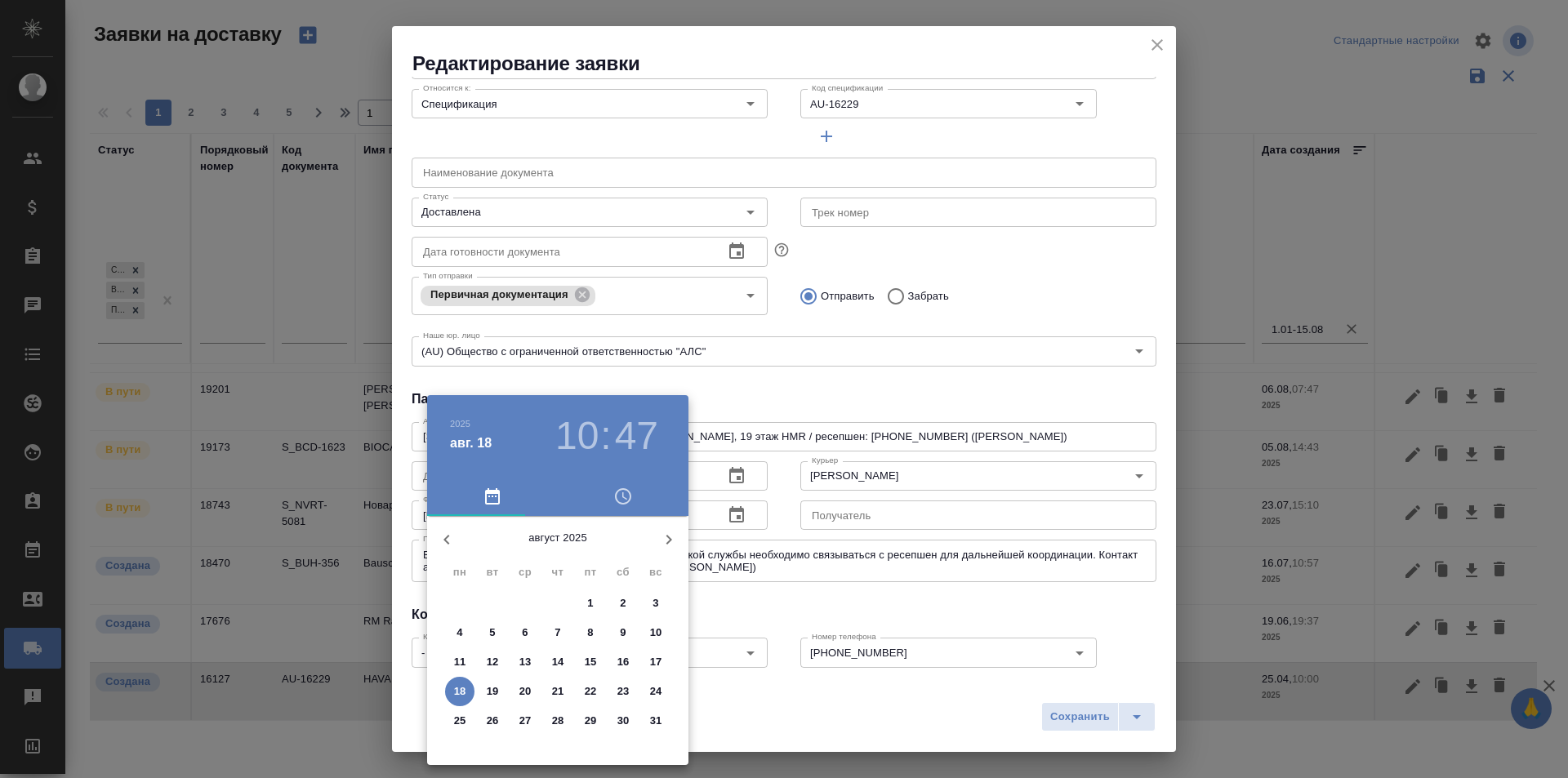
click at [450, 538] on icon "button" at bounding box center [446, 539] width 19 height 19
click at [451, 545] on icon "button" at bounding box center [446, 539] width 19 height 19
click at [592, 686] on p "25" at bounding box center [591, 692] width 12 height 17
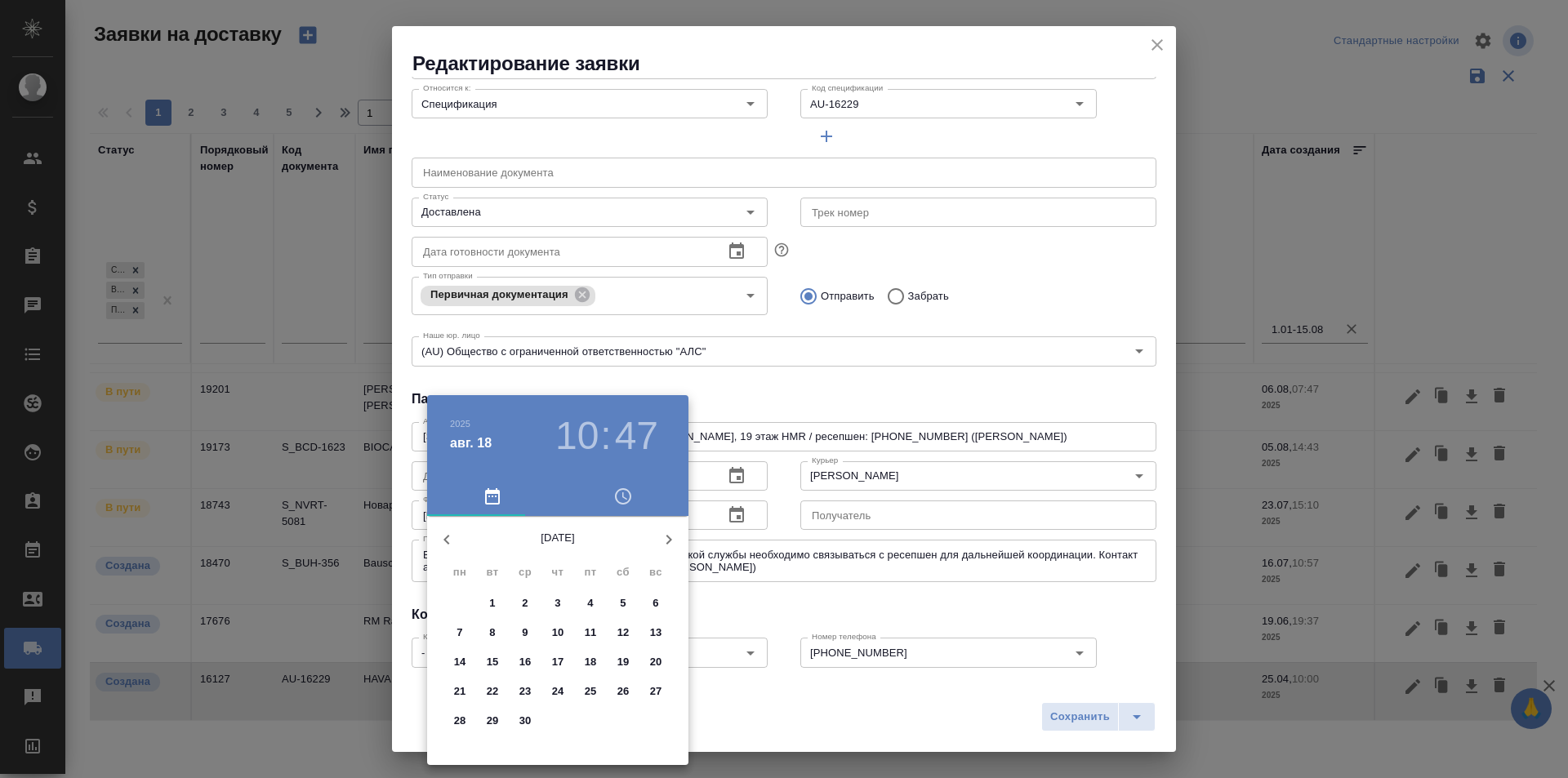
type input "[DATE] 10:47"
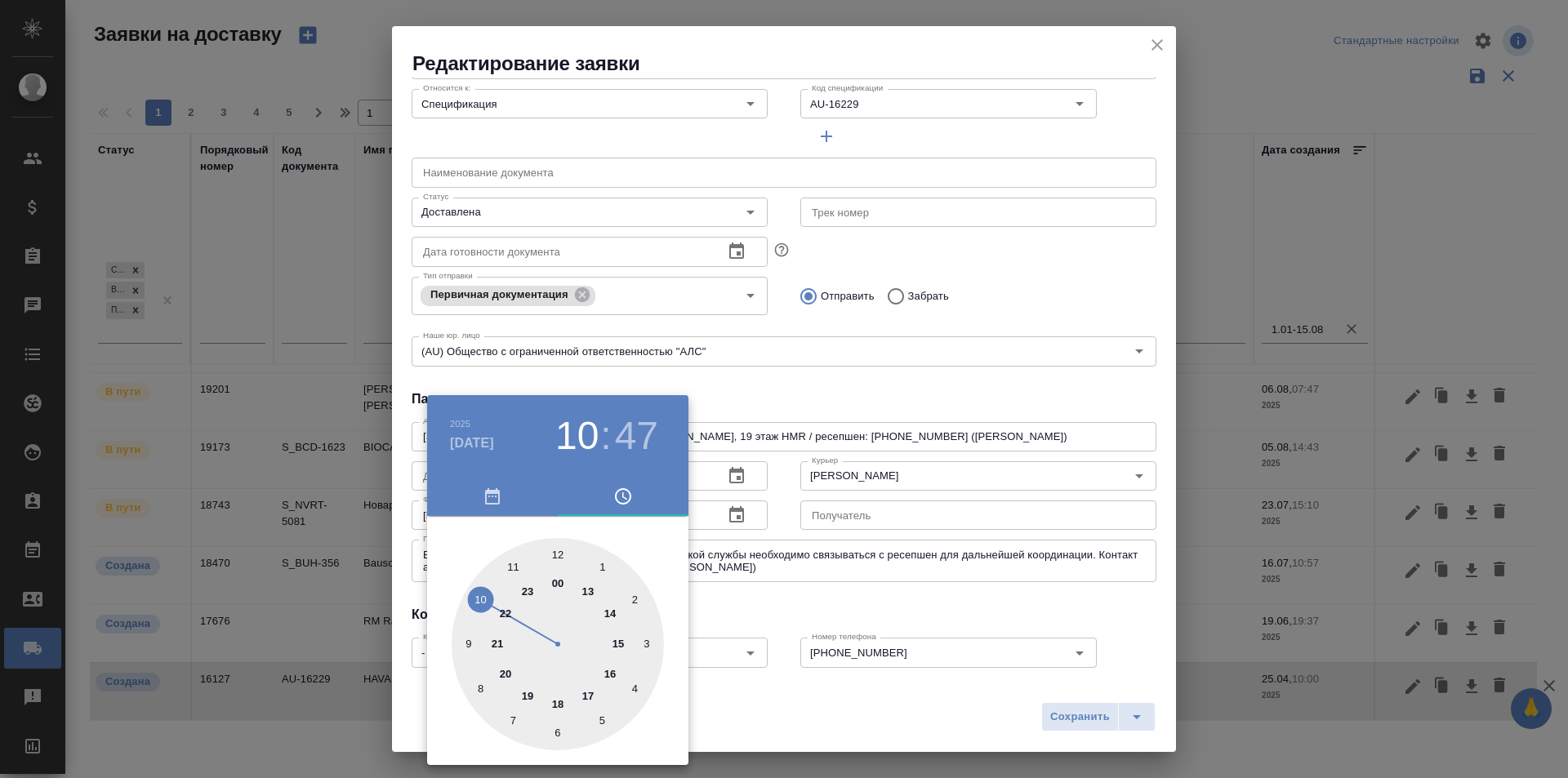
click at [1018, 717] on div at bounding box center [784, 389] width 1568 height 778
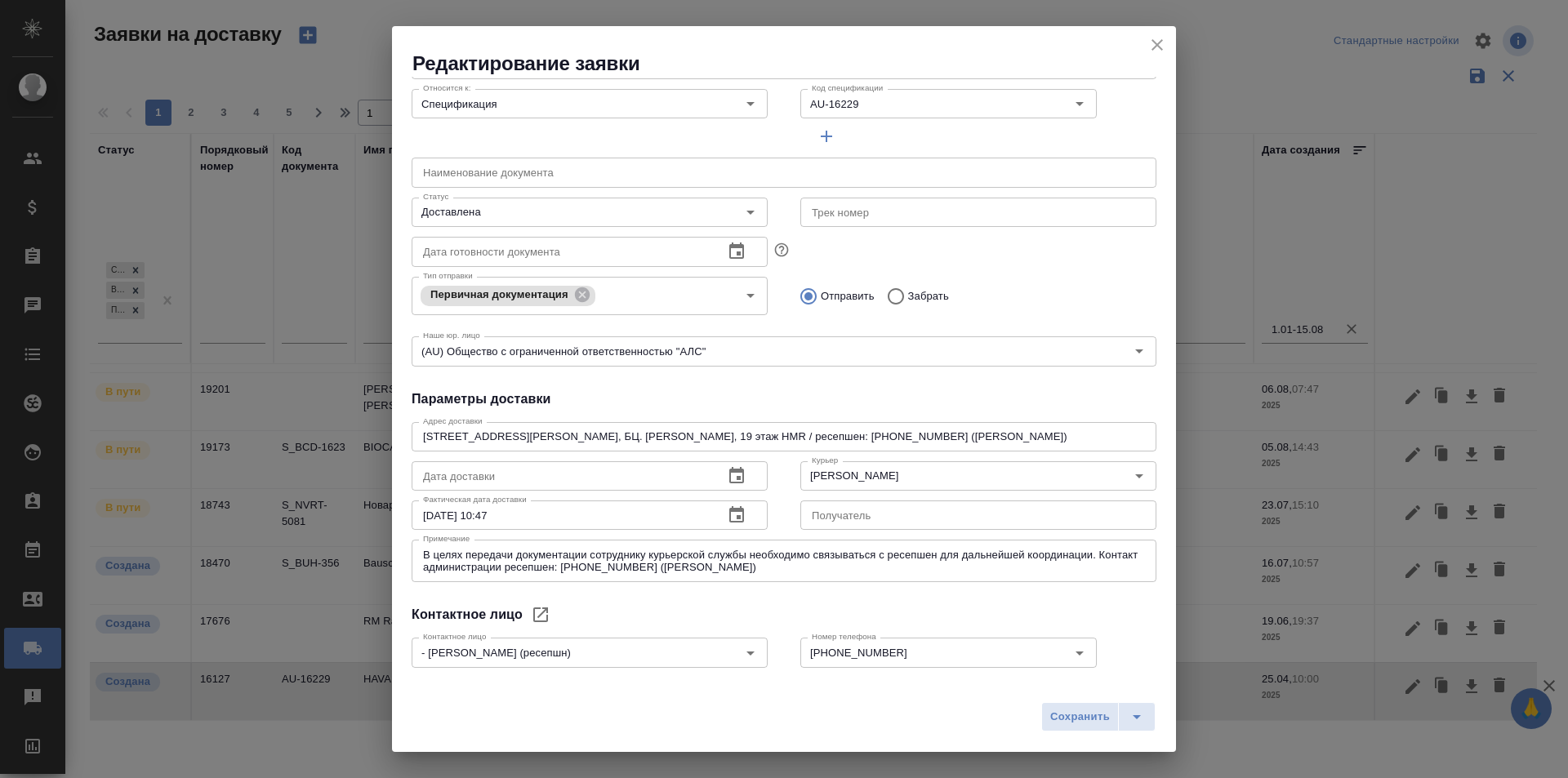
click at [1090, 718] on span "Сохранить" at bounding box center [1080, 717] width 60 height 18
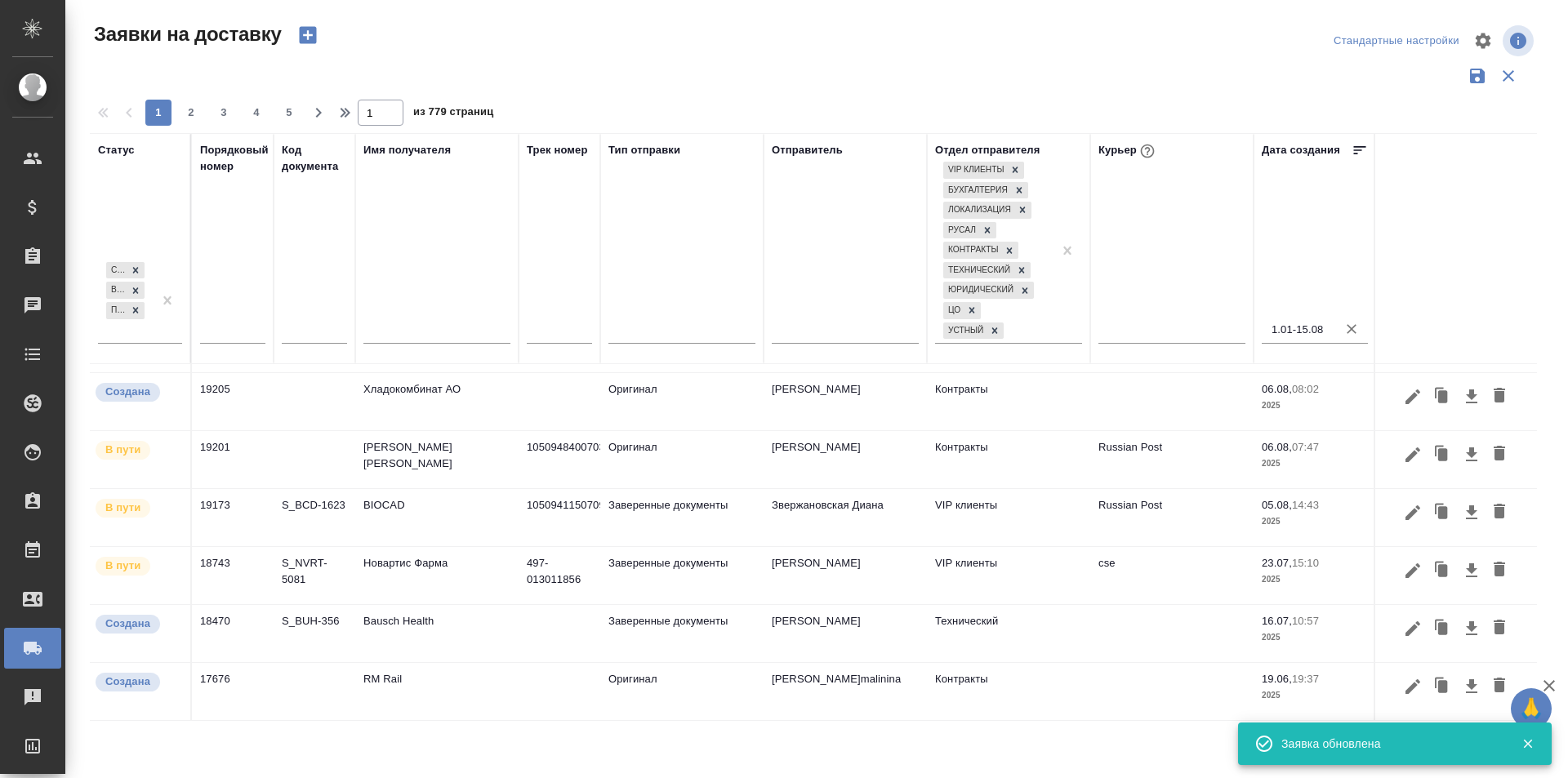
scroll to position [178, 0]
click at [1406, 680] on icon "button" at bounding box center [1413, 687] width 15 height 15
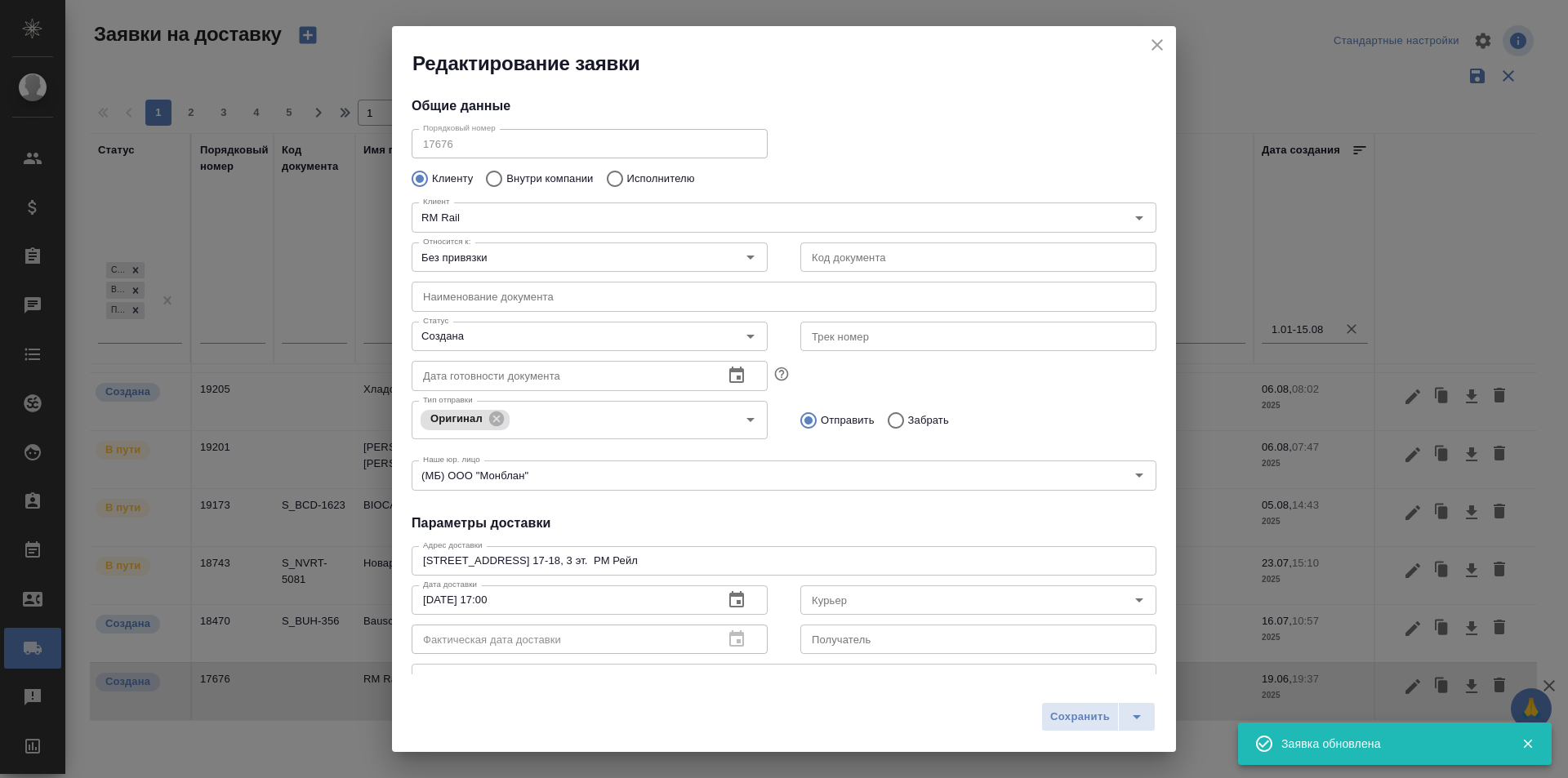
type input "[PERSON_NAME]"
type input "[PHONE_NUMBER]"
click at [1158, 41] on icon "close" at bounding box center [1157, 44] width 19 height 19
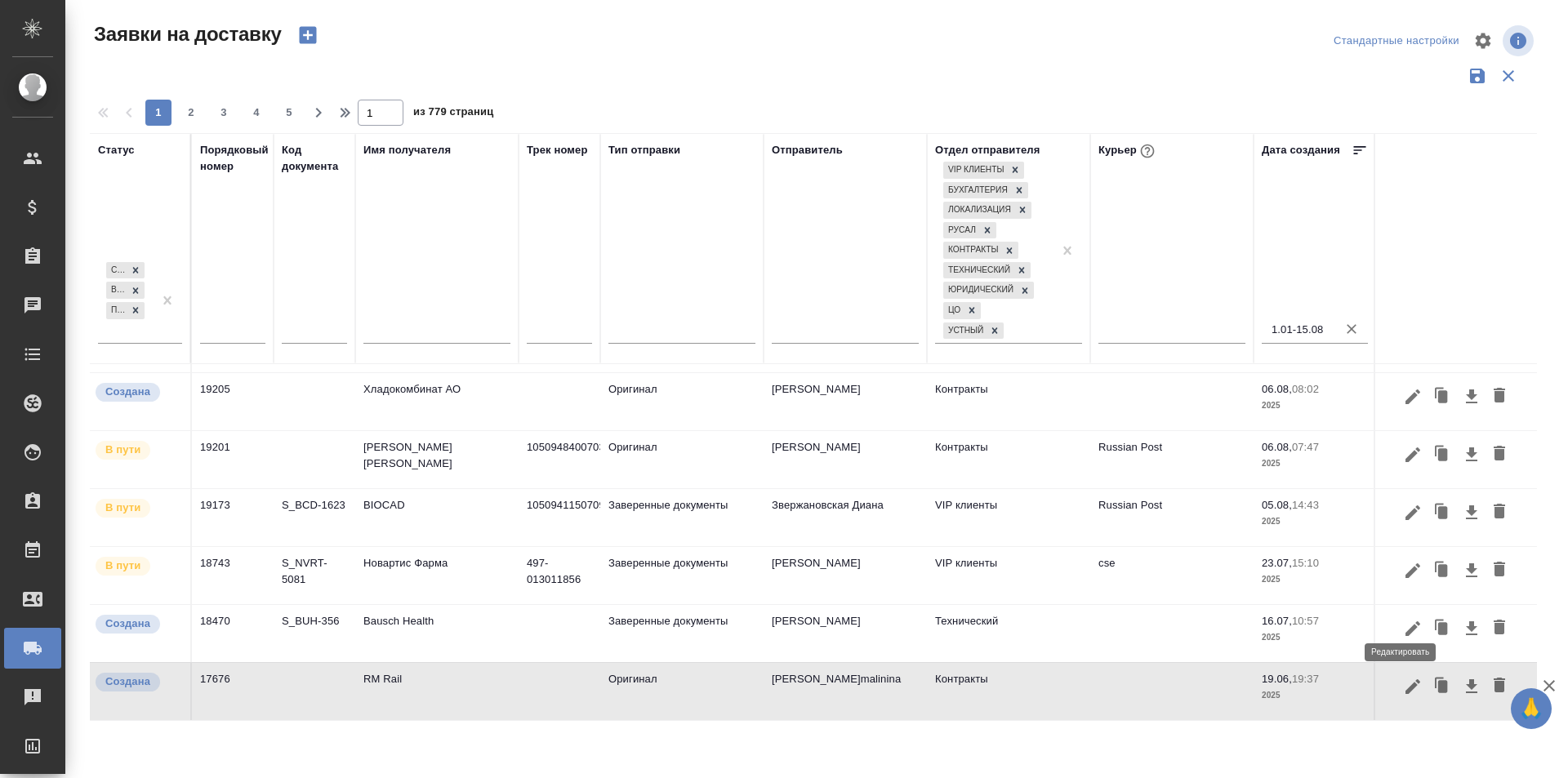
click at [1407, 619] on icon "button" at bounding box center [1412, 628] width 19 height 19
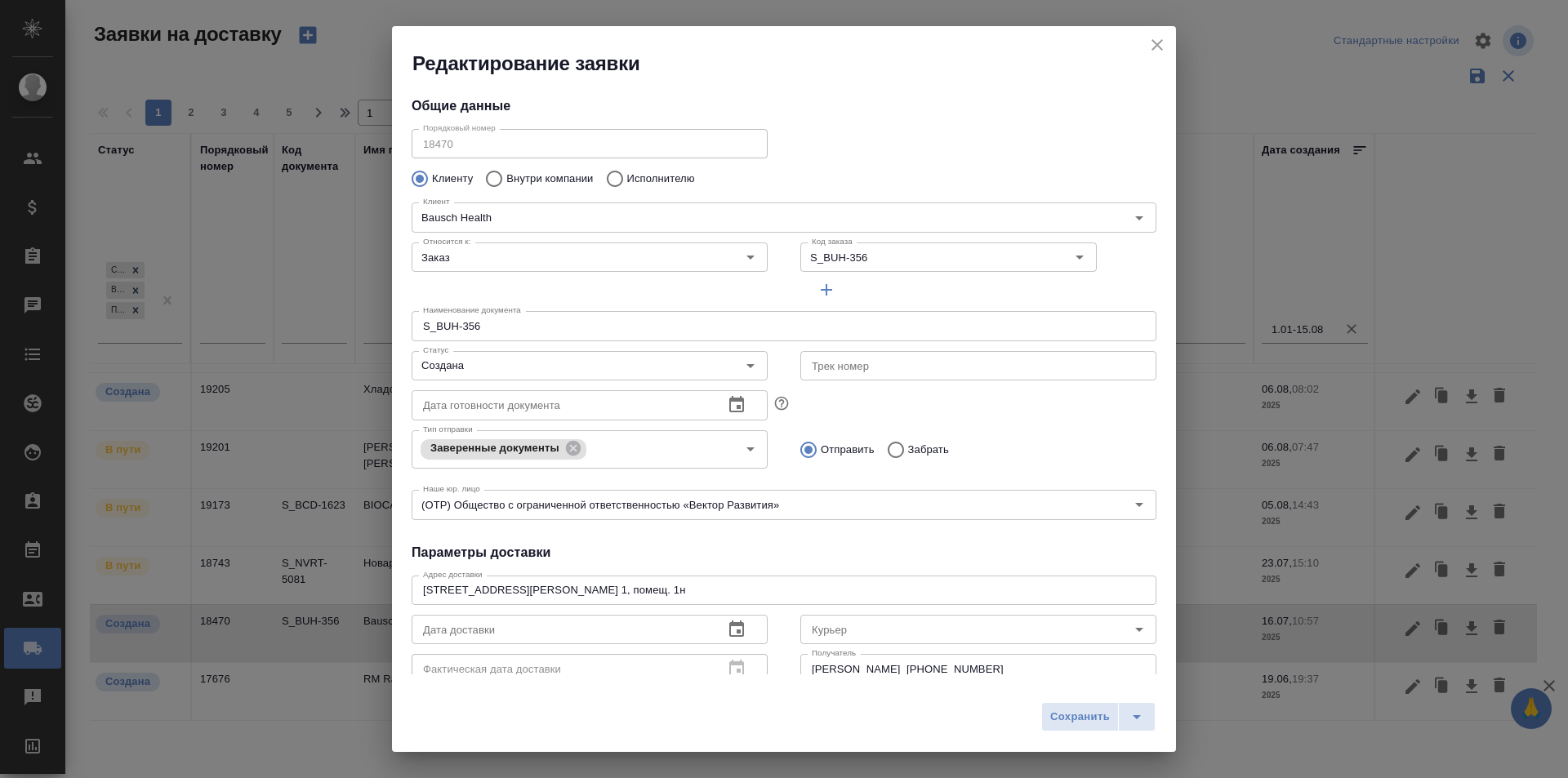
type input "[PERSON_NAME]"
type input "[PHONE_NUMBER]"
drag, startPoint x: 498, startPoint y: 322, endPoint x: 383, endPoint y: 320, distance: 115.0
click at [383, 320] on div "Редактирование заявки Общие данные Порядковый номер 18470 Порядковый номер Клие…" at bounding box center [784, 389] width 1568 height 778
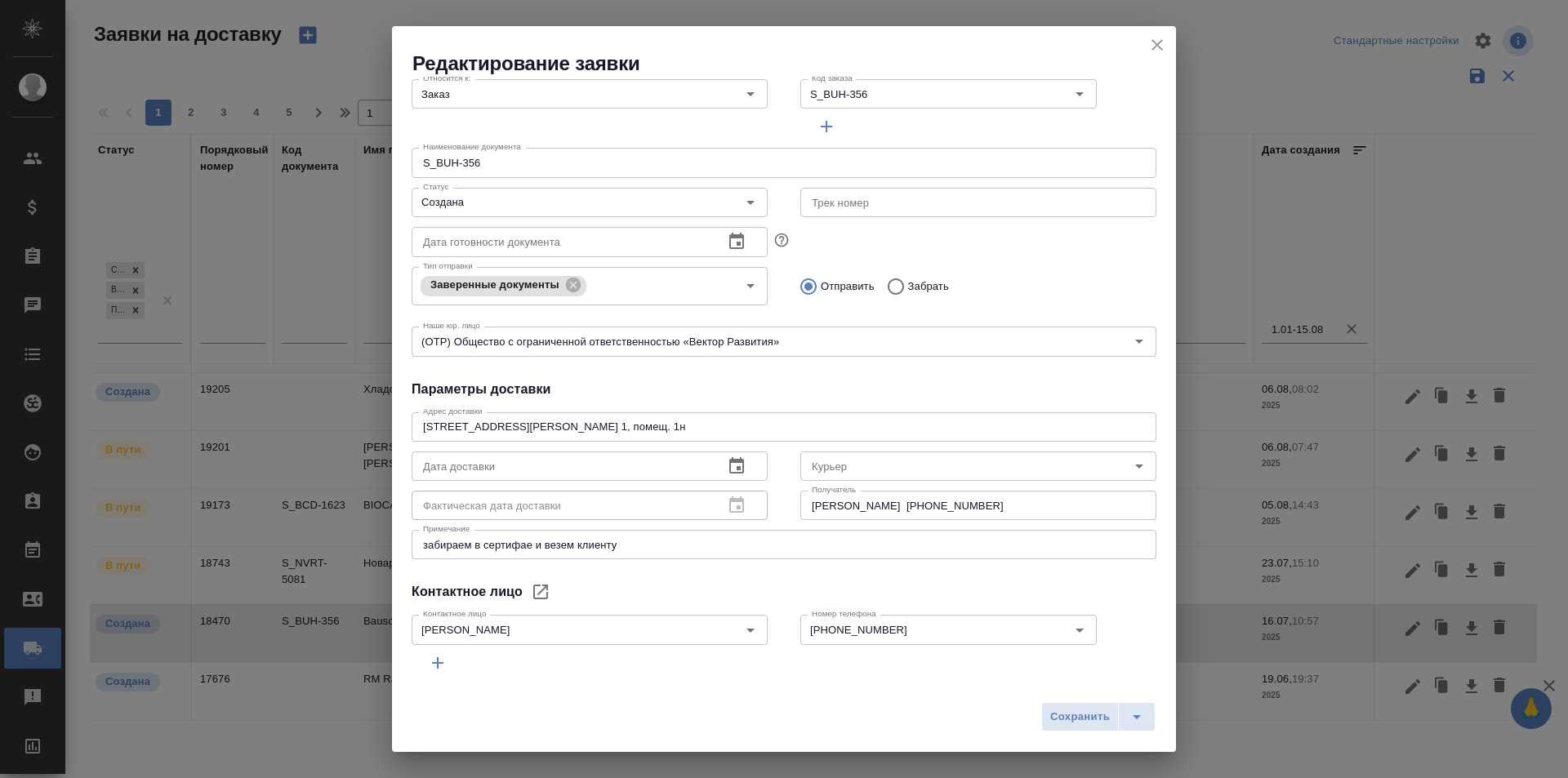
scroll to position [222, 0]
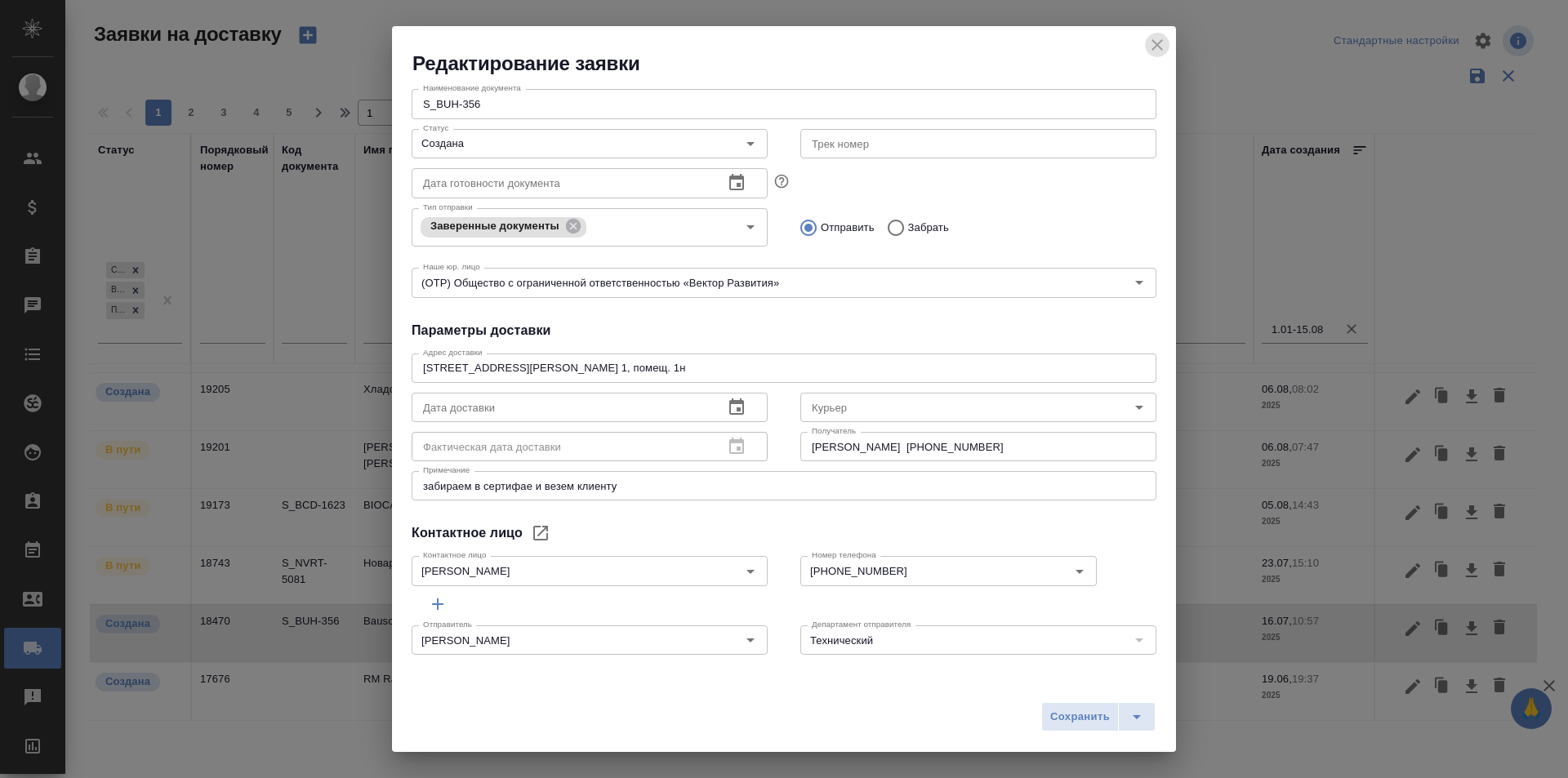
click at [1153, 47] on icon "close" at bounding box center [1157, 44] width 19 height 19
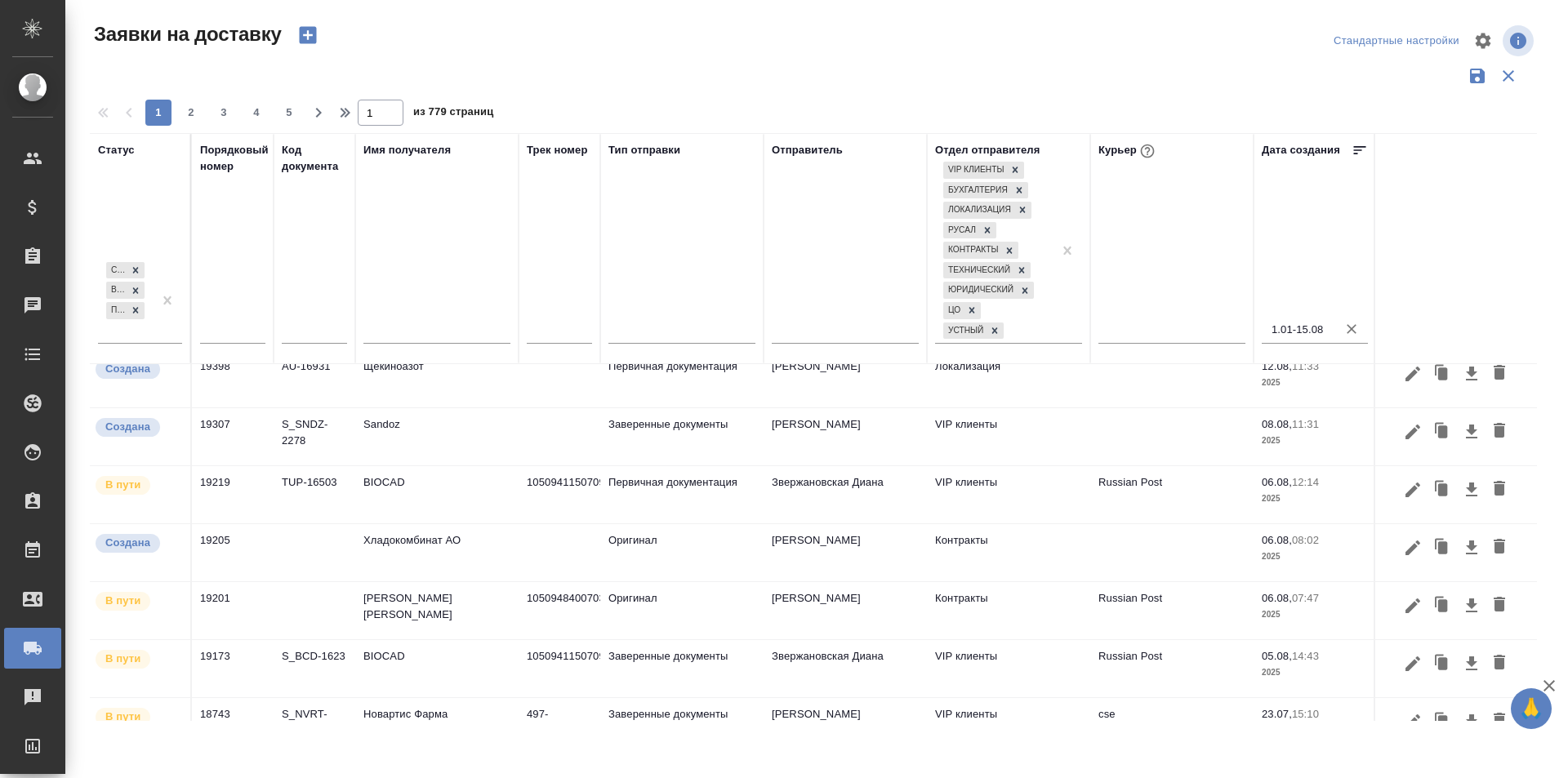
scroll to position [0, 0]
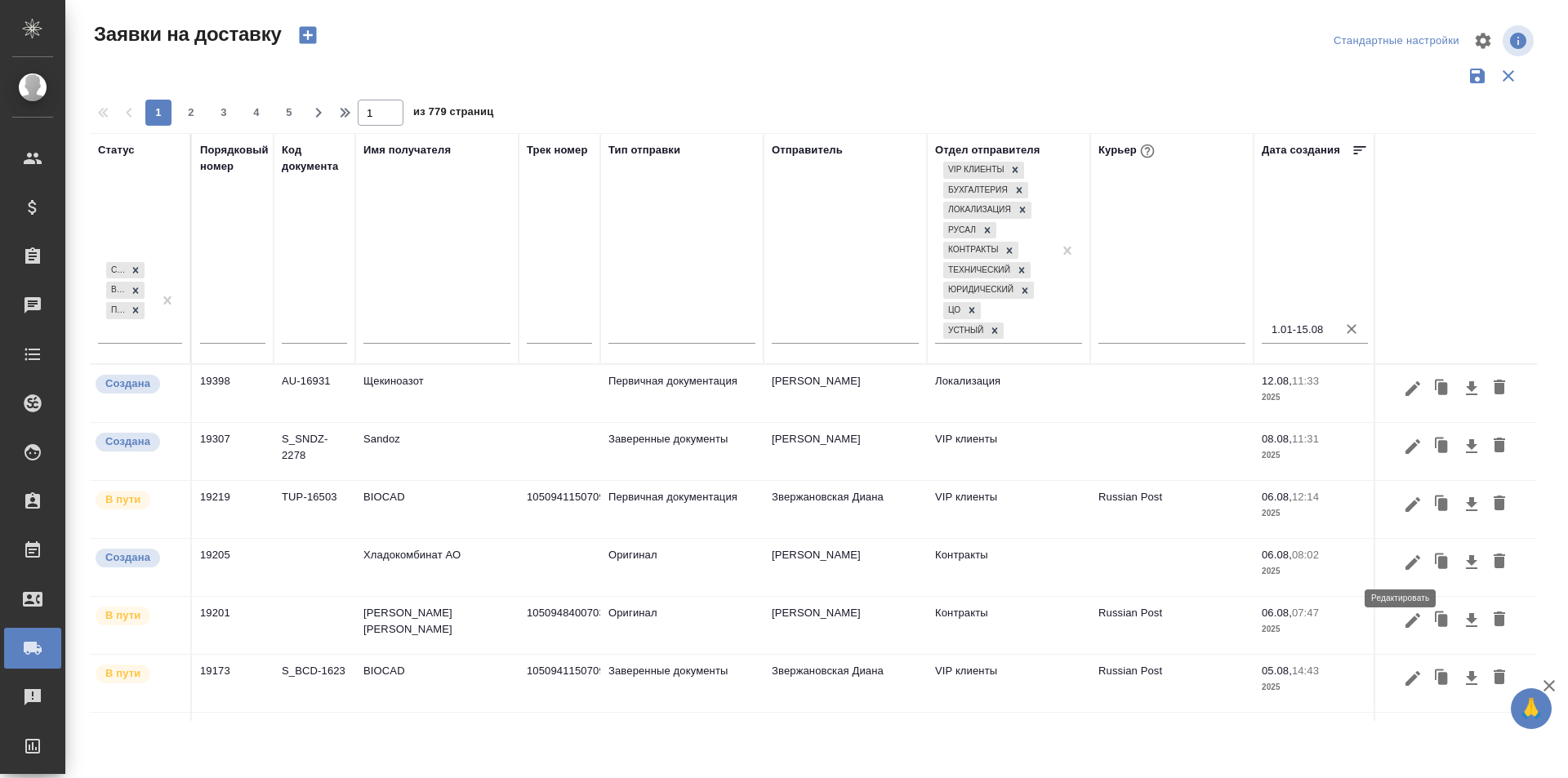
click at [1403, 563] on icon "button" at bounding box center [1412, 562] width 19 height 19
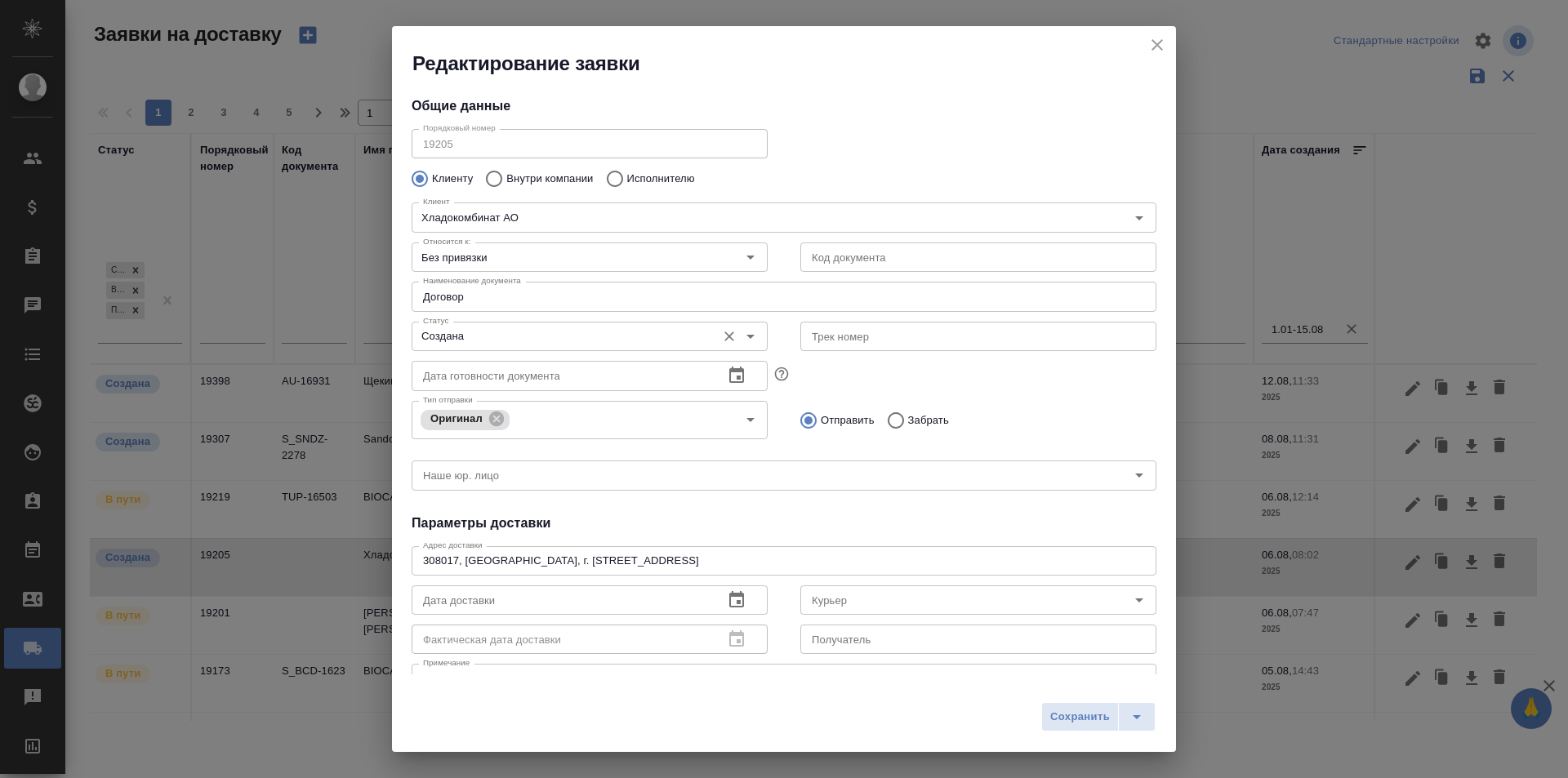
click at [601, 322] on div "Создана Статус" at bounding box center [589, 337] width 356 height 29
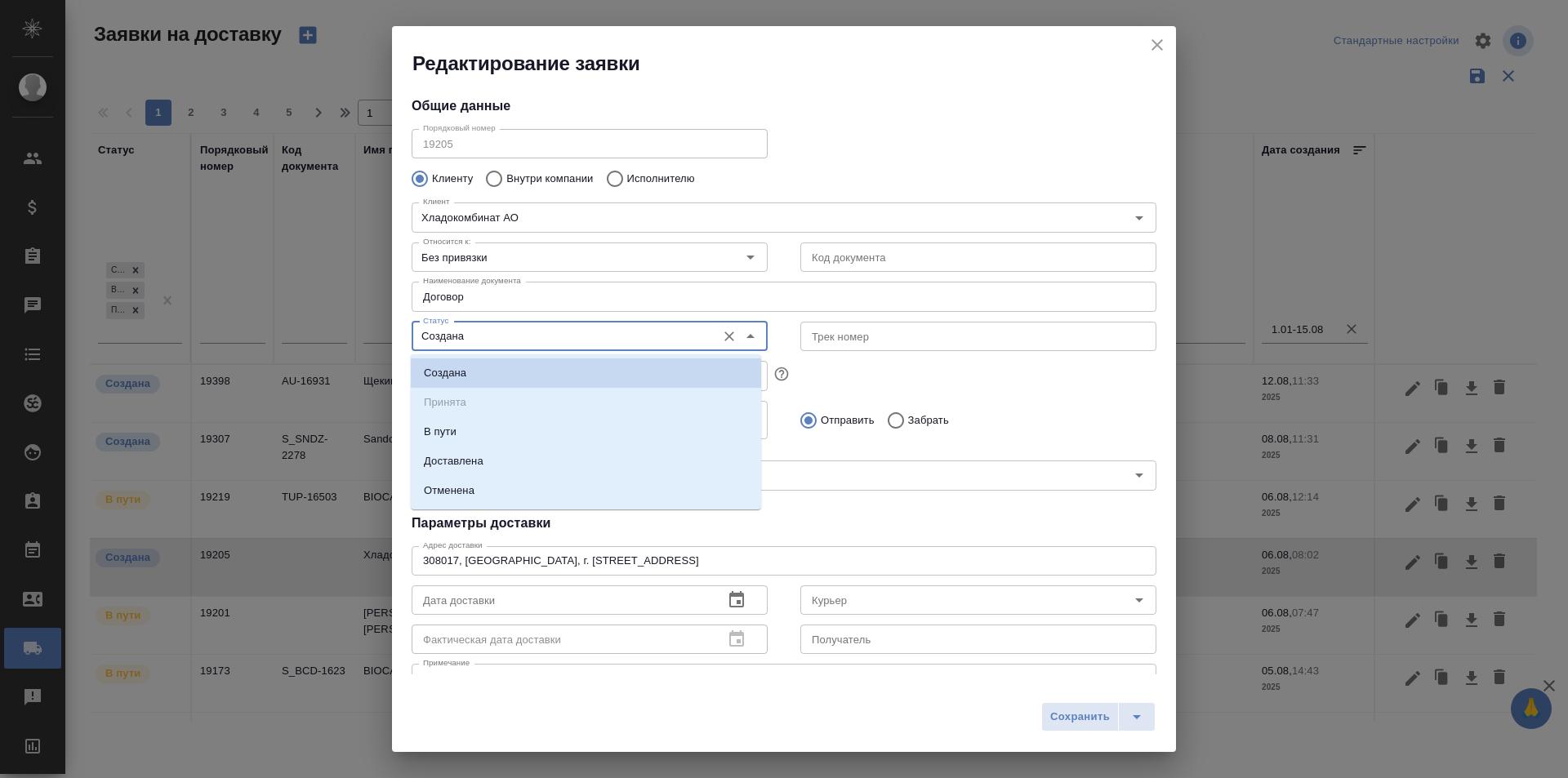
click at [598, 335] on input "Создана" at bounding box center [562, 336] width 292 height 19
click at [547, 421] on li "В пути" at bounding box center [585, 432] width 351 height 29
type input "В пути"
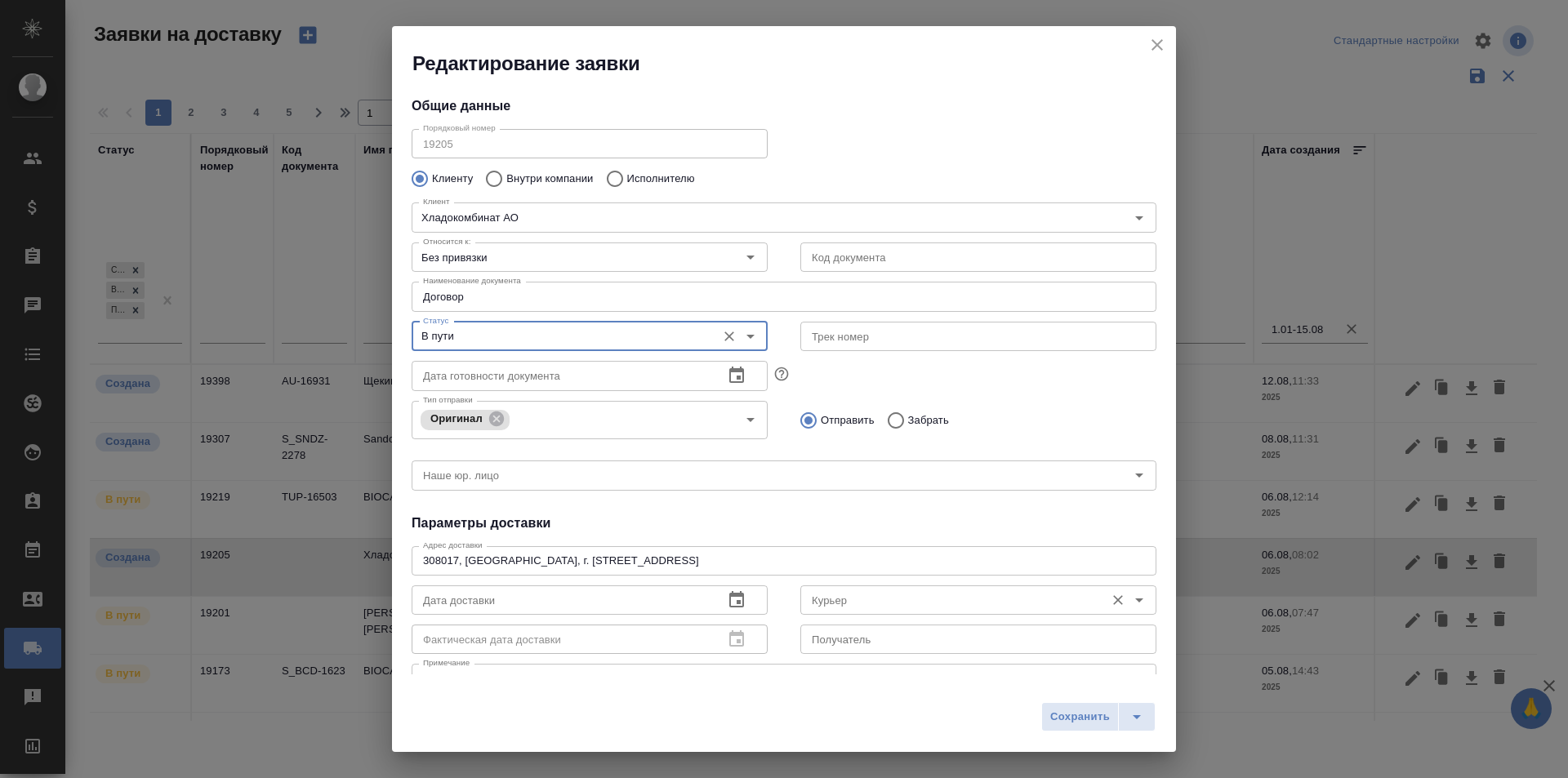
click at [855, 591] on input "Курьер" at bounding box center [951, 600] width 292 height 19
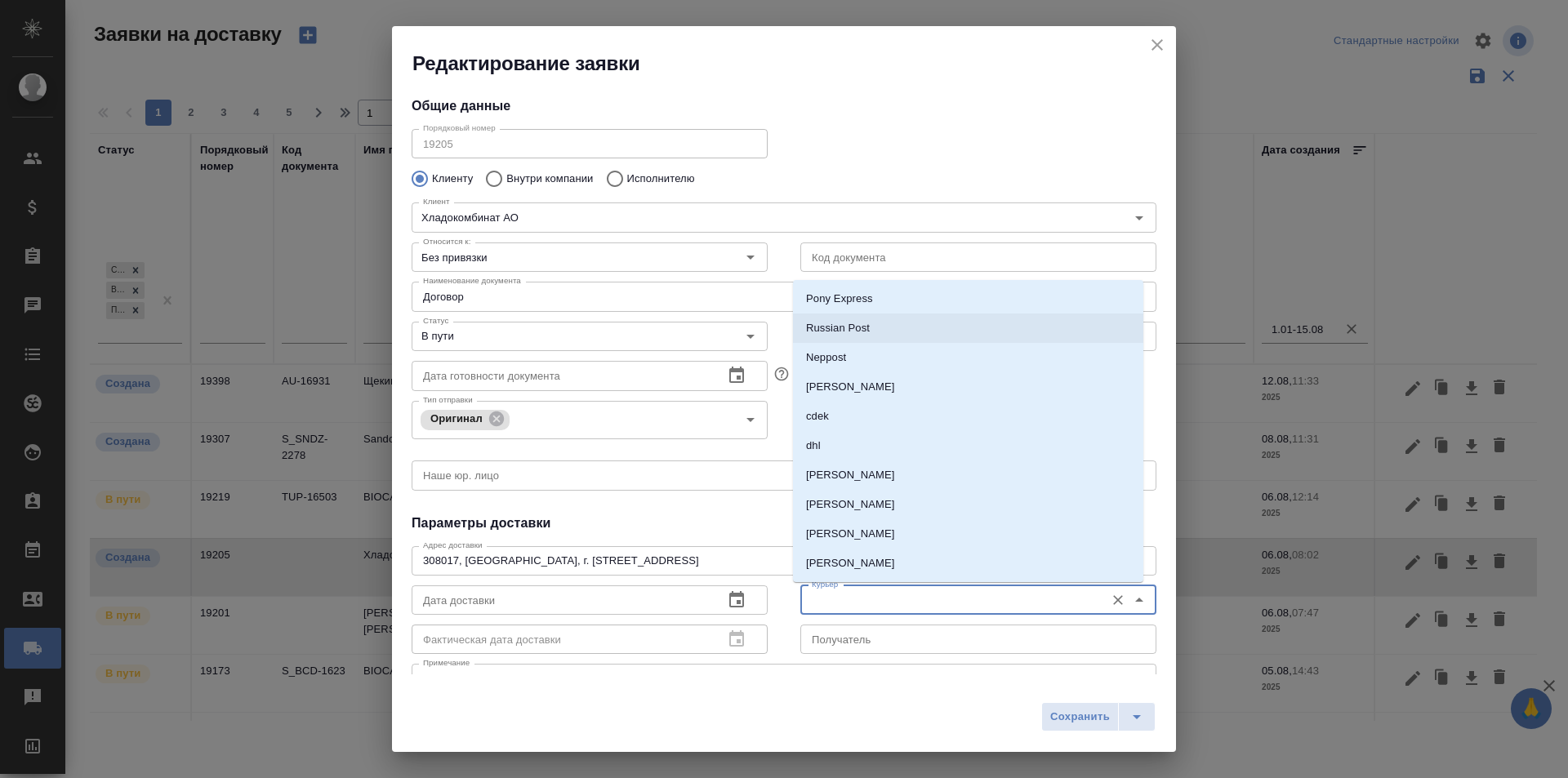
click at [906, 324] on li "Russian Post" at bounding box center [968, 328] width 351 height 29
type input "Russian Post"
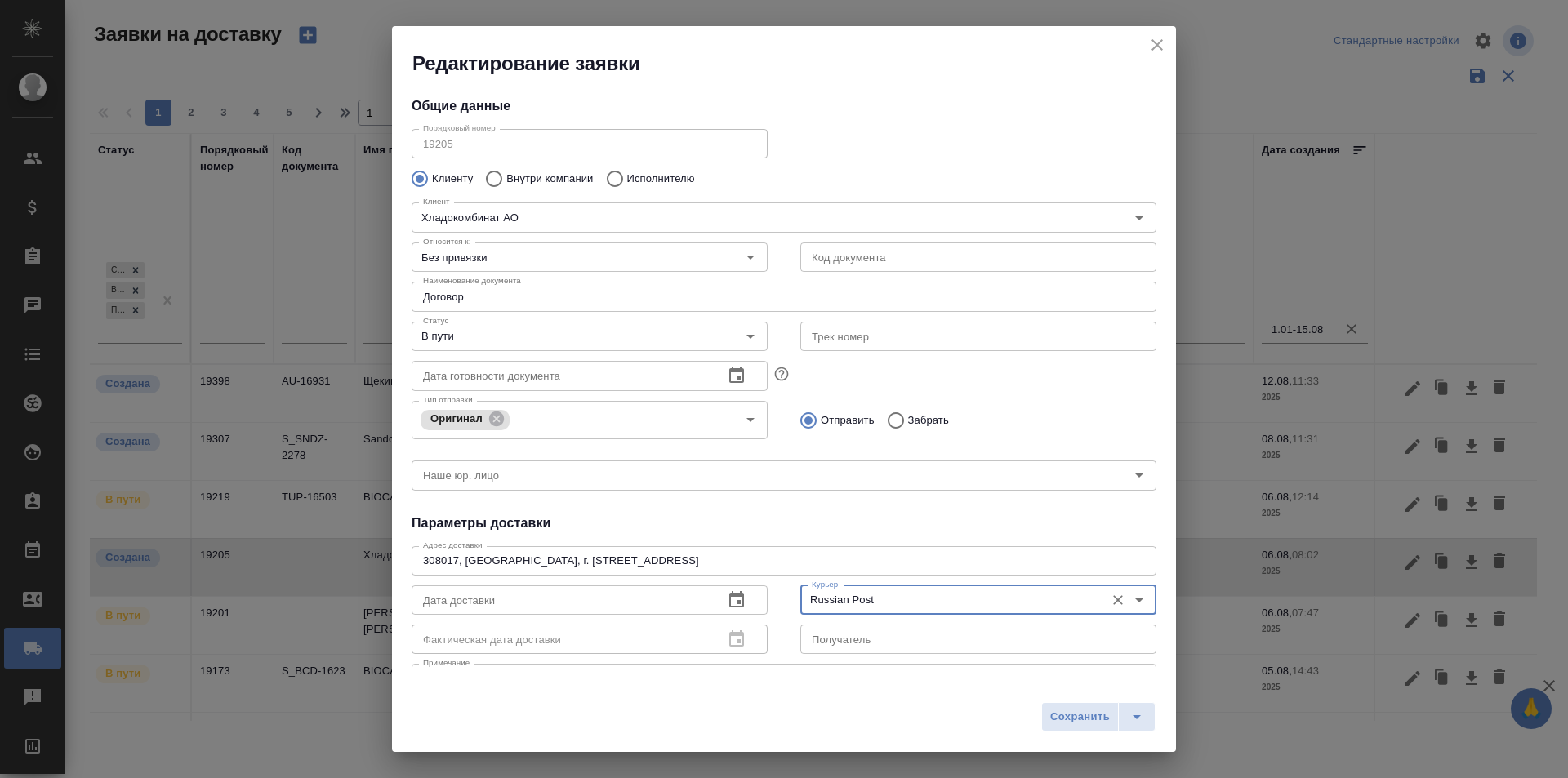
click at [881, 335] on input "text" at bounding box center [978, 337] width 356 height 29
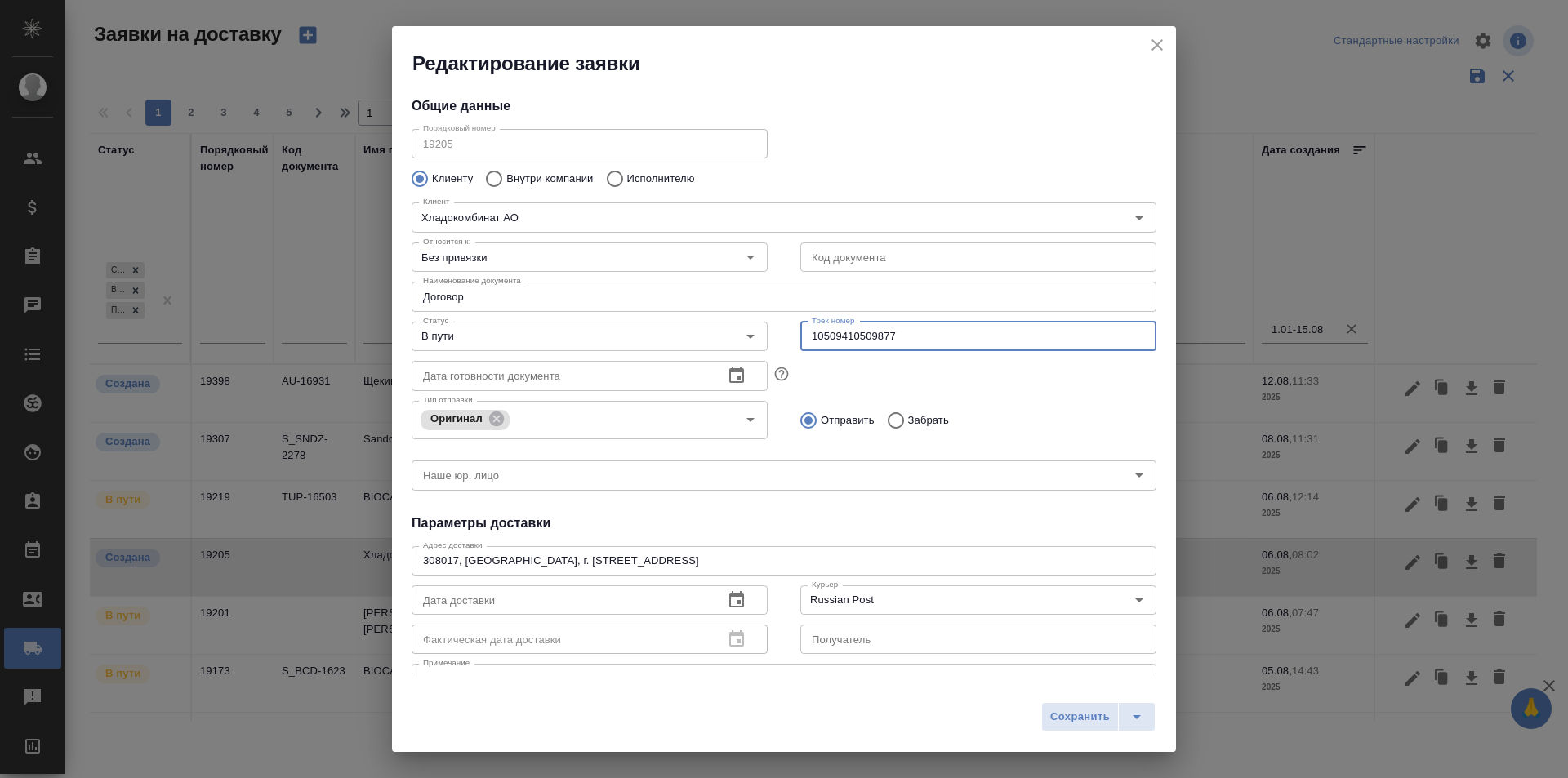
click at [913, 338] on input "10509410509877" at bounding box center [978, 337] width 356 height 29
type input "10509410509877"
click at [1068, 729] on button "Сохранить" at bounding box center [1080, 716] width 77 height 29
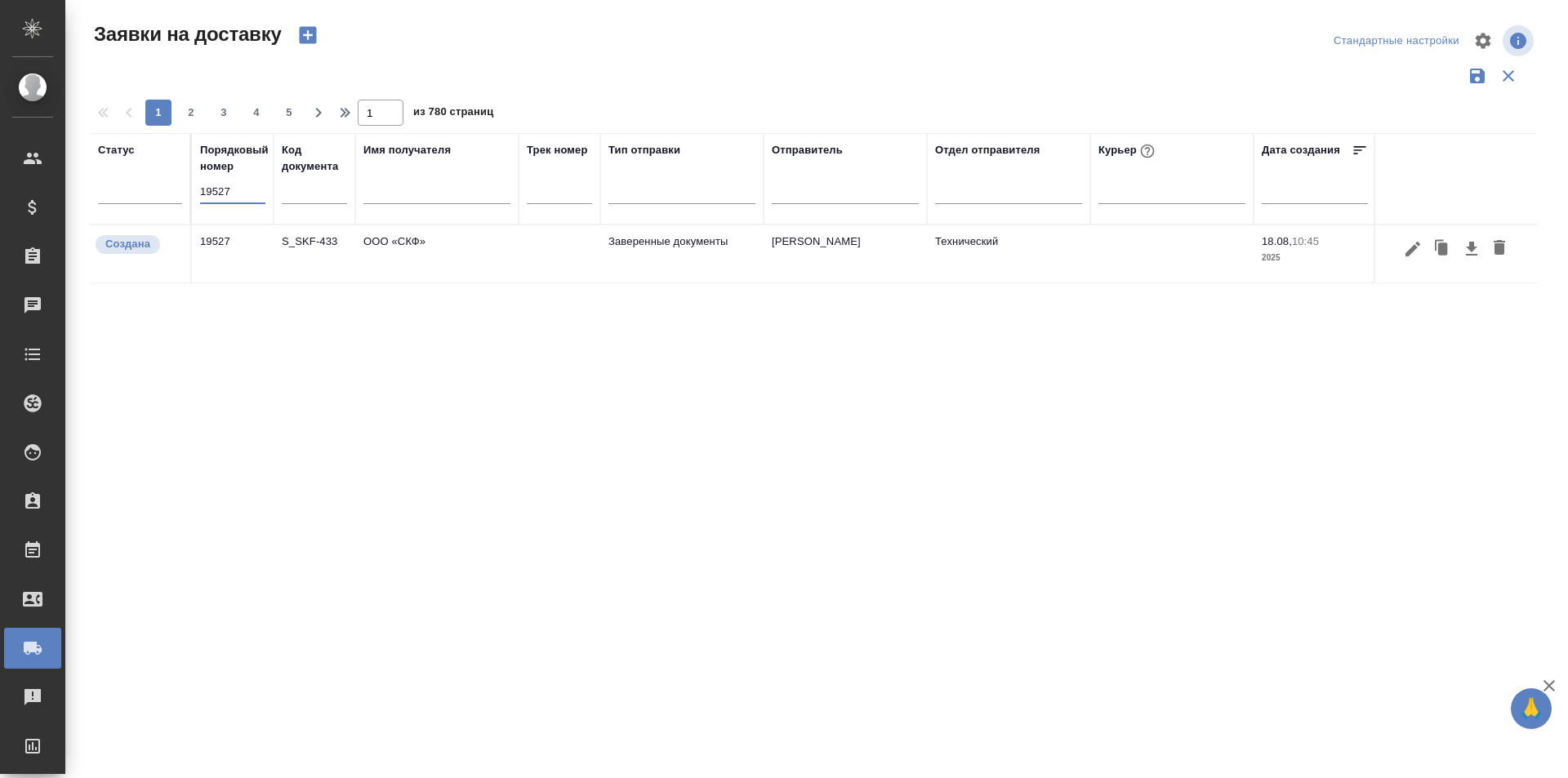
type input "19527"
click at [1415, 255] on icon "button" at bounding box center [1412, 248] width 19 height 19
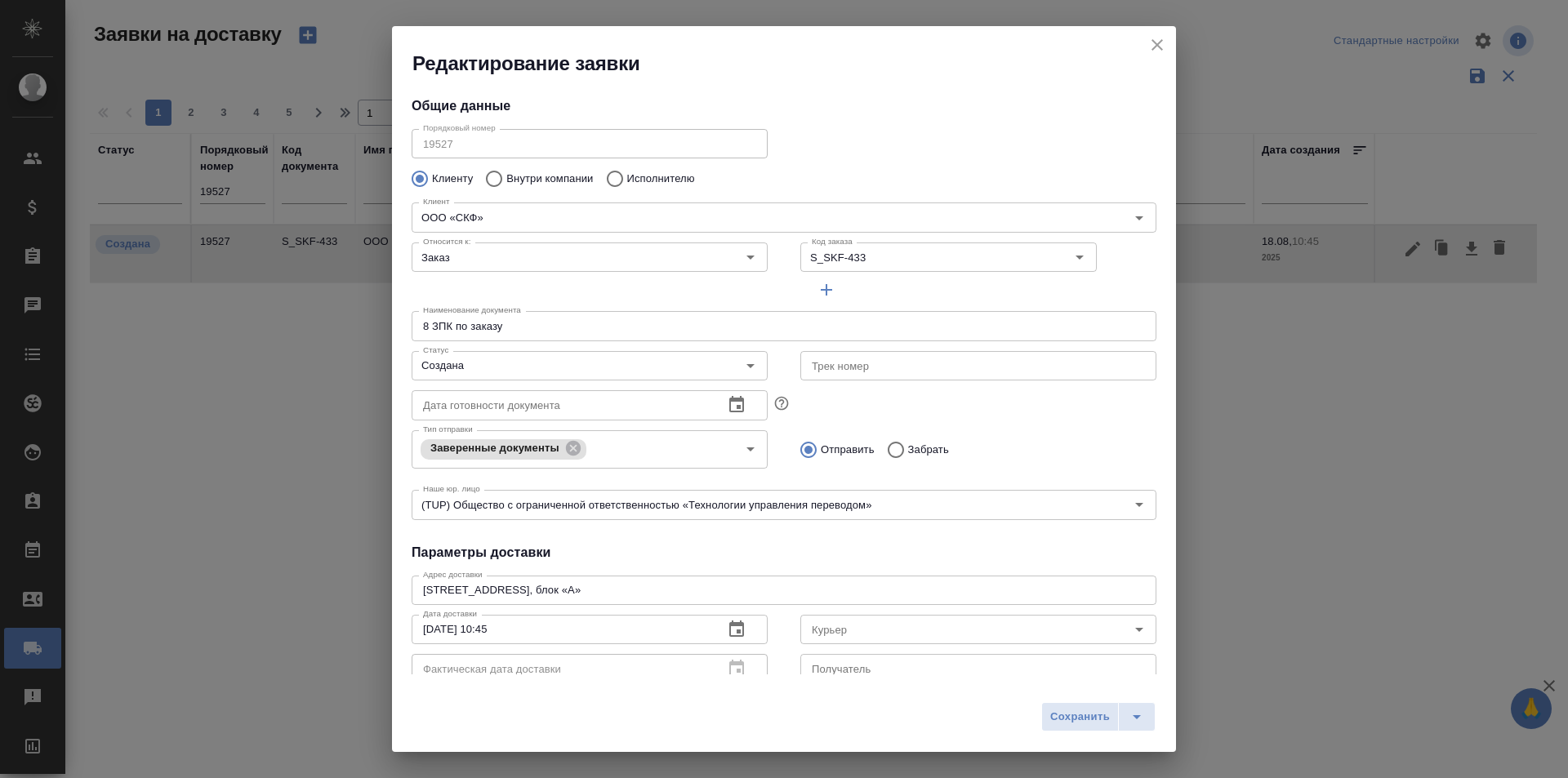
type input "Резников Роман"
type input "+7 (985) 084 54 59"
type input "Технический"
type input "Усманова Ольга"
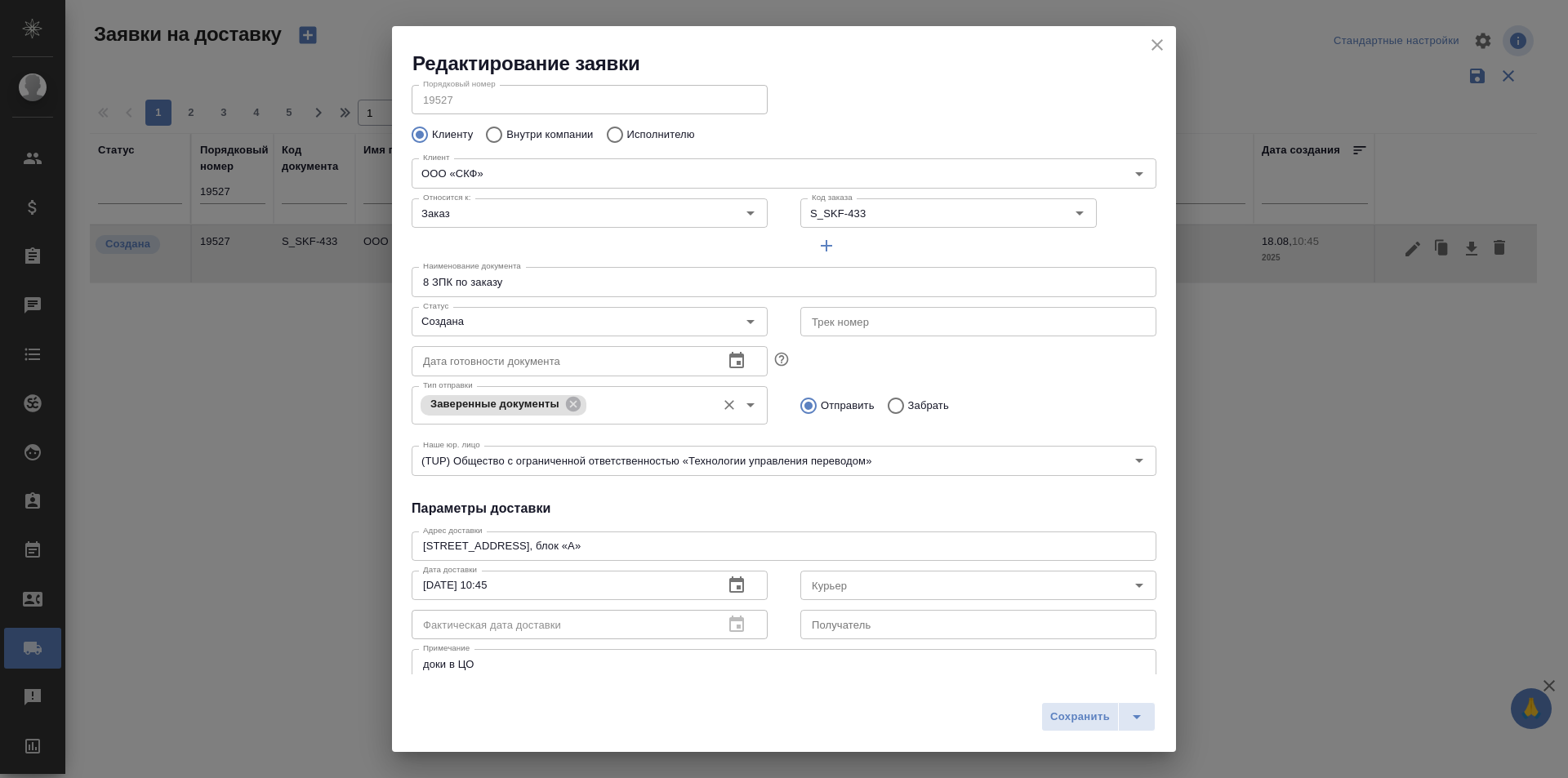
scroll to position [82, 0]
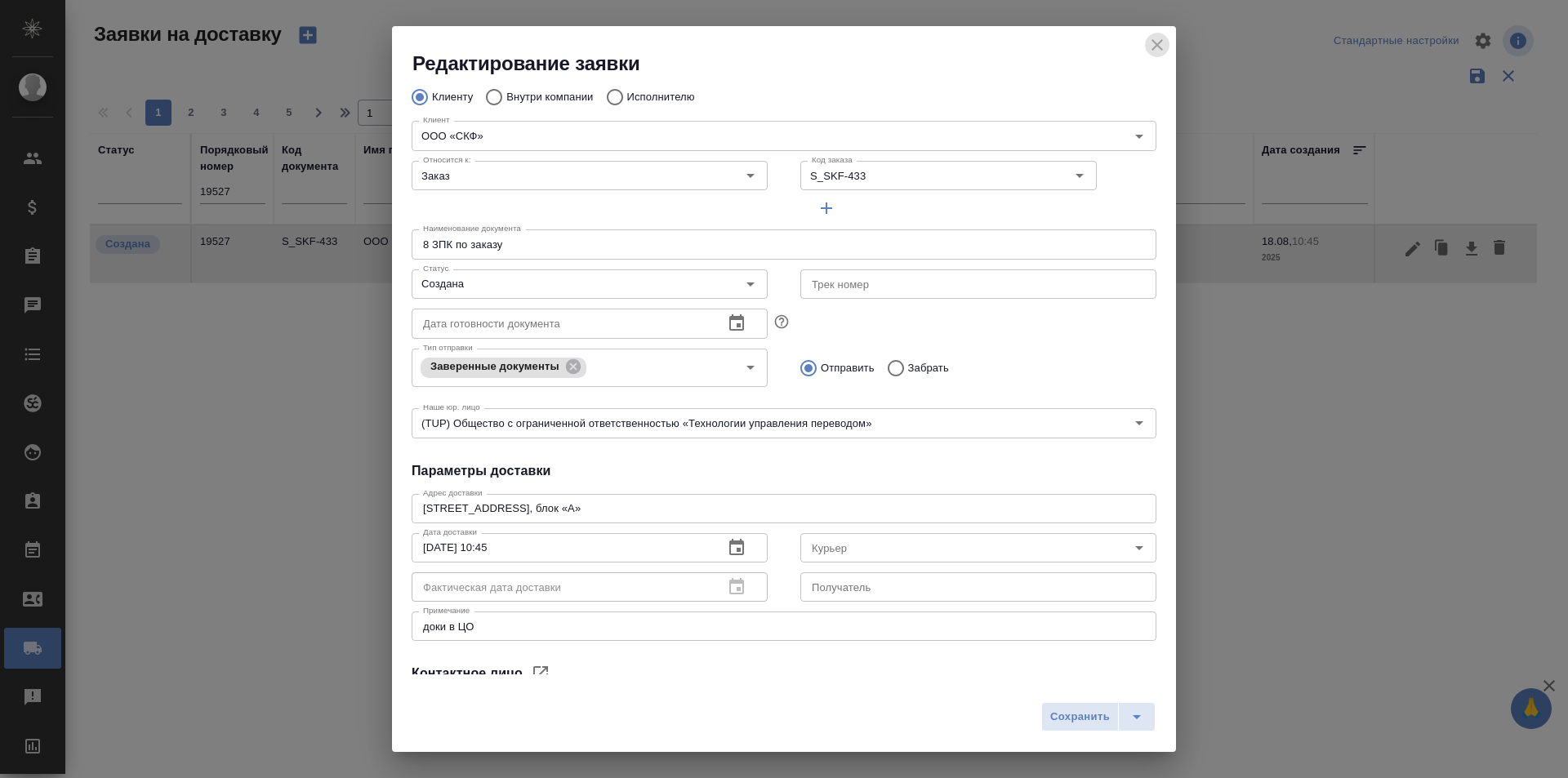
click at [1152, 46] on icon "close" at bounding box center [1157, 44] width 19 height 19
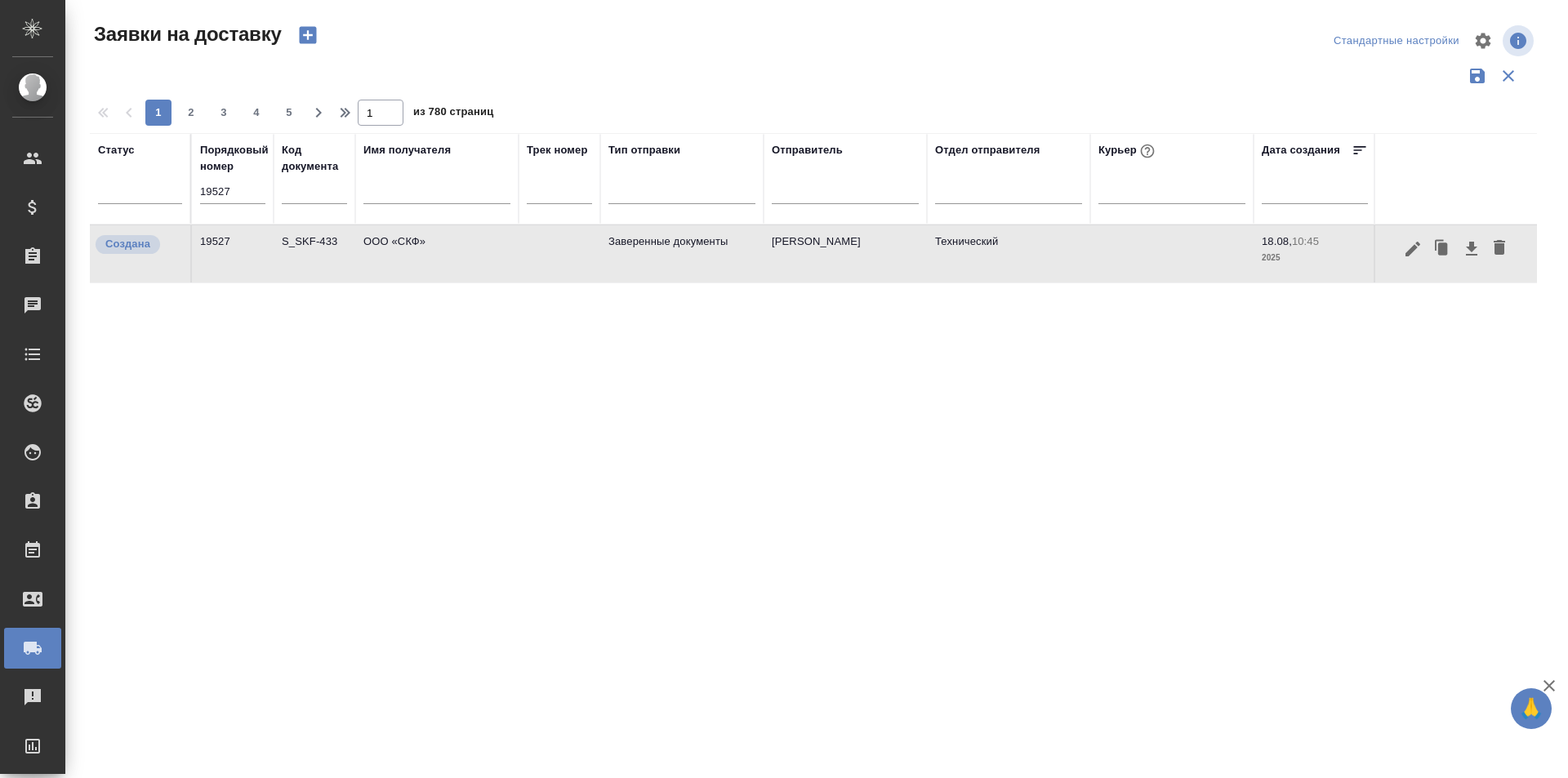
click at [242, 212] on div "19527" at bounding box center [232, 197] width 65 height 34
click at [242, 196] on input "19527" at bounding box center [232, 191] width 65 height 23
click at [1422, 251] on icon "button" at bounding box center [1412, 248] width 19 height 19
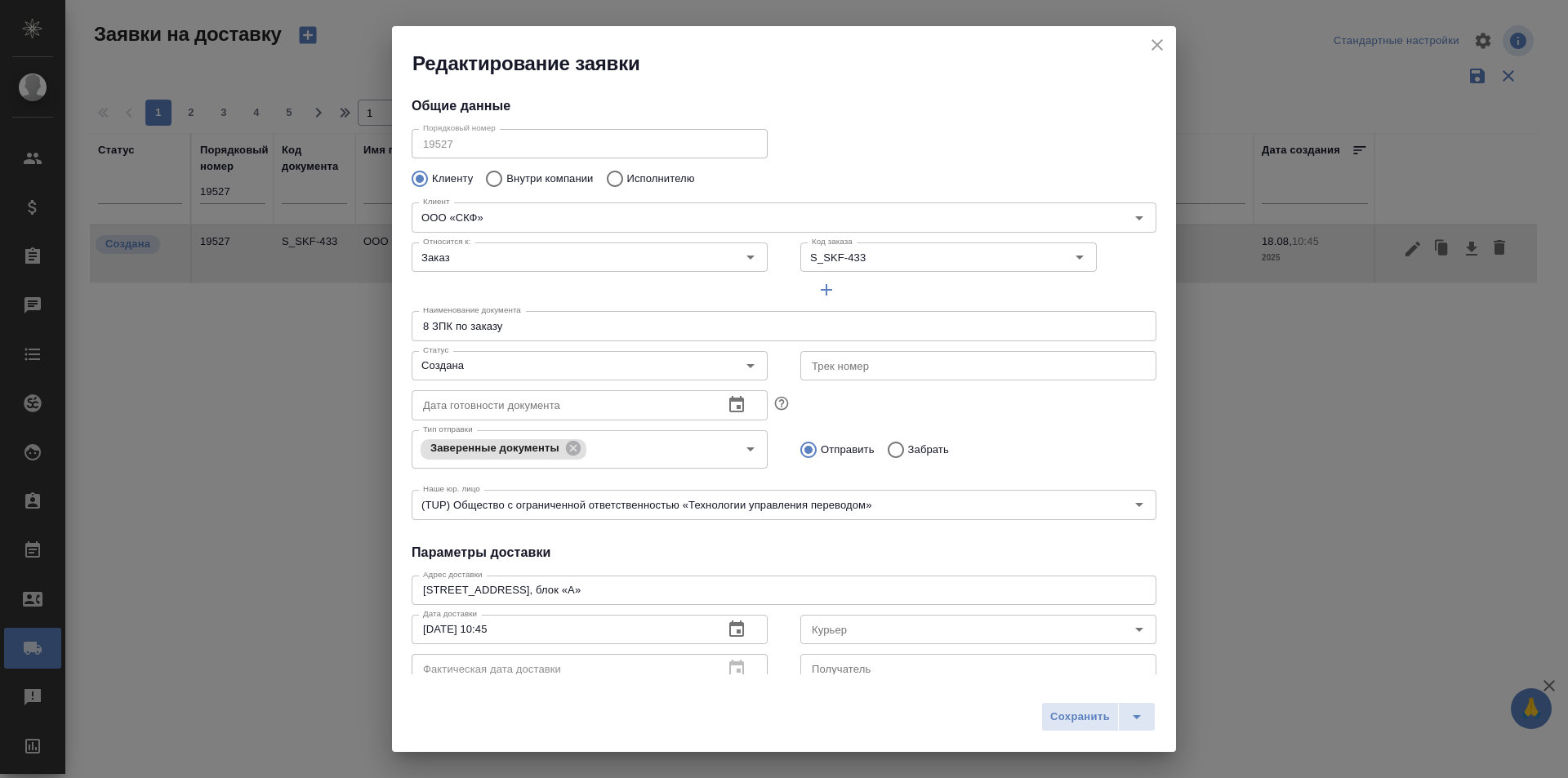
type input "Резников Роман"
type input "+7 (985) 084 54 59"
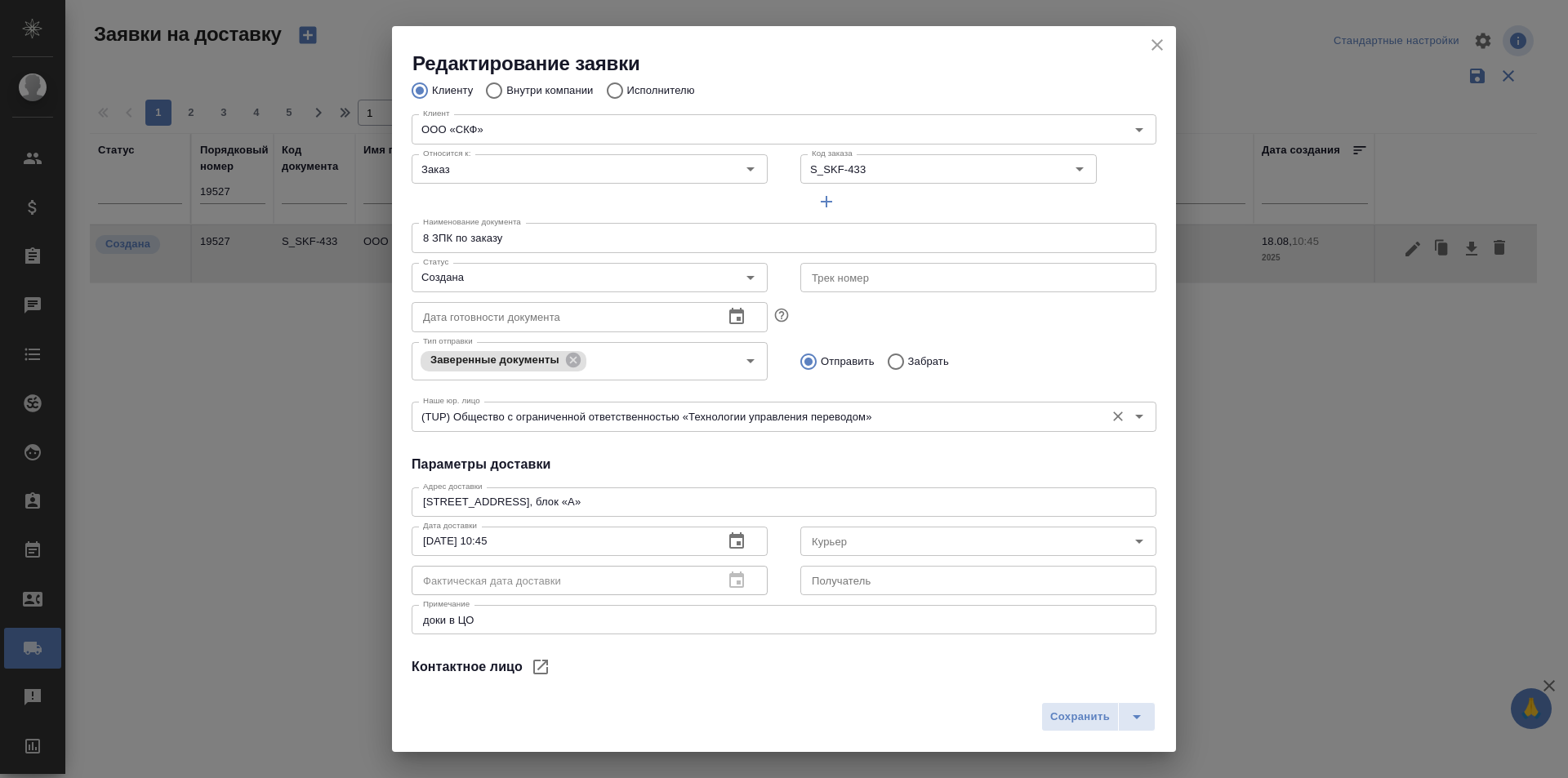
scroll to position [0, 0]
